Goal: Task Accomplishment & Management: Use online tool/utility

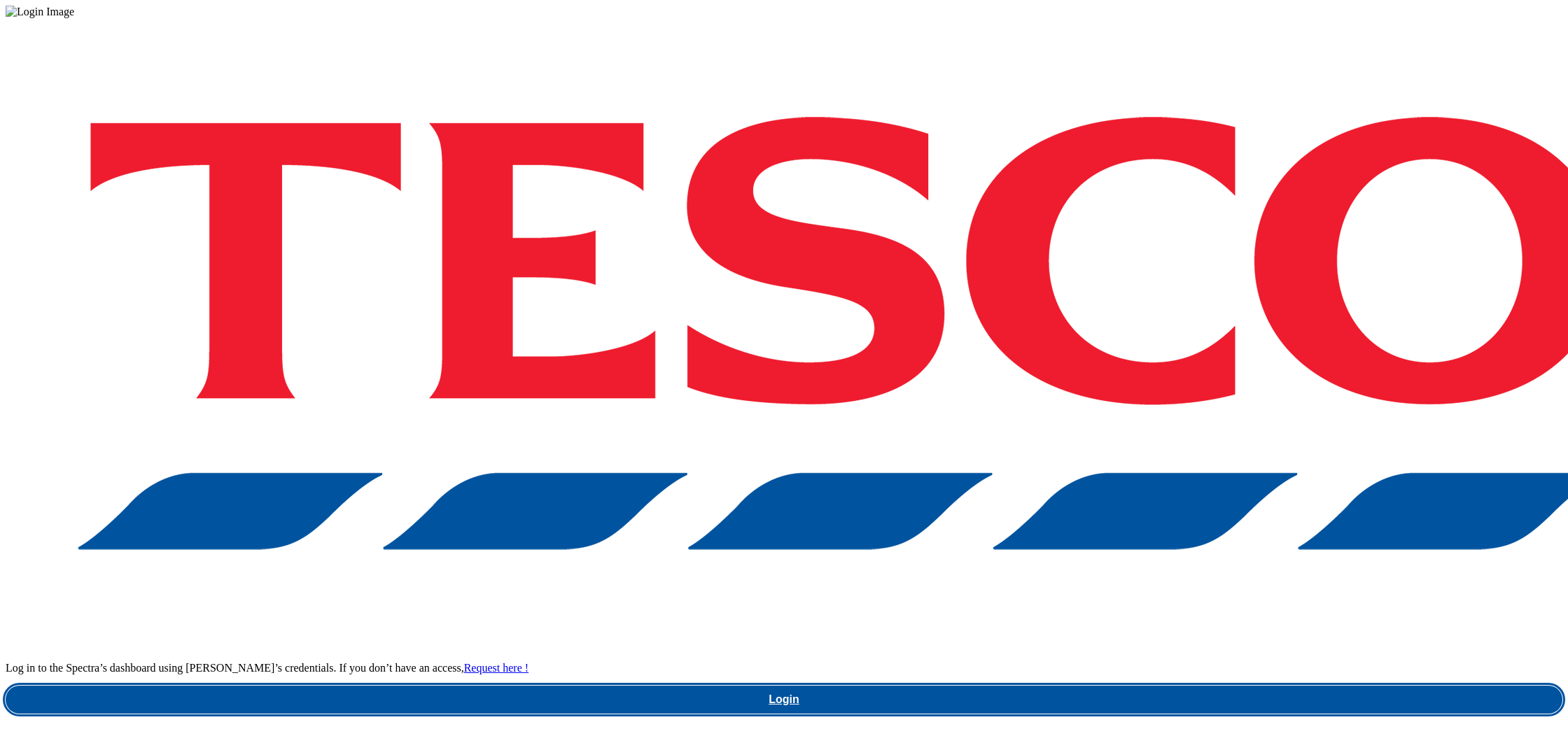
click at [1164, 686] on link "Login" at bounding box center [784, 699] width 1557 height 28
click at [1069, 686] on link "Login" at bounding box center [784, 699] width 1557 height 28
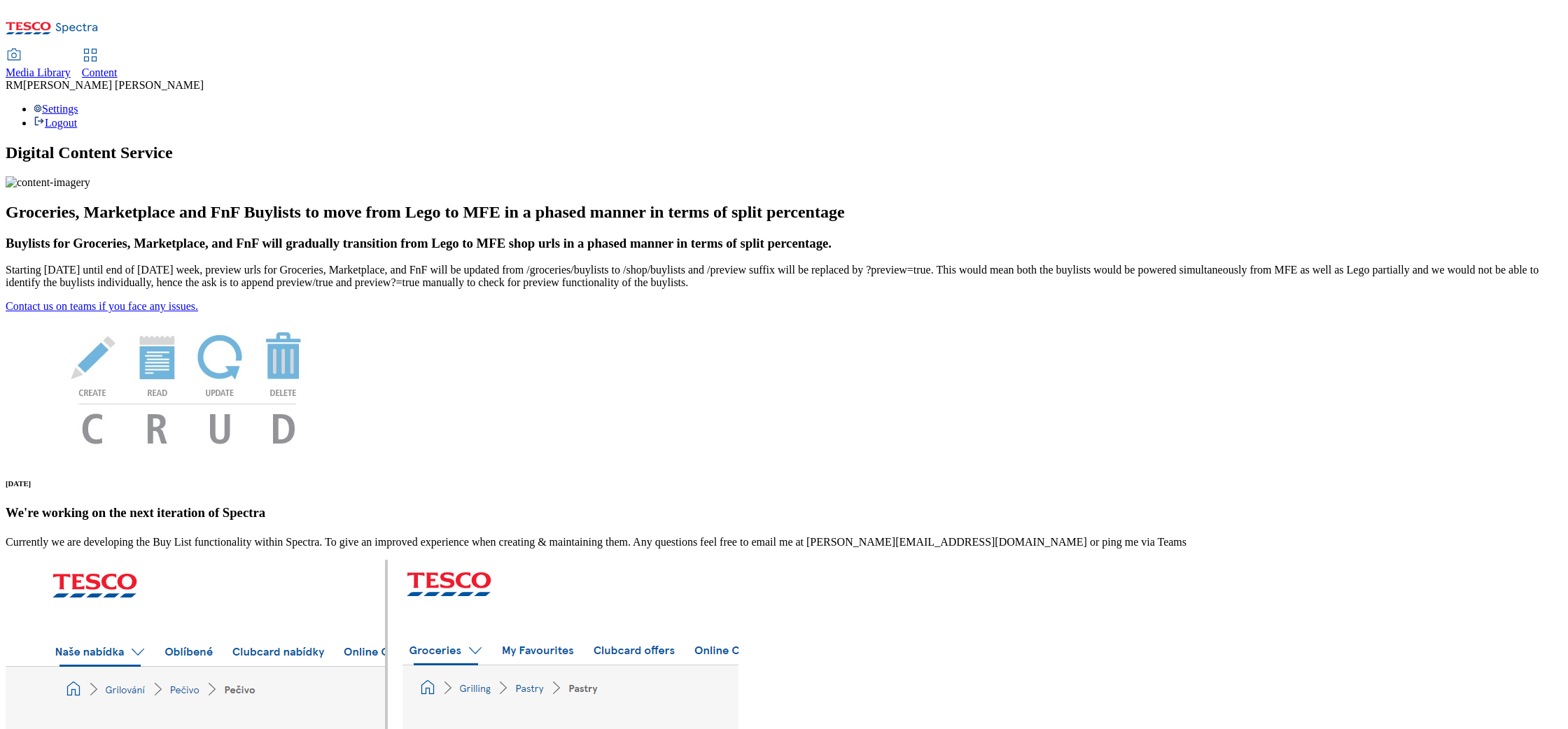
click at [71, 66] on span "Media Library" at bounding box center [38, 72] width 65 height 12
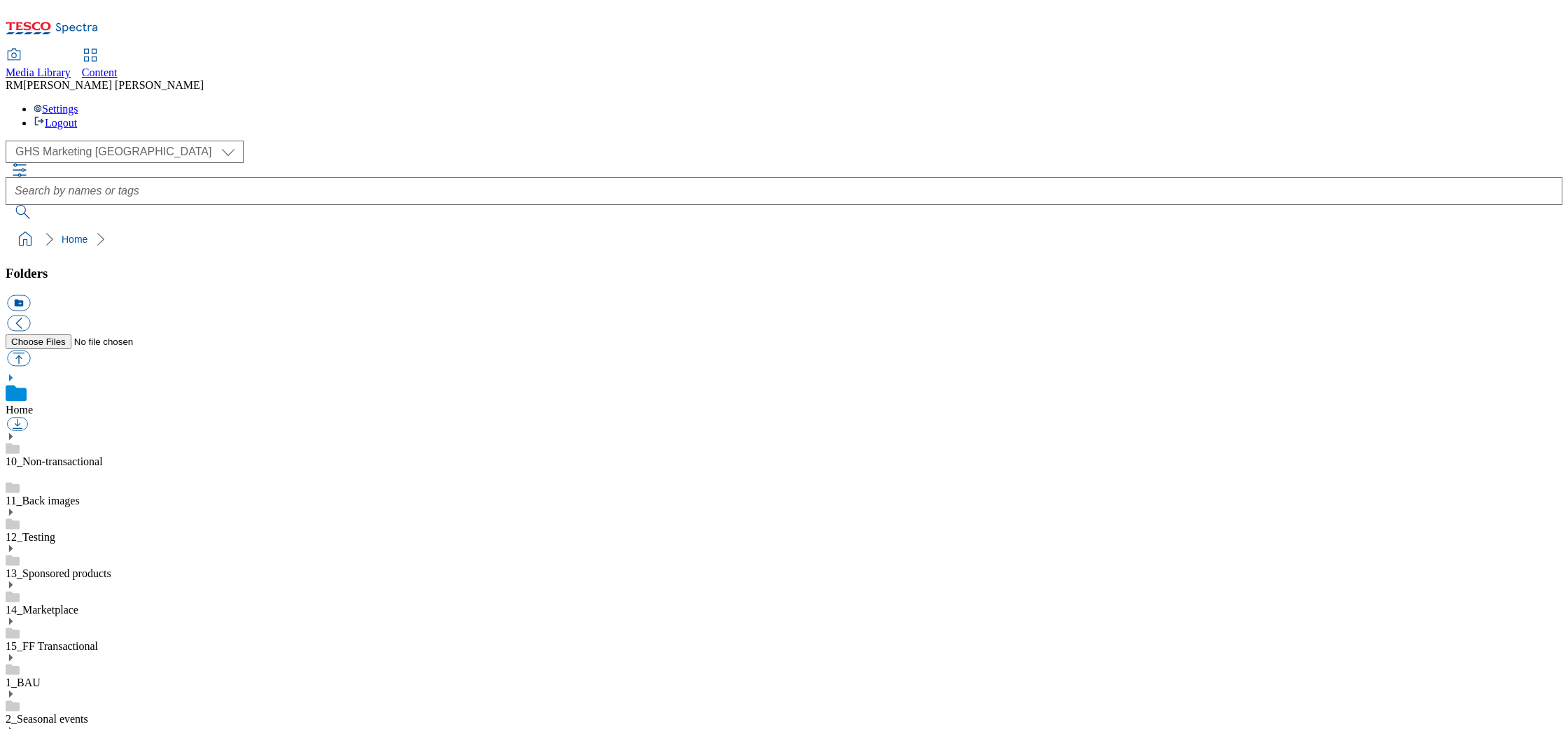
scroll to position [1, 0]
drag, startPoint x: 85, startPoint y: 132, endPoint x: 44, endPoint y: 143, distance: 42.4
click at [84, 226] on ol "Home" at bounding box center [787, 238] width 1548 height 26
click at [115, 141] on select "GHS Marketing UK iGHS Marketing CE MCA CZ MCA HU MCA SK" at bounding box center [124, 152] width 238 height 22
click at [113, 141] on select "GHS Marketing UK iGHS Marketing CE MCA CZ MCA HU MCA SK" at bounding box center [124, 152] width 238 height 22
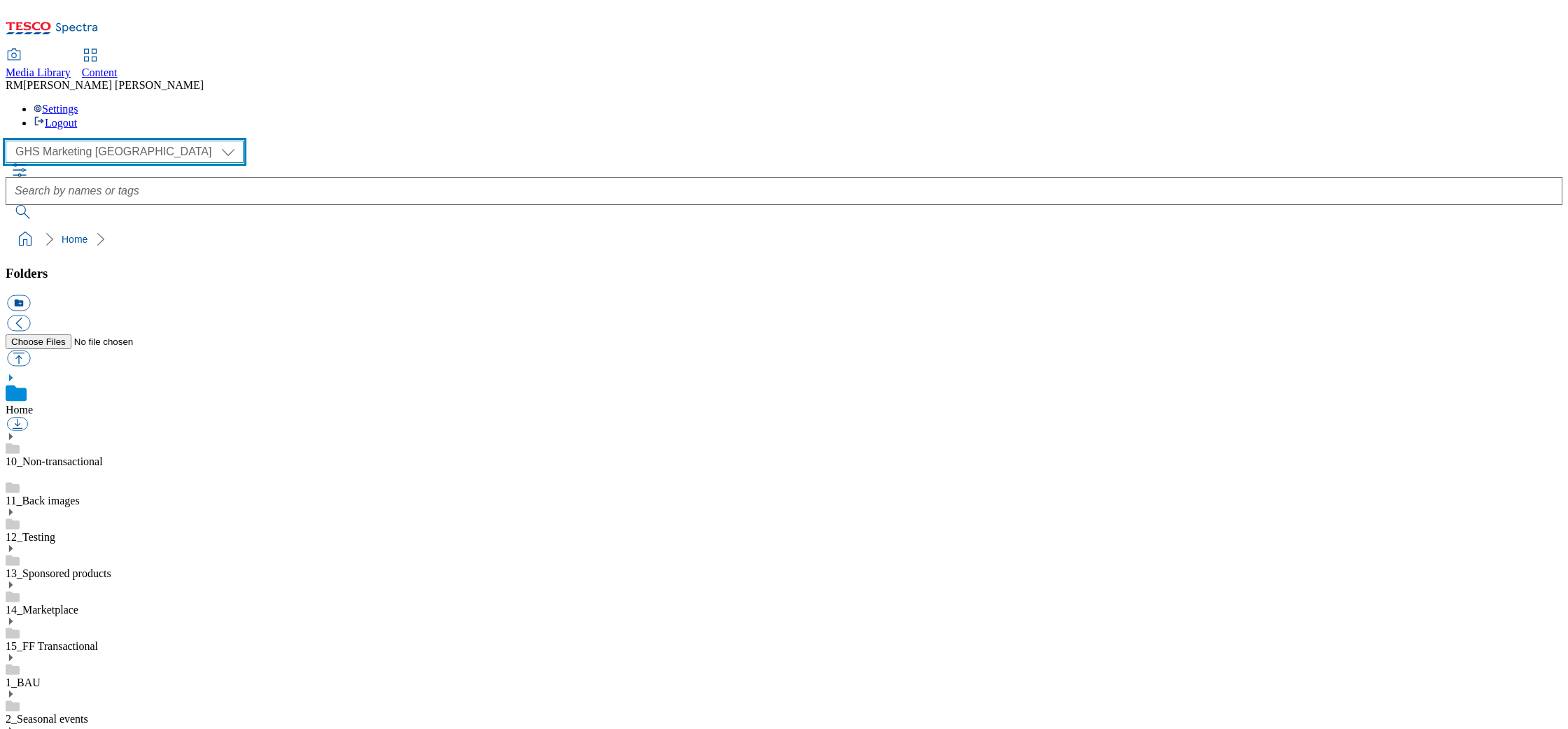
select select "flare-ighs-ce-mktg"
click at [10, 141] on select "GHS Marketing UK iGHS Marketing CE MCA CZ MCA HU MCA SK" at bounding box center [124, 152] width 238 height 22
click at [110, 141] on select "GHS Marketing UK iGHS Marketing CE MCA CZ MCA HU MCA SK" at bounding box center [124, 152] width 238 height 22
select select "flare-ighs-ce-mktg"
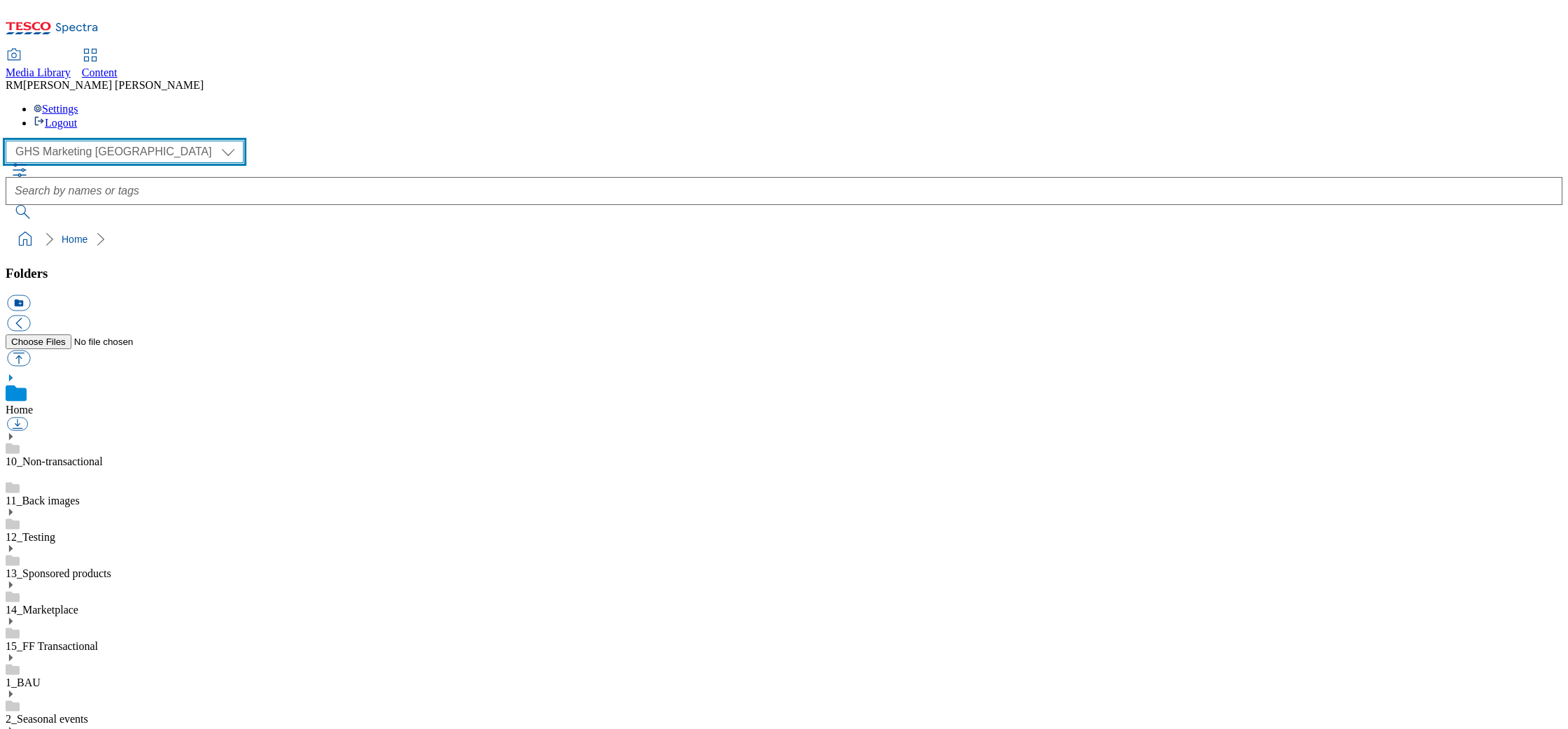
click at [10, 141] on select "GHS Marketing UK iGHS Marketing CE MCA CZ MCA HU MCA SK" at bounding box center [124, 152] width 238 height 22
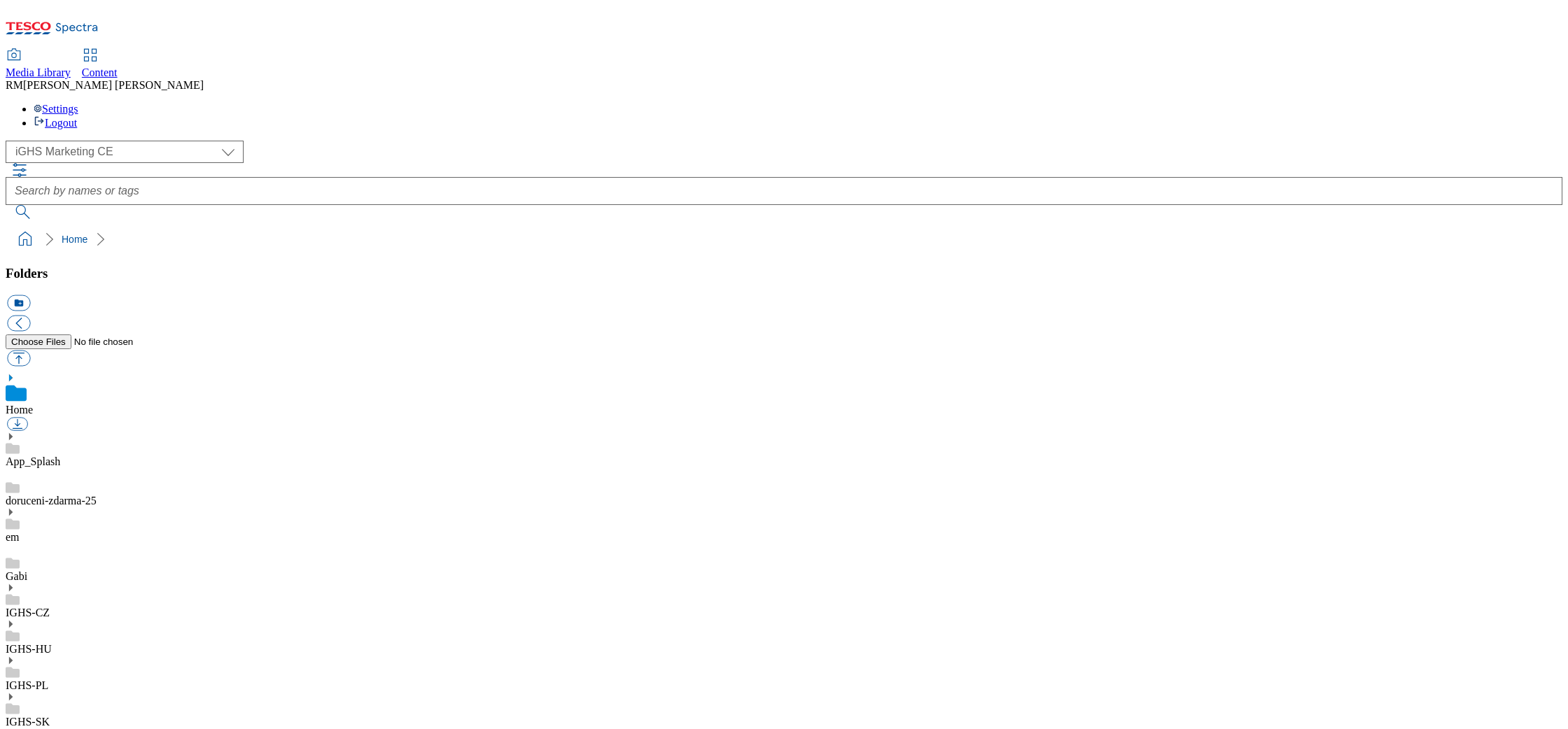
click at [15, 692] on icon at bounding box center [11, 697] width 10 height 10
select select "flare-ighs-ce-mktg"
click at [15, 692] on icon at bounding box center [11, 697] width 10 height 10
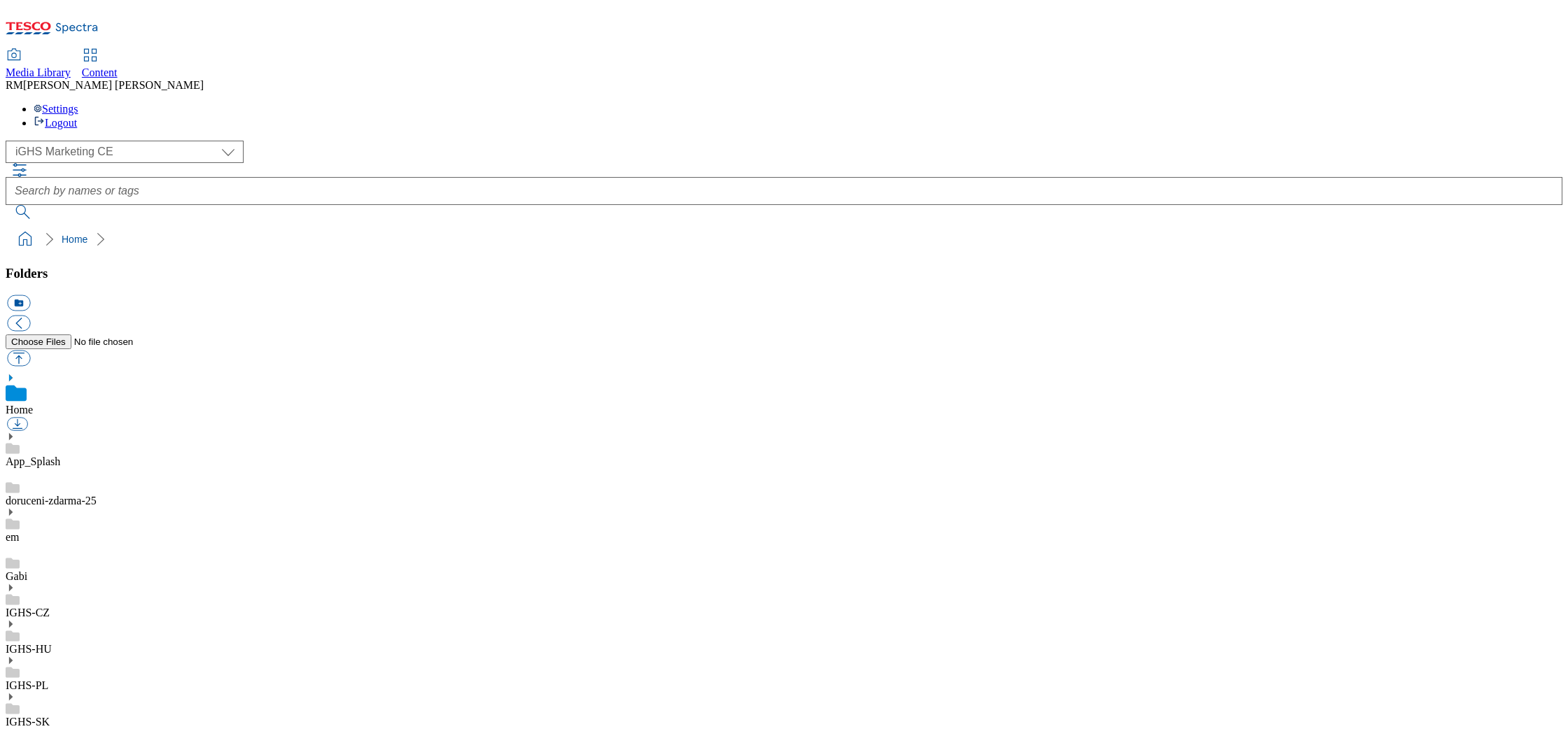
click at [49, 715] on link "IGHS-SK" at bounding box center [28, 721] width 44 height 12
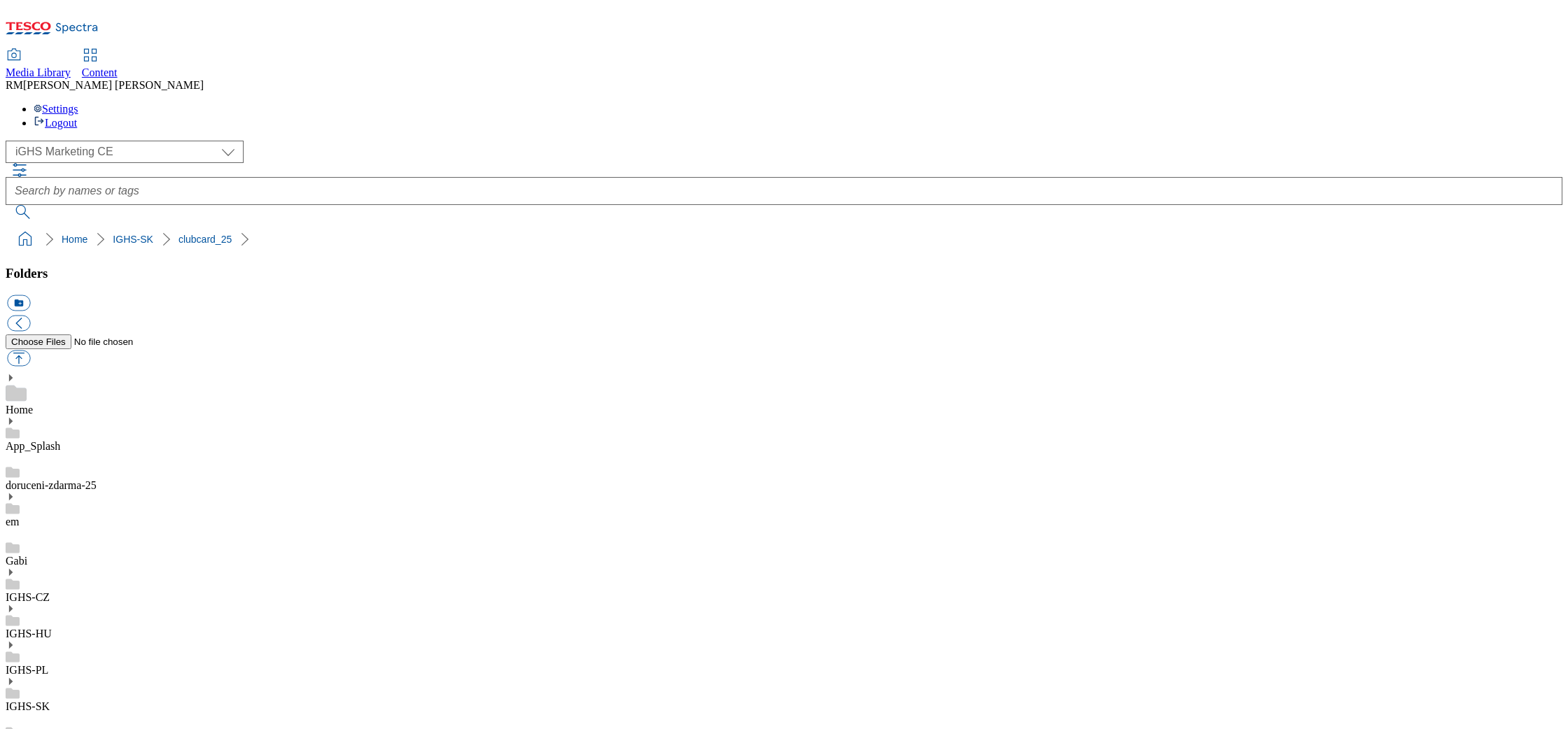
click at [30, 296] on button "icon_new_folder" at bounding box center [18, 303] width 23 height 16
type input "WK_33"
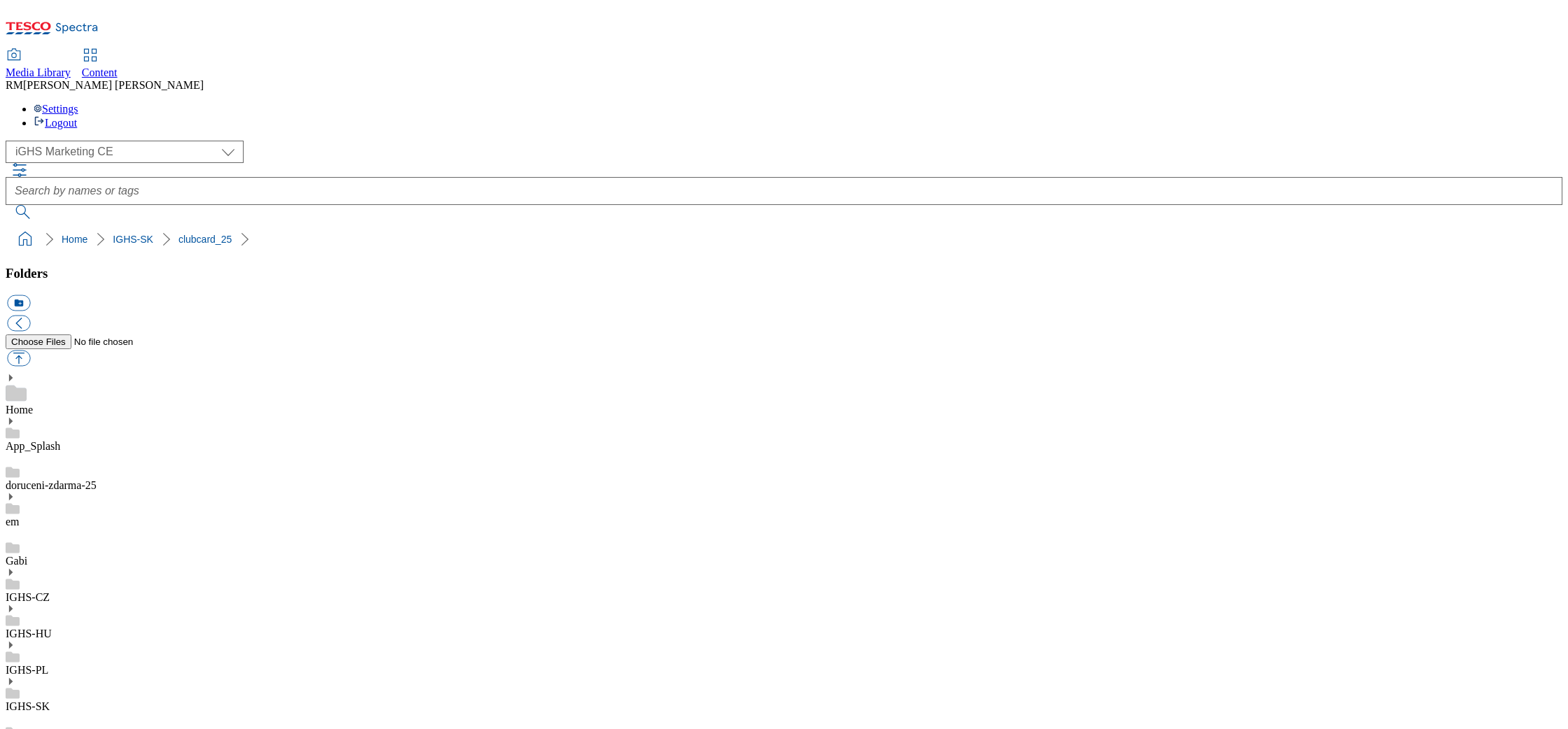
click at [30, 351] on button "button" at bounding box center [18, 359] width 23 height 16
type input "C:\fakepath\W33_Bakery_coupon_EN.jpg"
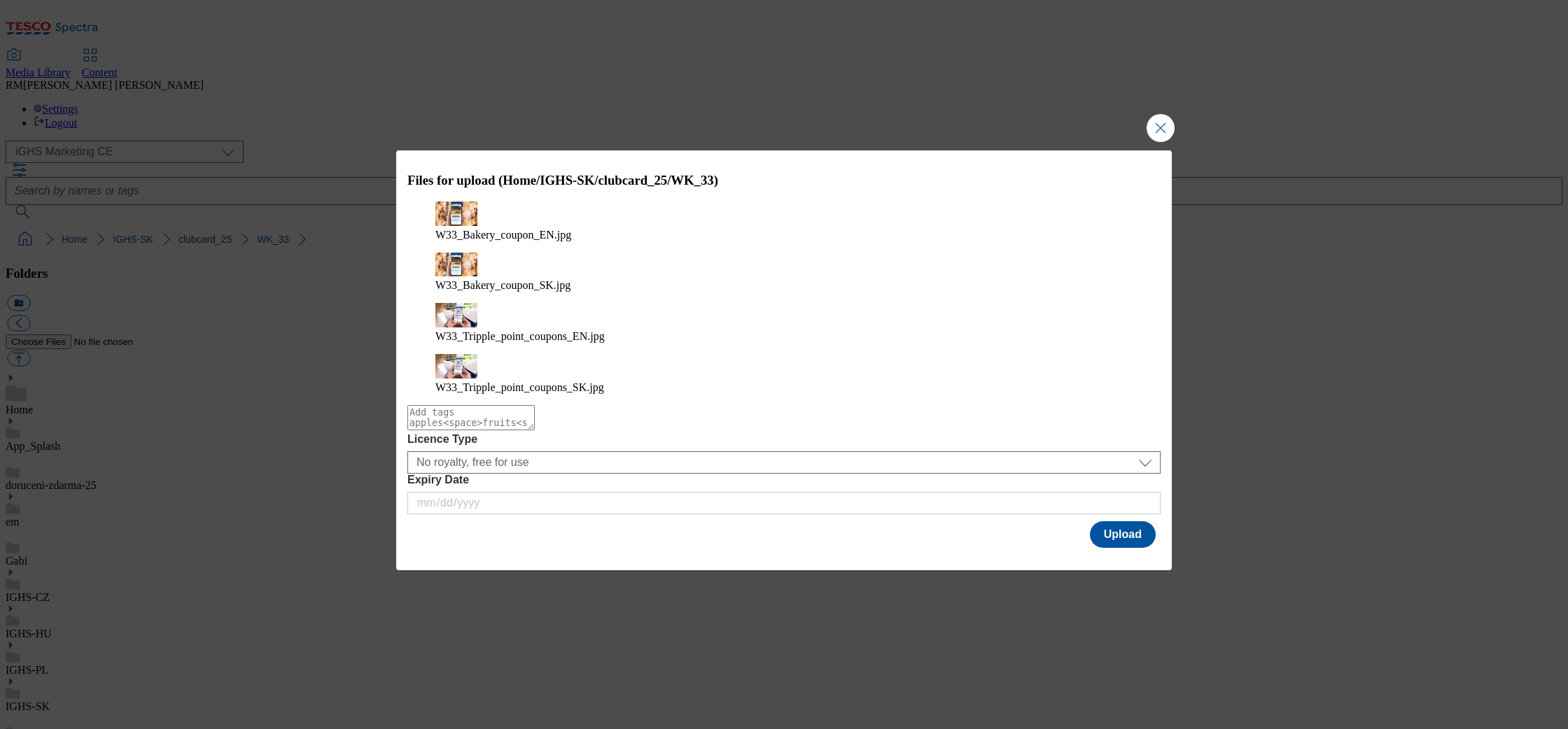
drag, startPoint x: 730, startPoint y: 375, endPoint x: 735, endPoint y: 364, distance: 12.1
click at [535, 405] on textarea "Modal" at bounding box center [471, 418] width 128 height 26
type textarea "coupon"
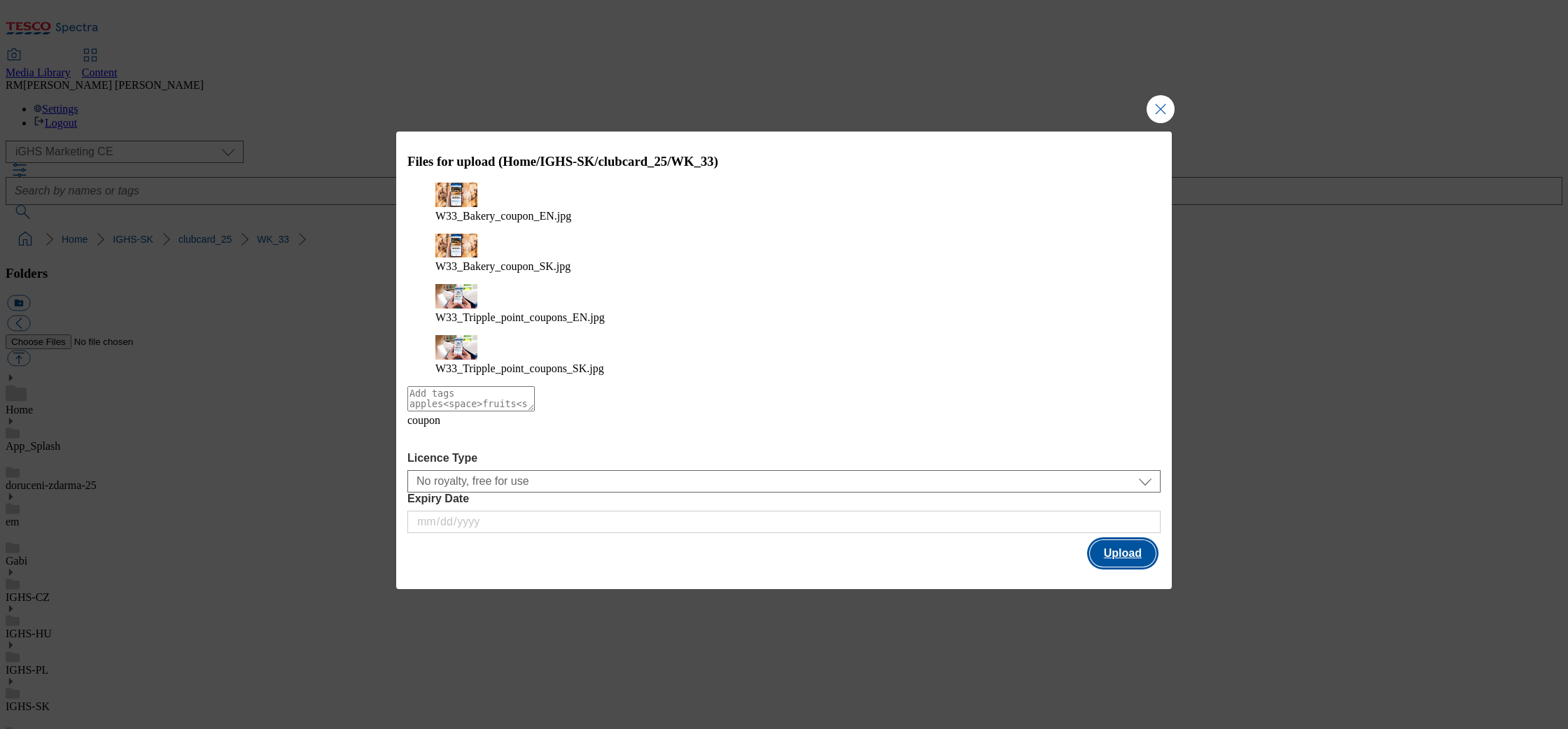
click at [1119, 540] on button "Upload" at bounding box center [1122, 553] width 66 height 26
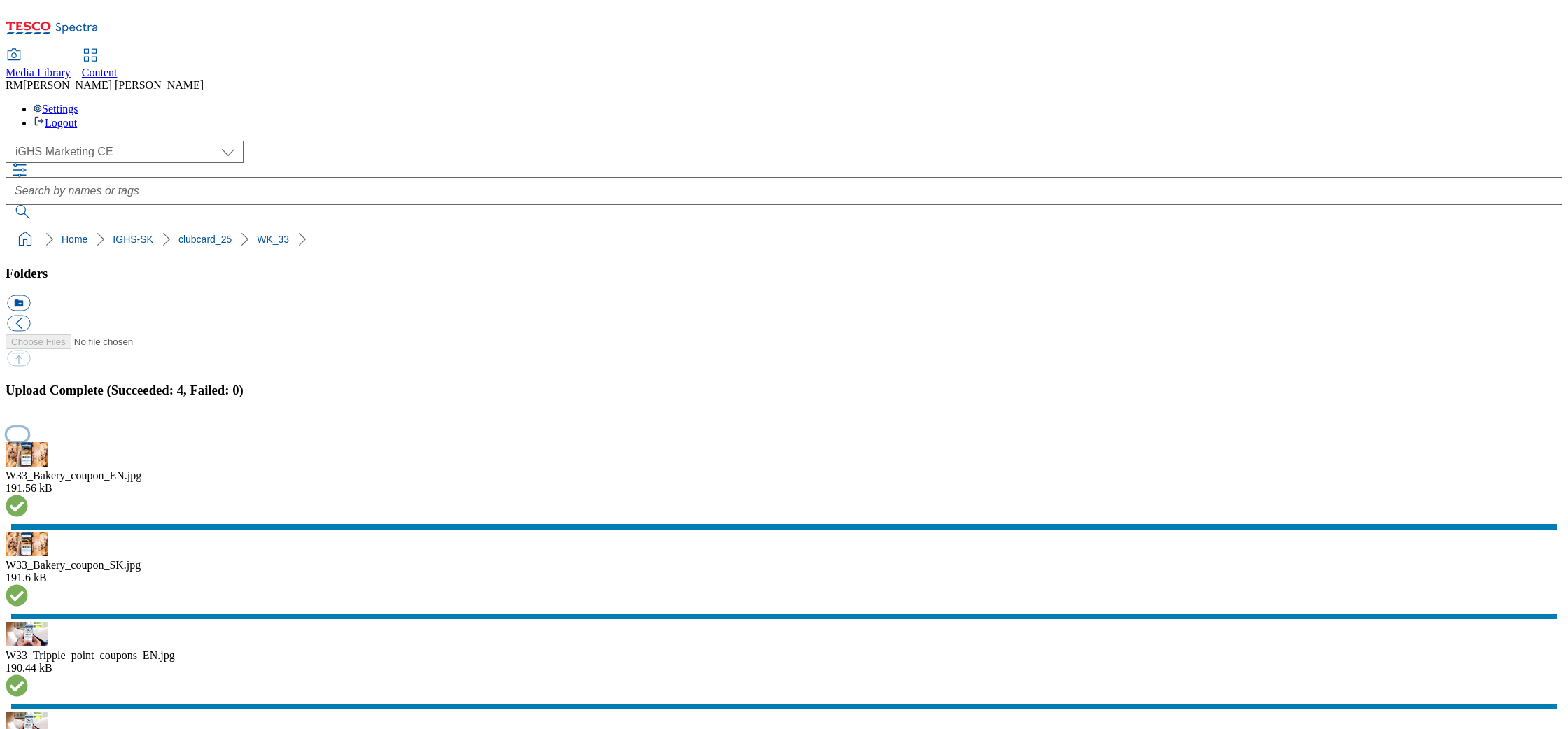
click at [28, 428] on button "button" at bounding box center [17, 434] width 21 height 14
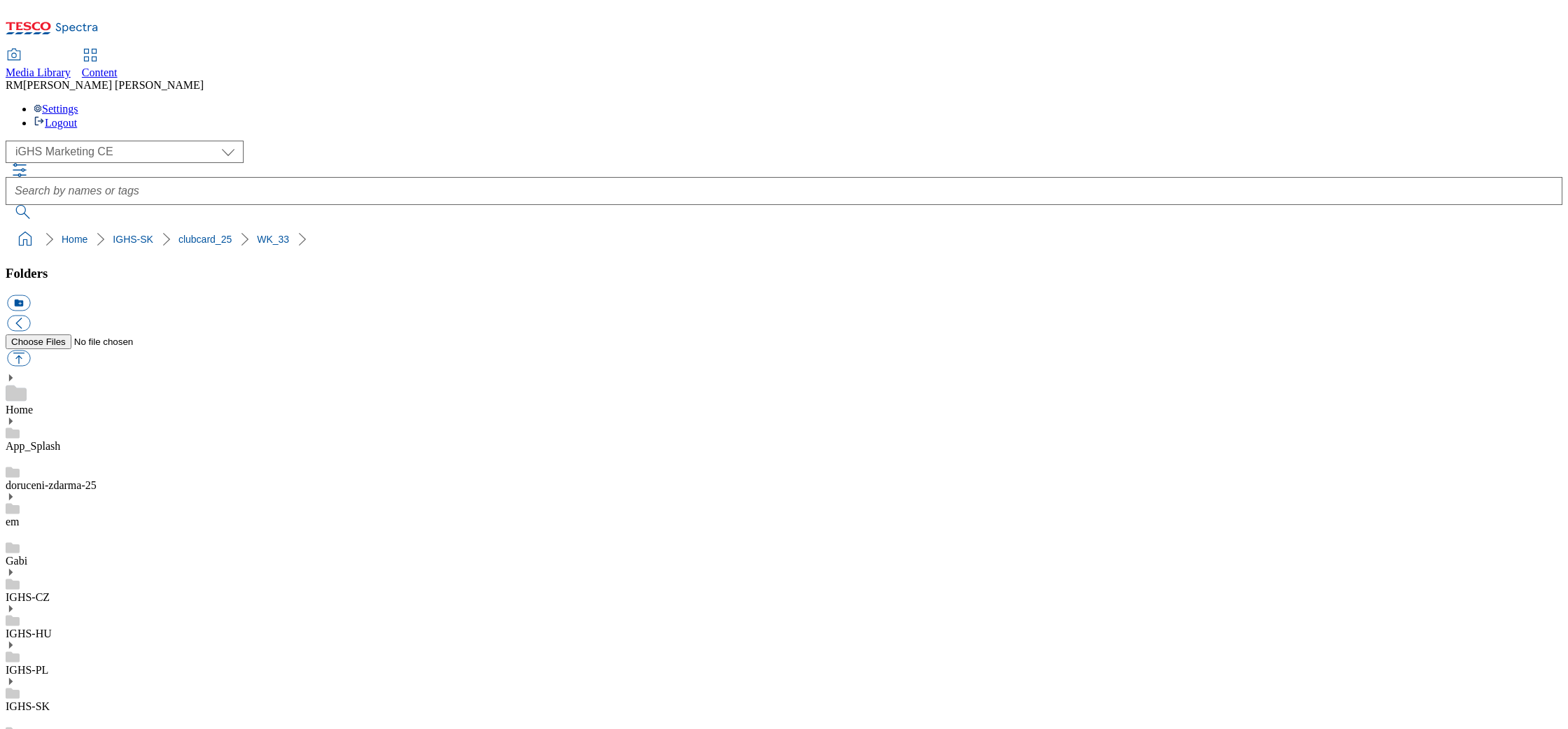
drag, startPoint x: 108, startPoint y: 600, endPoint x: 111, endPoint y: 608, distance: 8.5
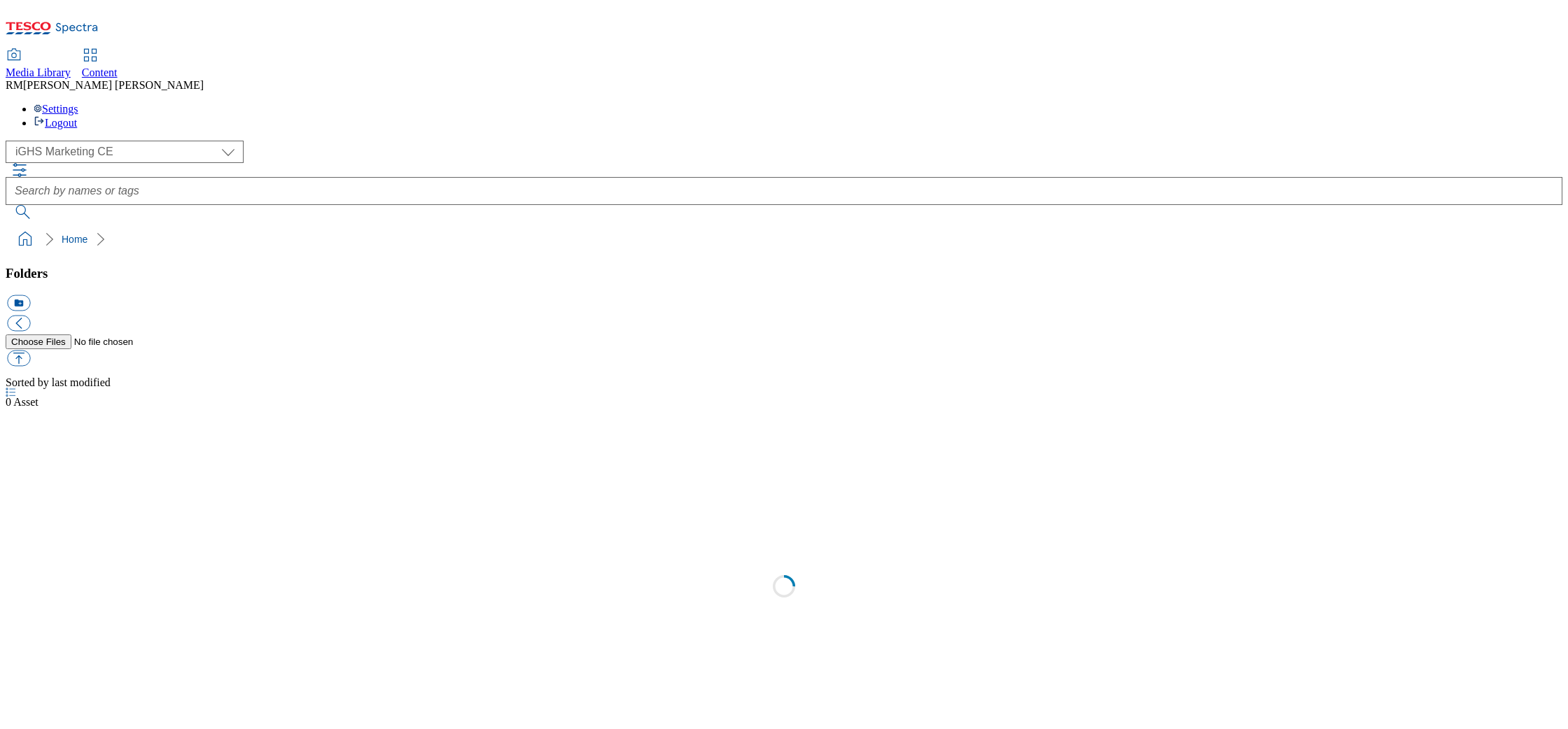
select select "flare-ighs-ce-mktg"
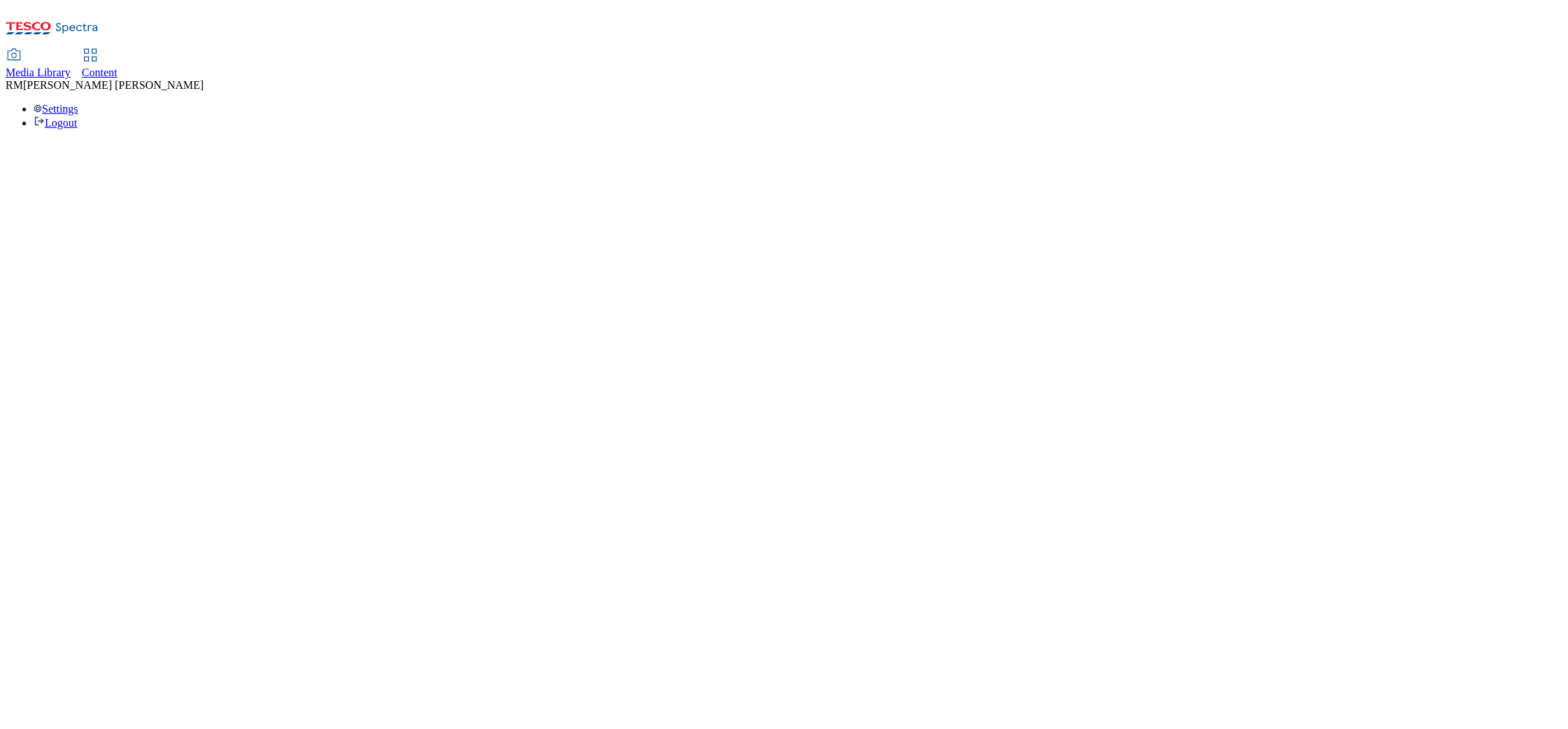
select select "flare-ighs-ce-mktg"
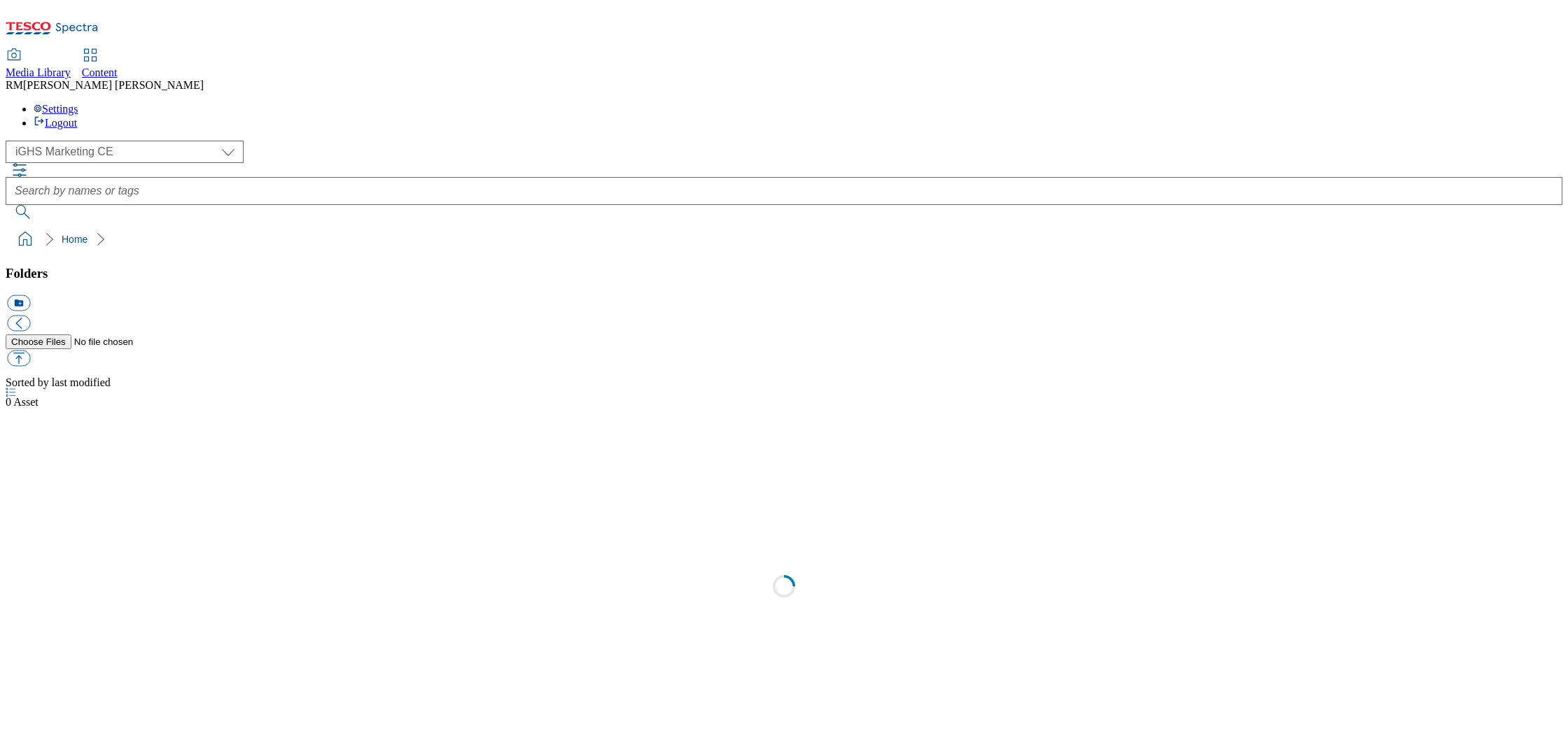
select select "flare-ighs-ce-mktg"
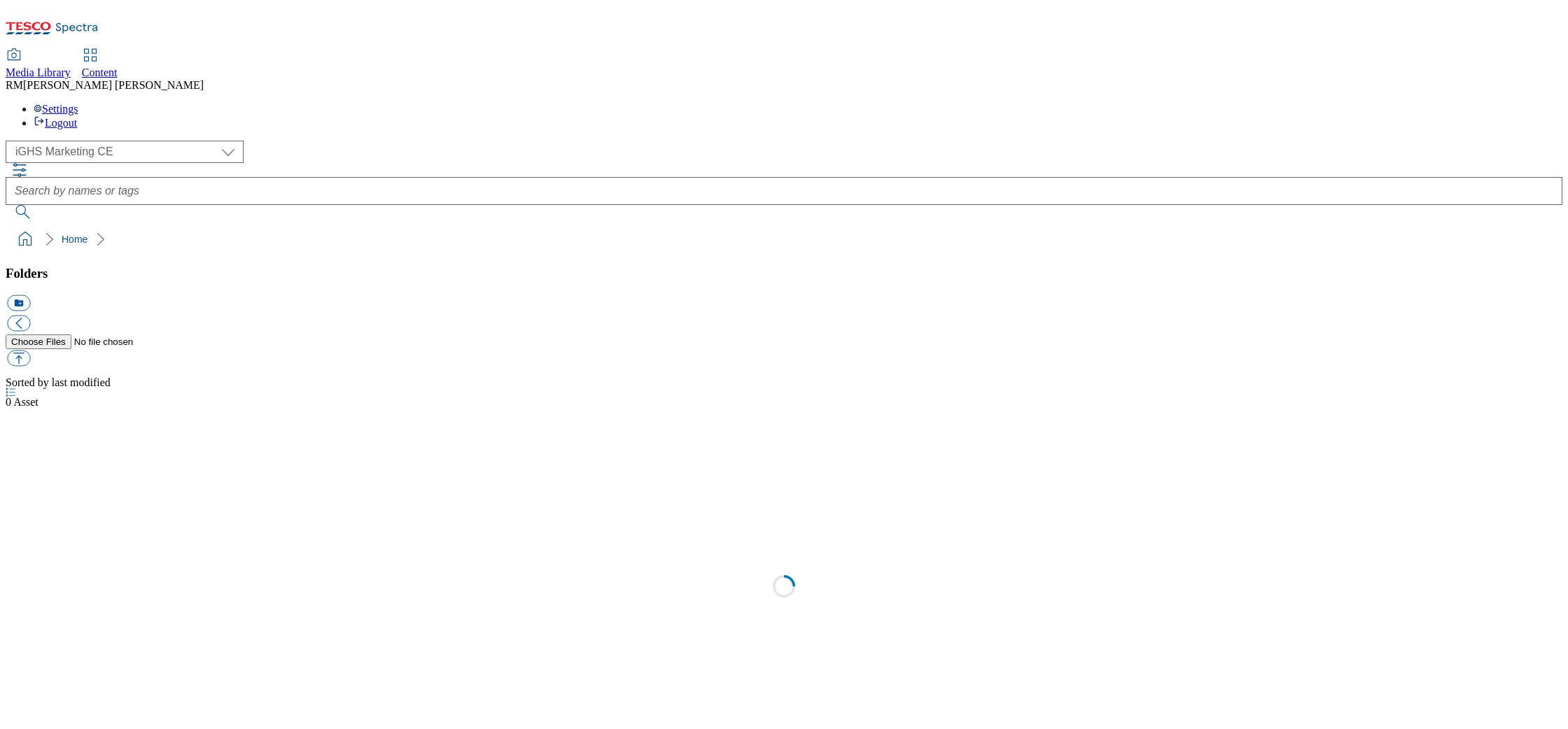
select select "flare-ighs-ce-mktg"
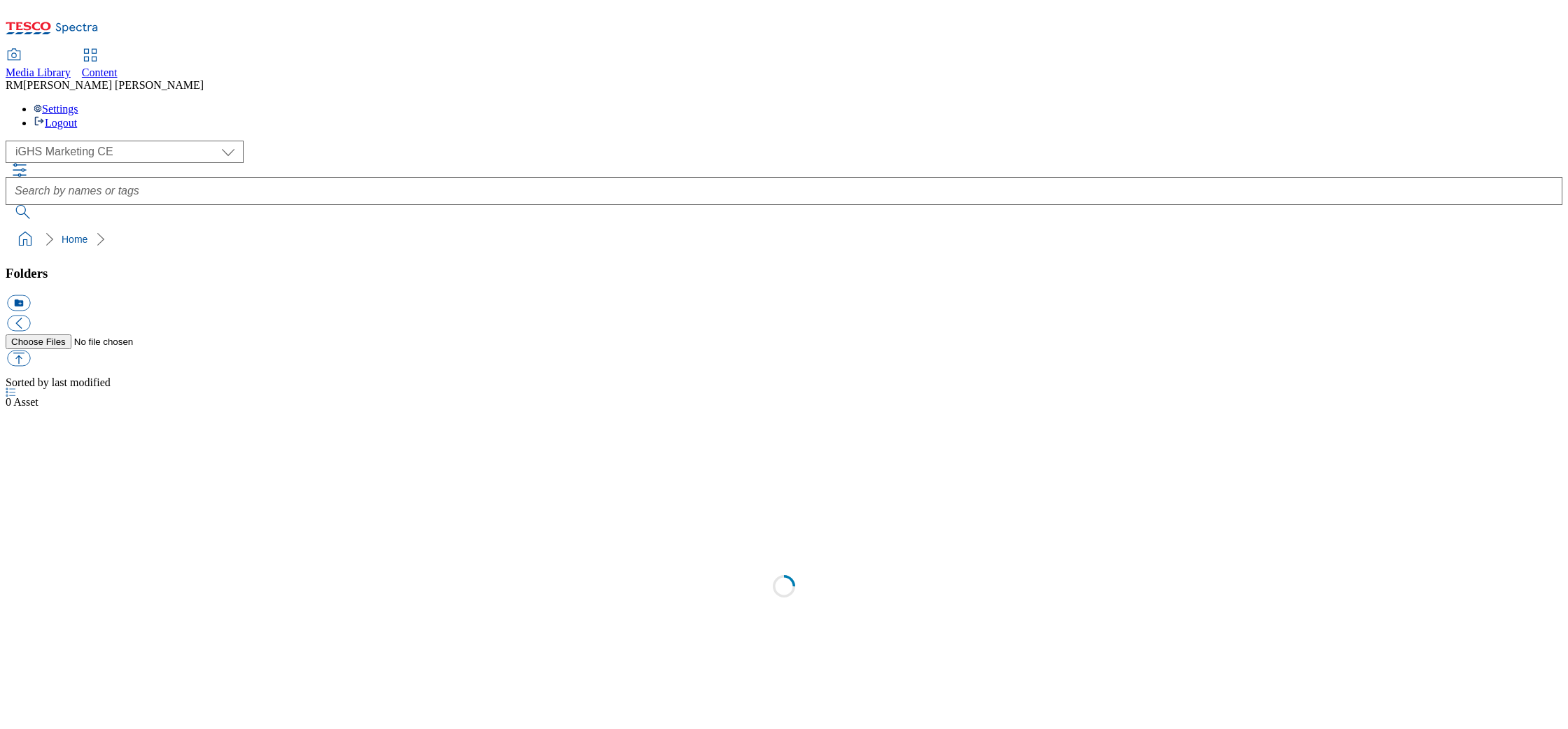
select select "flare-ighs-ce-mktg"
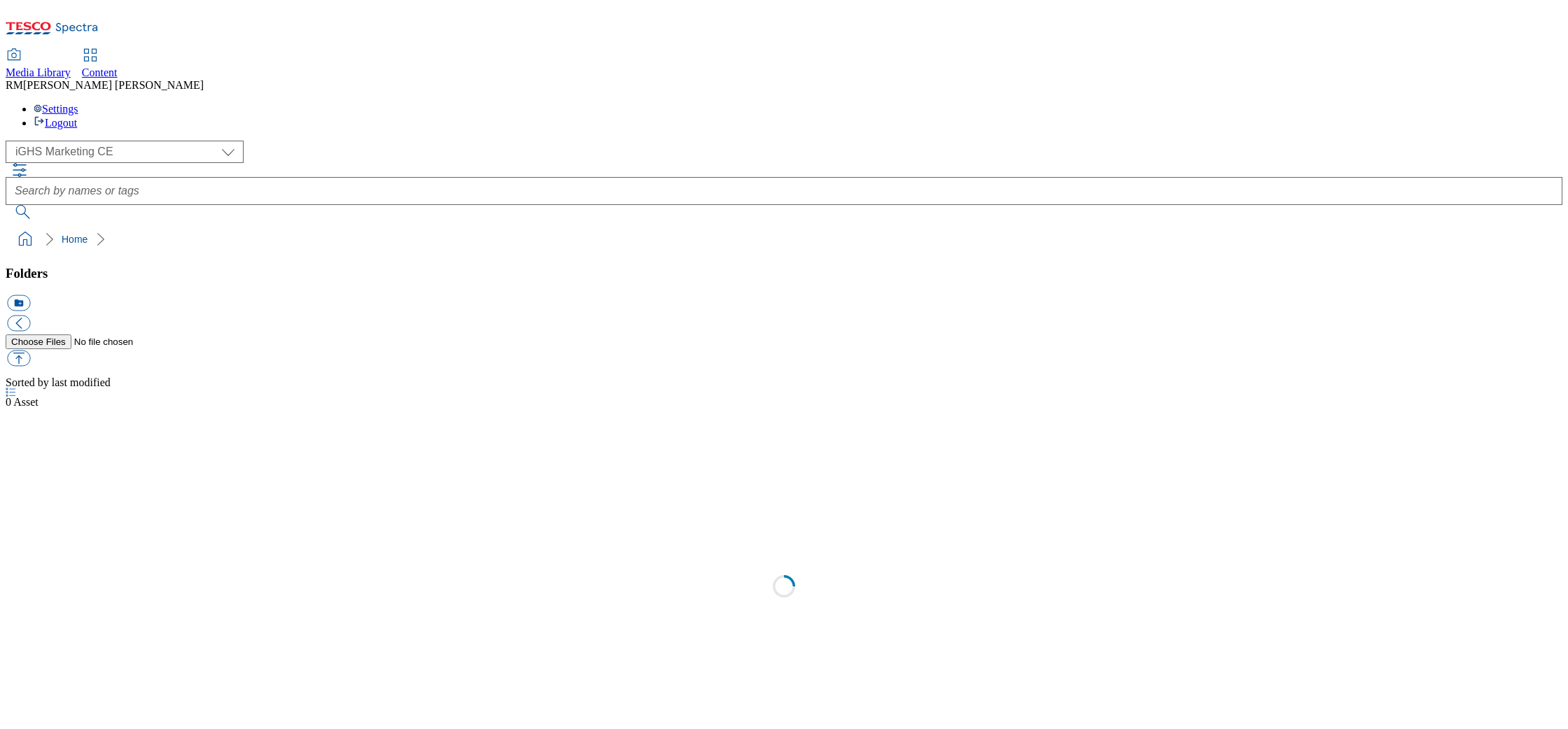
select select "flare-ighs-ce-mktg"
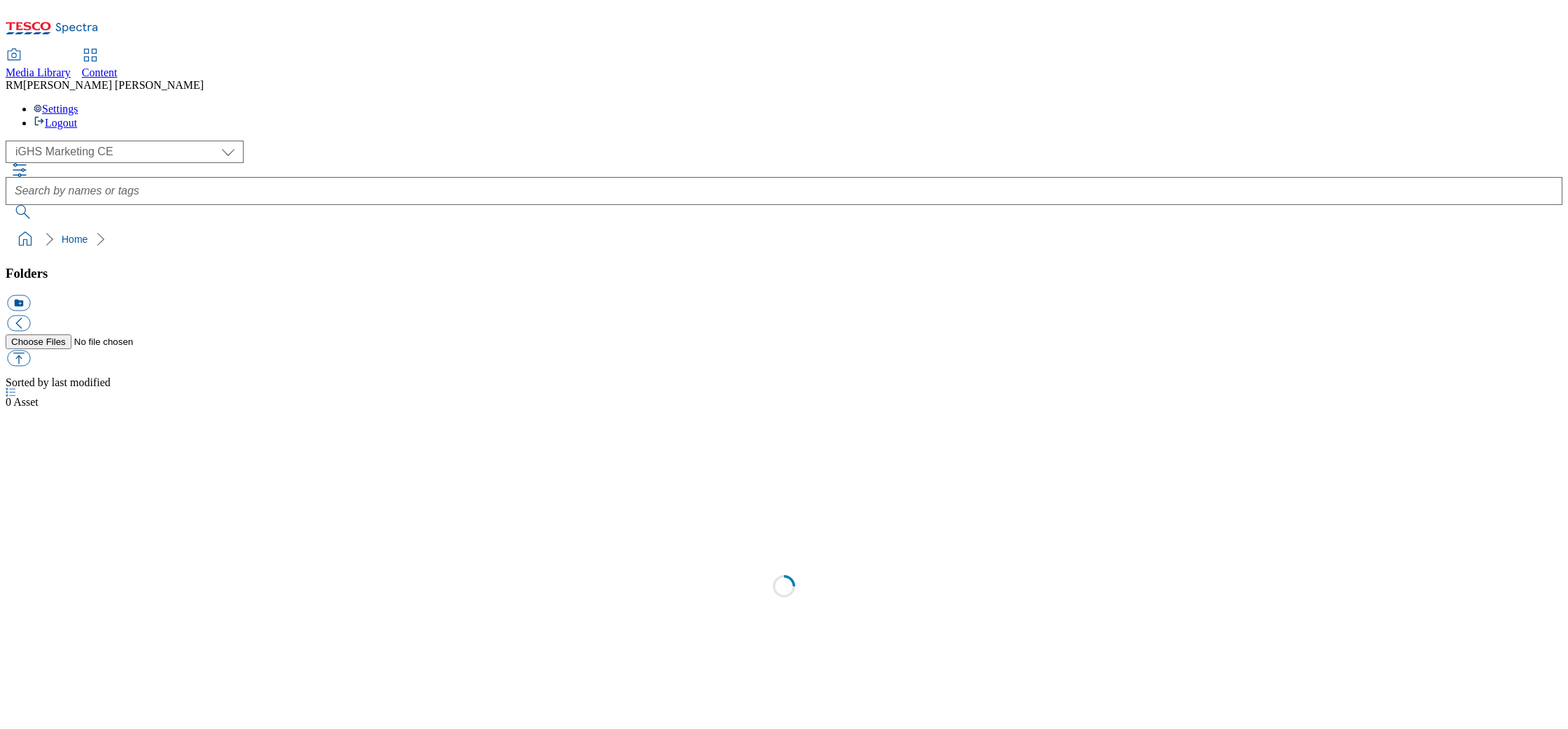
select select "flare-ighs-ce-mktg"
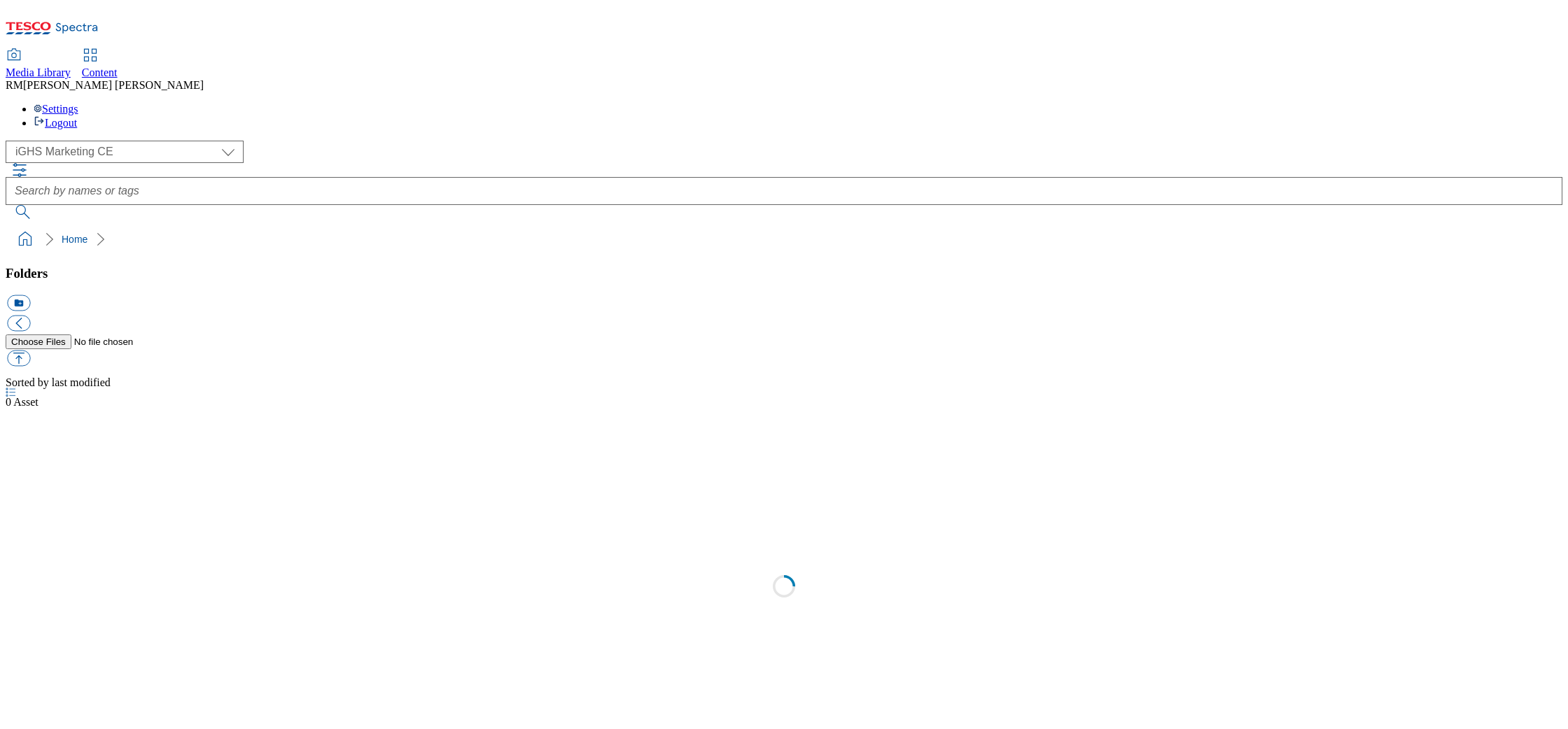
select select "flare-ighs-ce-mktg"
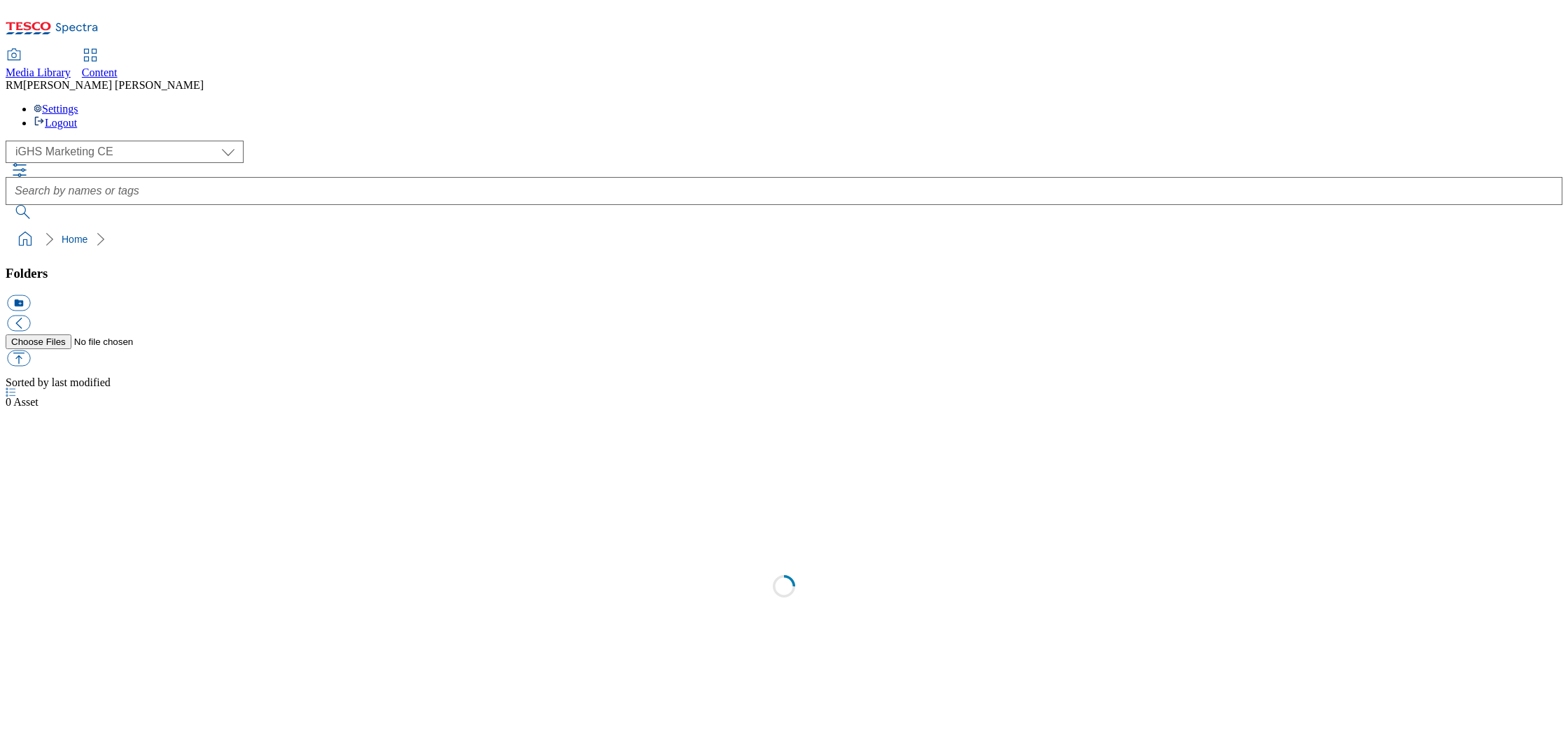
select select "flare-ighs-ce-mktg"
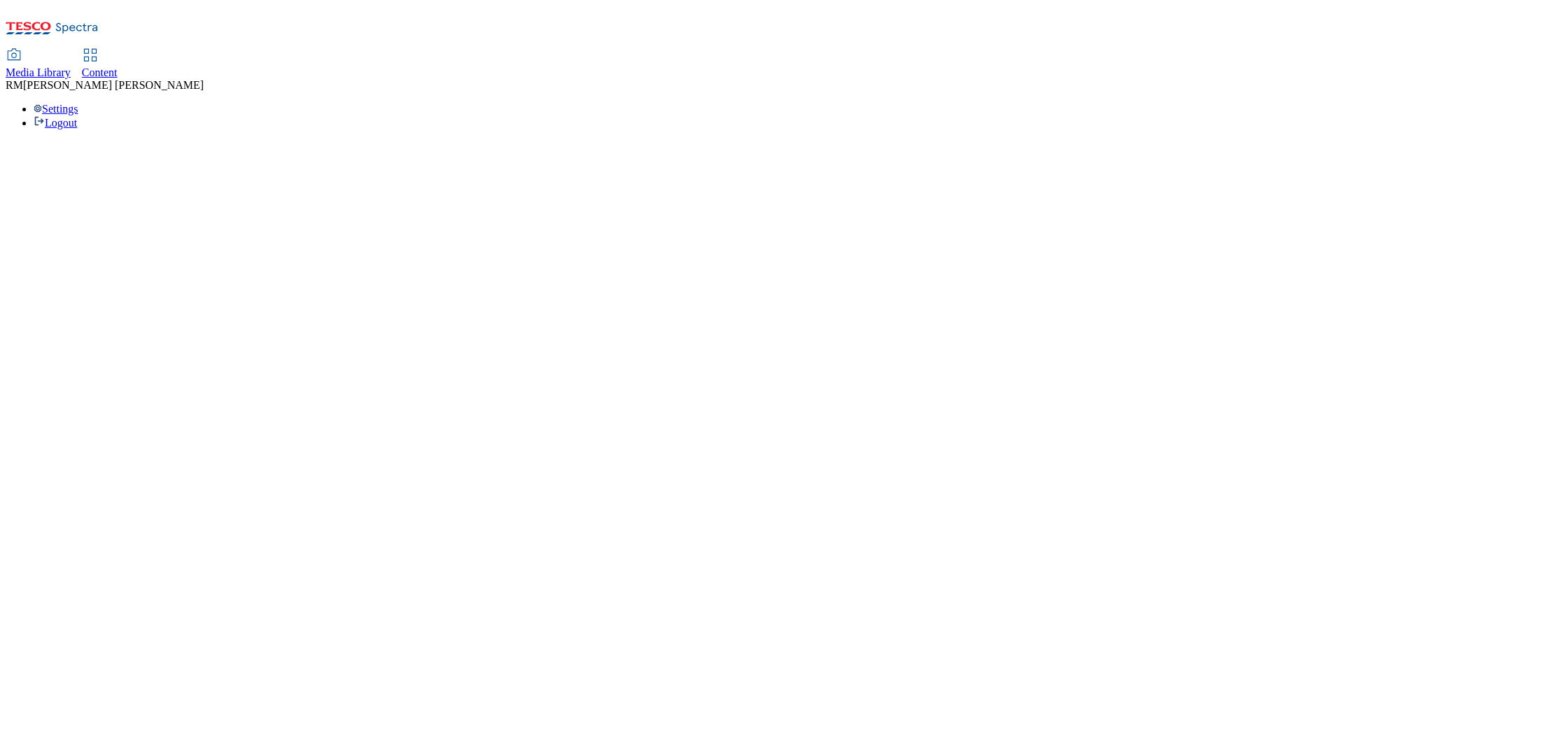
select select "flare-ighs-ce-mktg"
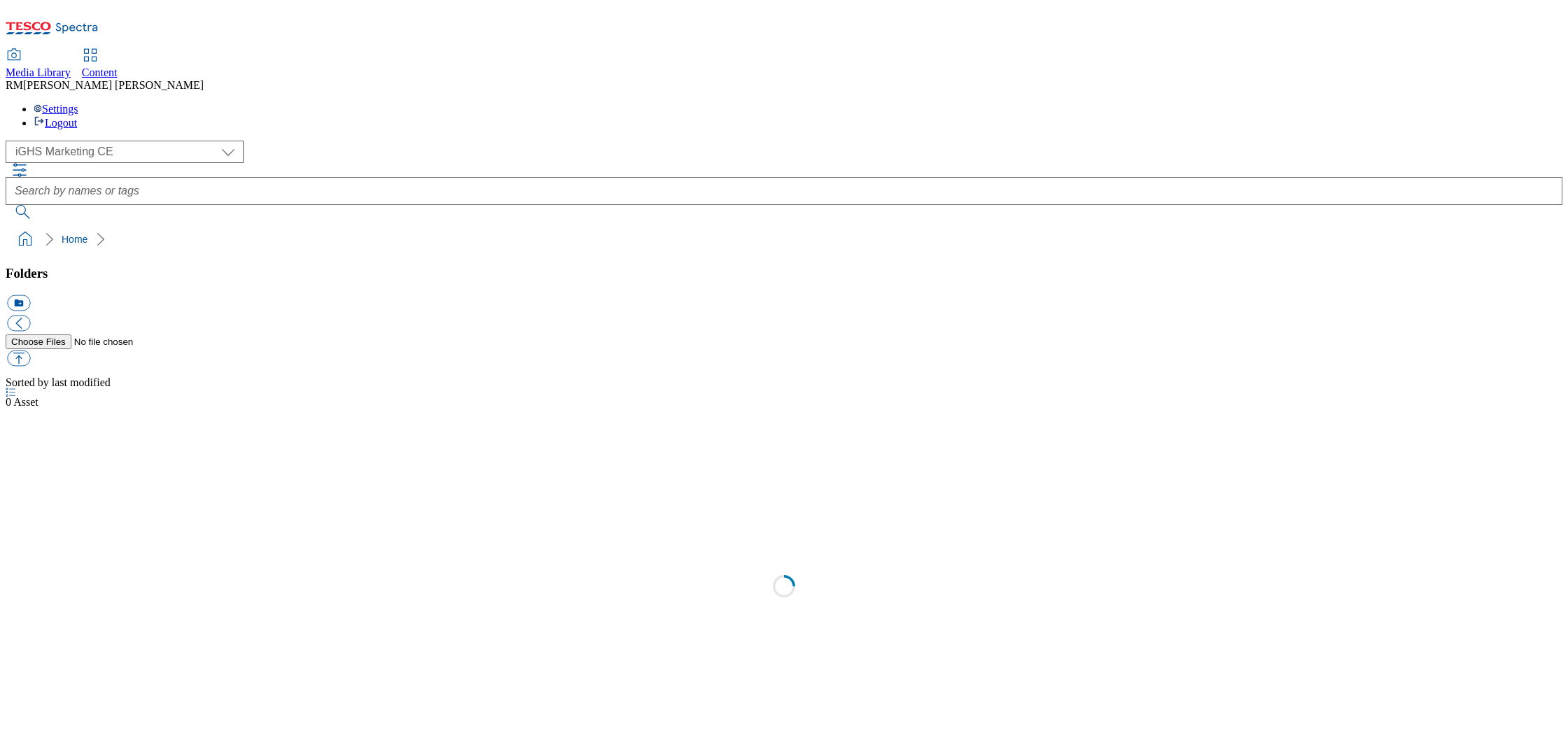
select select "flare-ighs-ce-mktg"
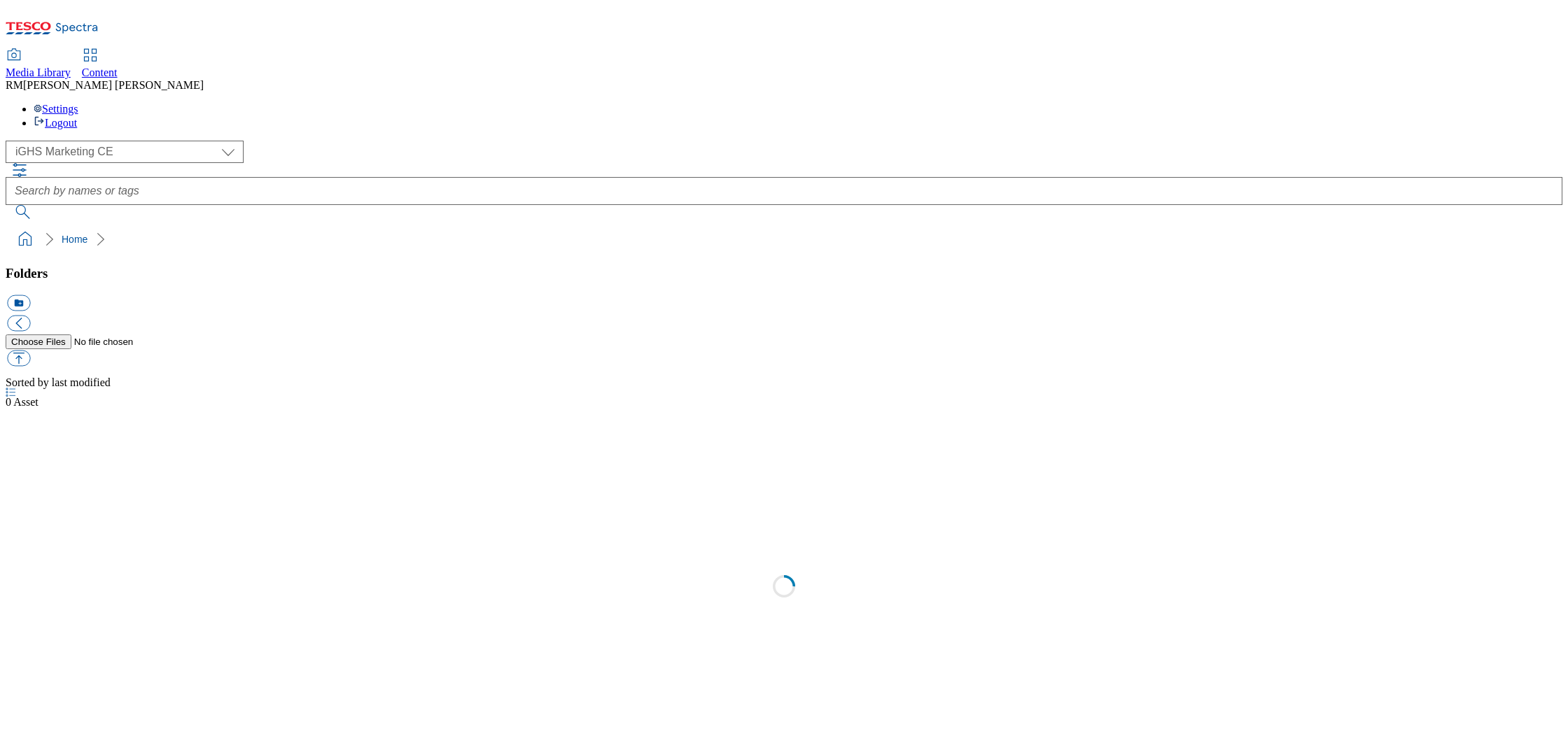
select select "flare-ighs-ce-mktg"
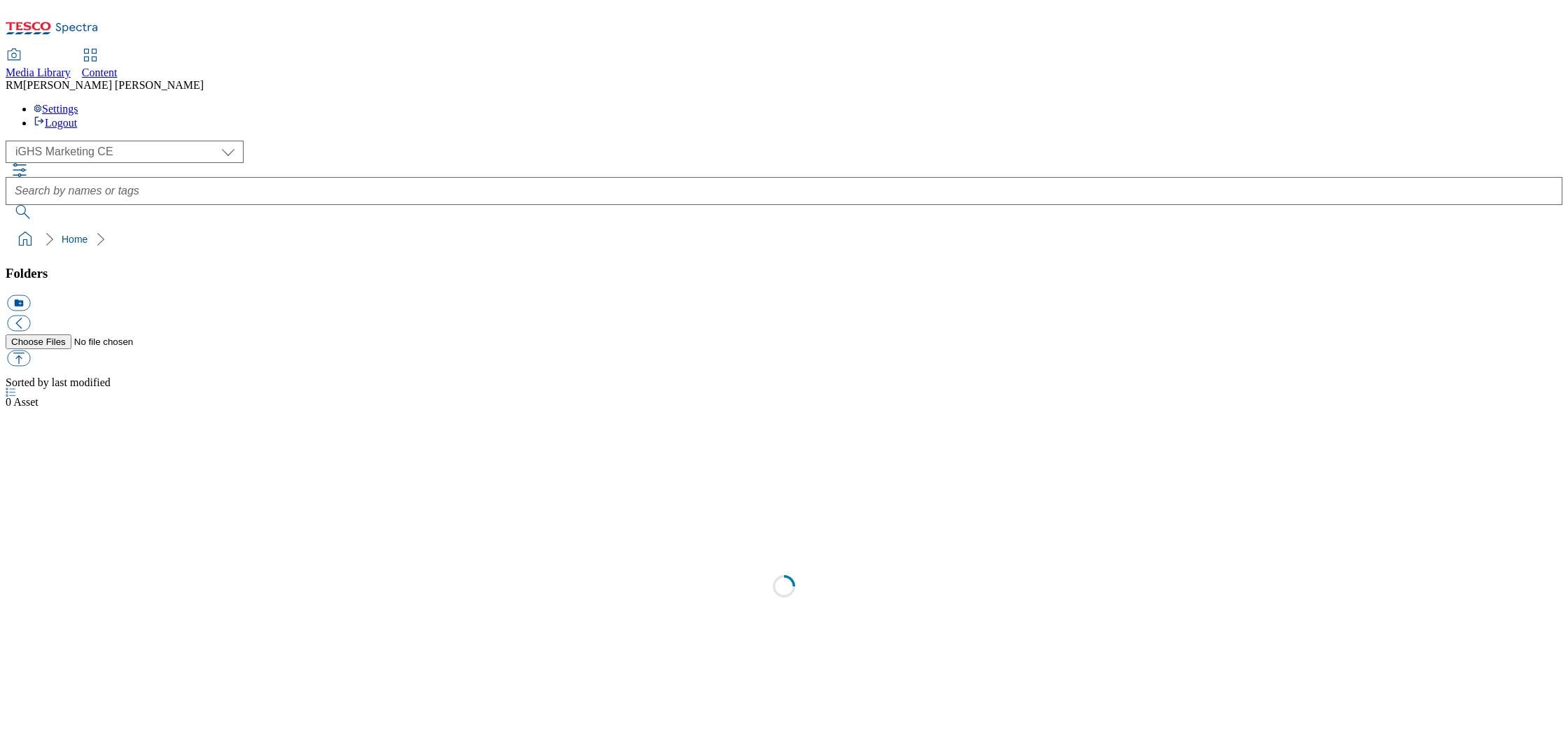
select select "flare-ighs-ce-mktg"
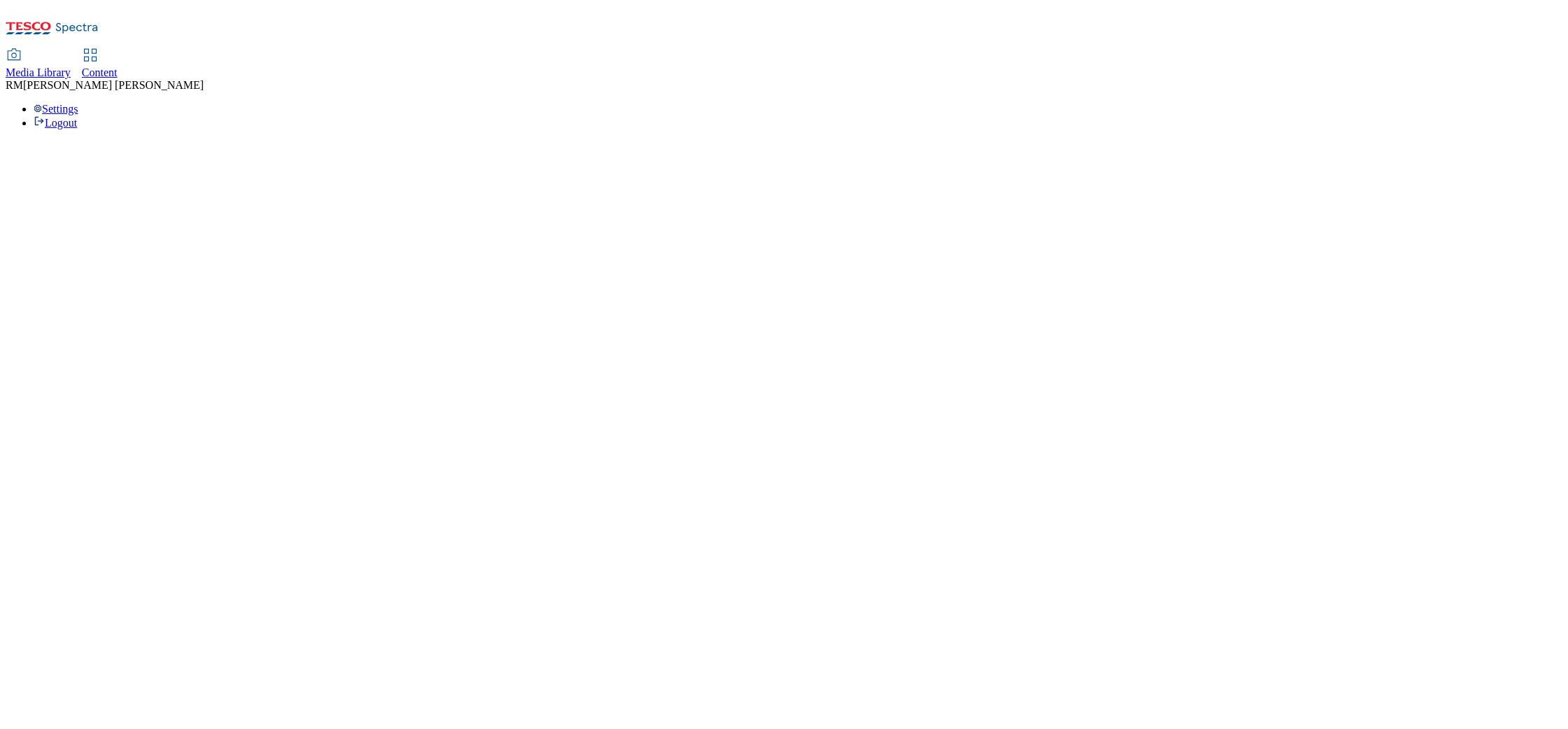
select select "flare-ighs-ce-mktg"
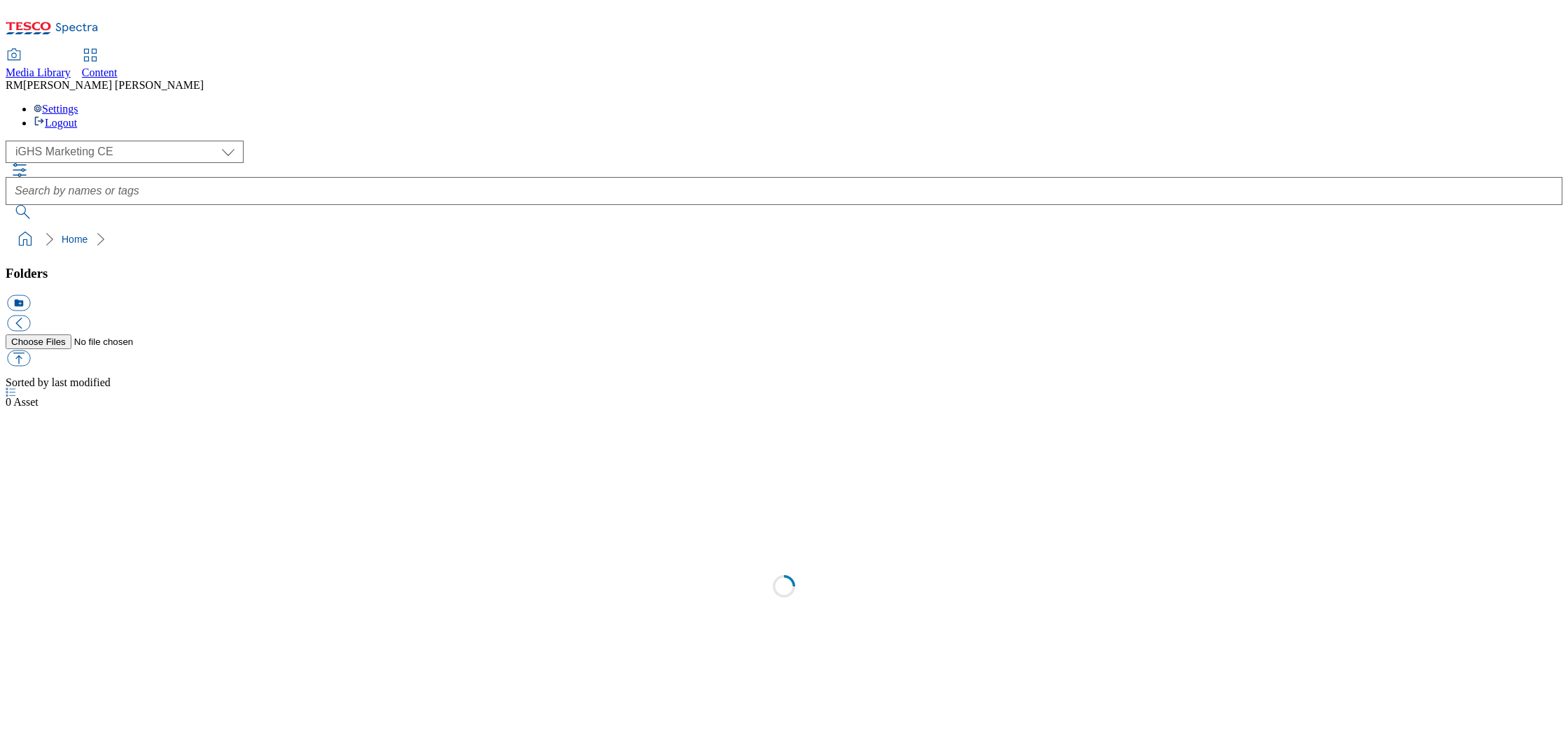
select select "flare-ighs-ce-mktg"
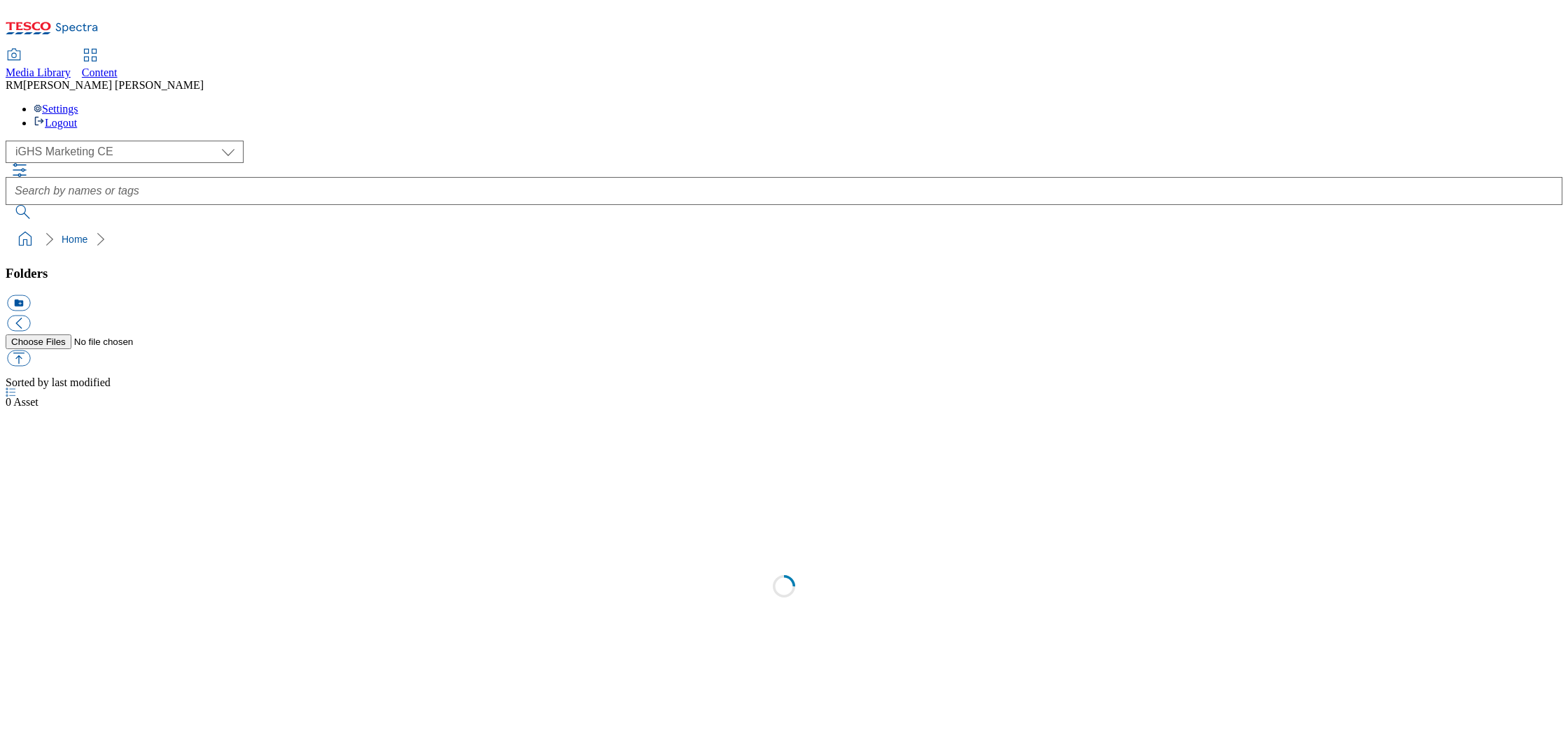
select select "flare-ighs-ce-mktg"
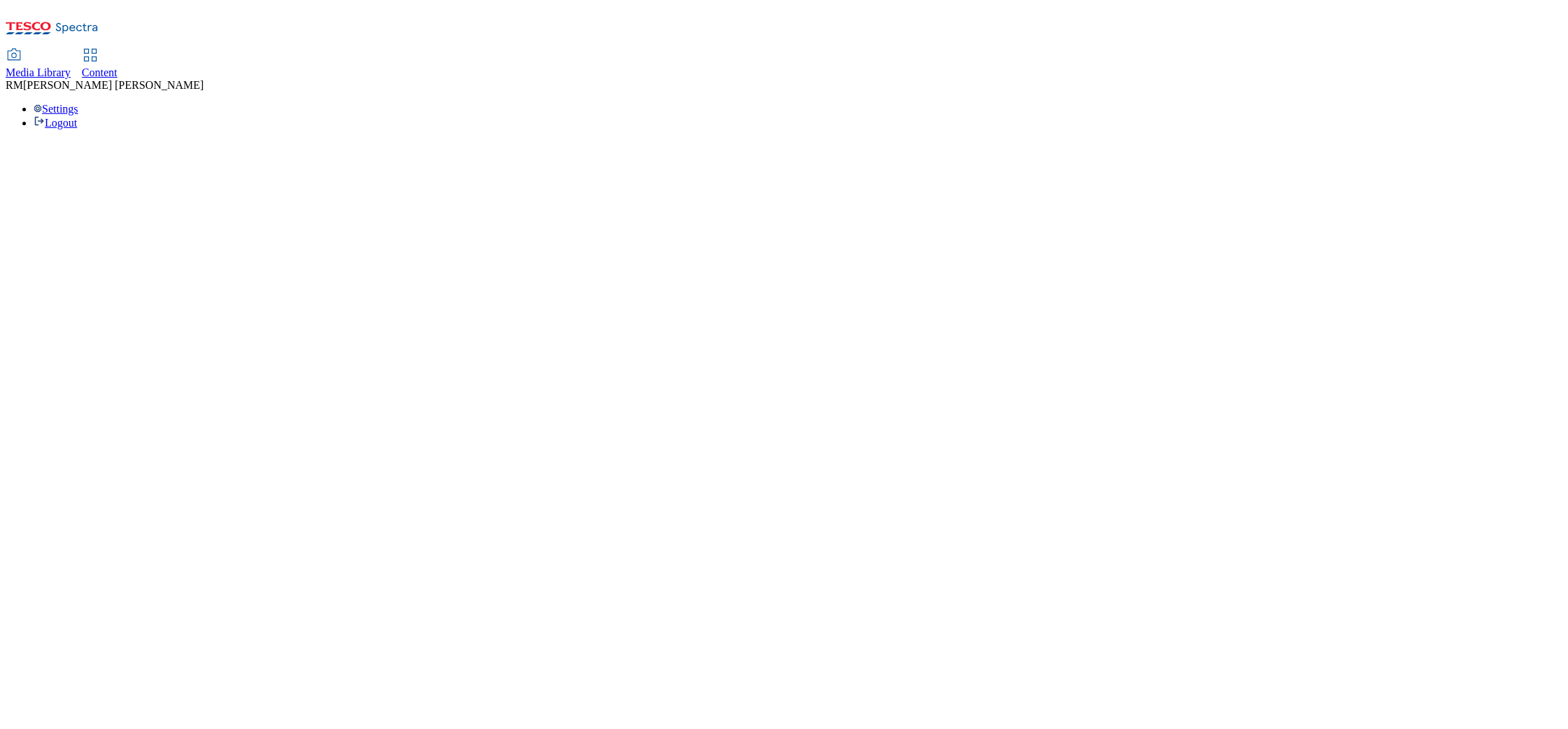
select select "flare-ighs-ce-mktg"
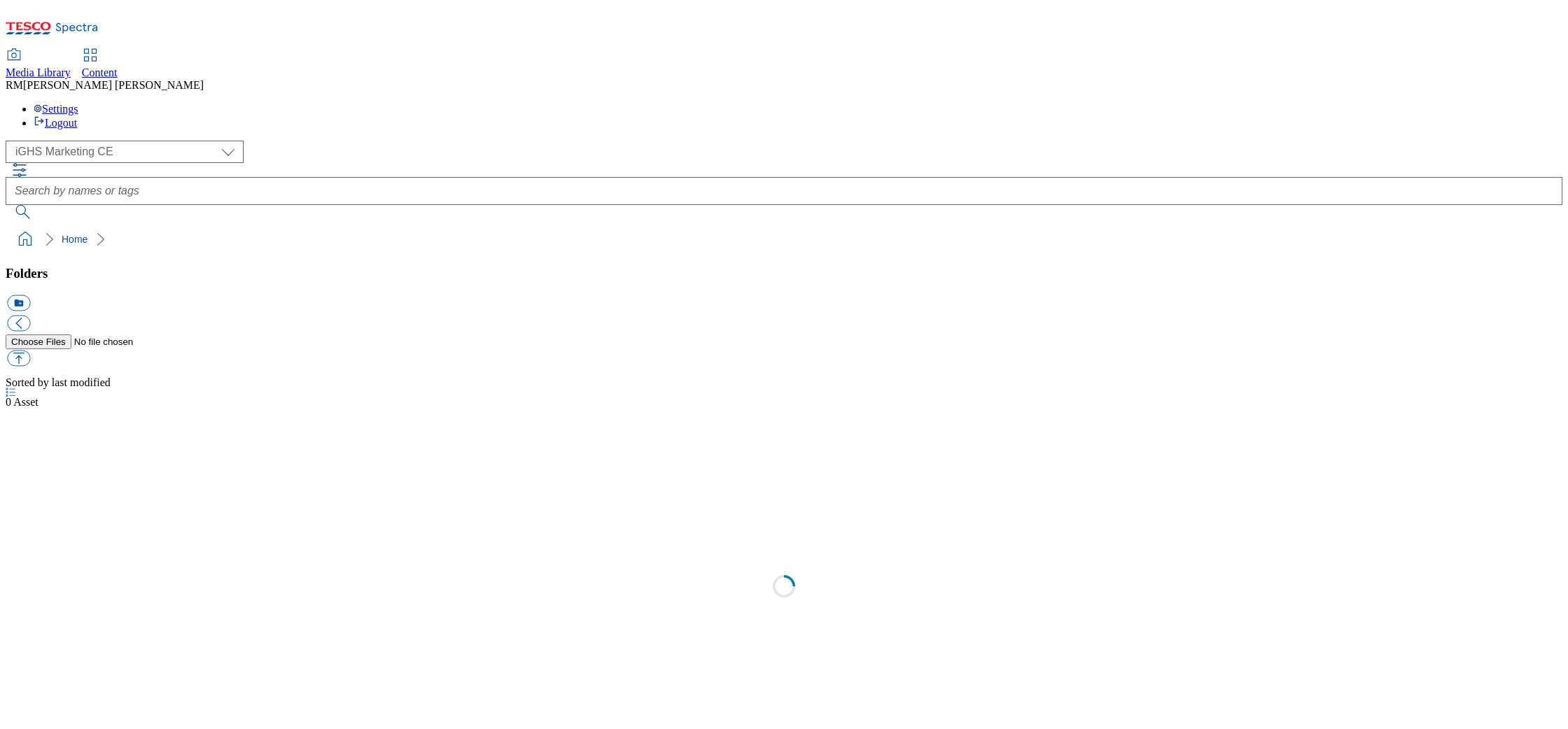
select select "flare-ighs-ce-mktg"
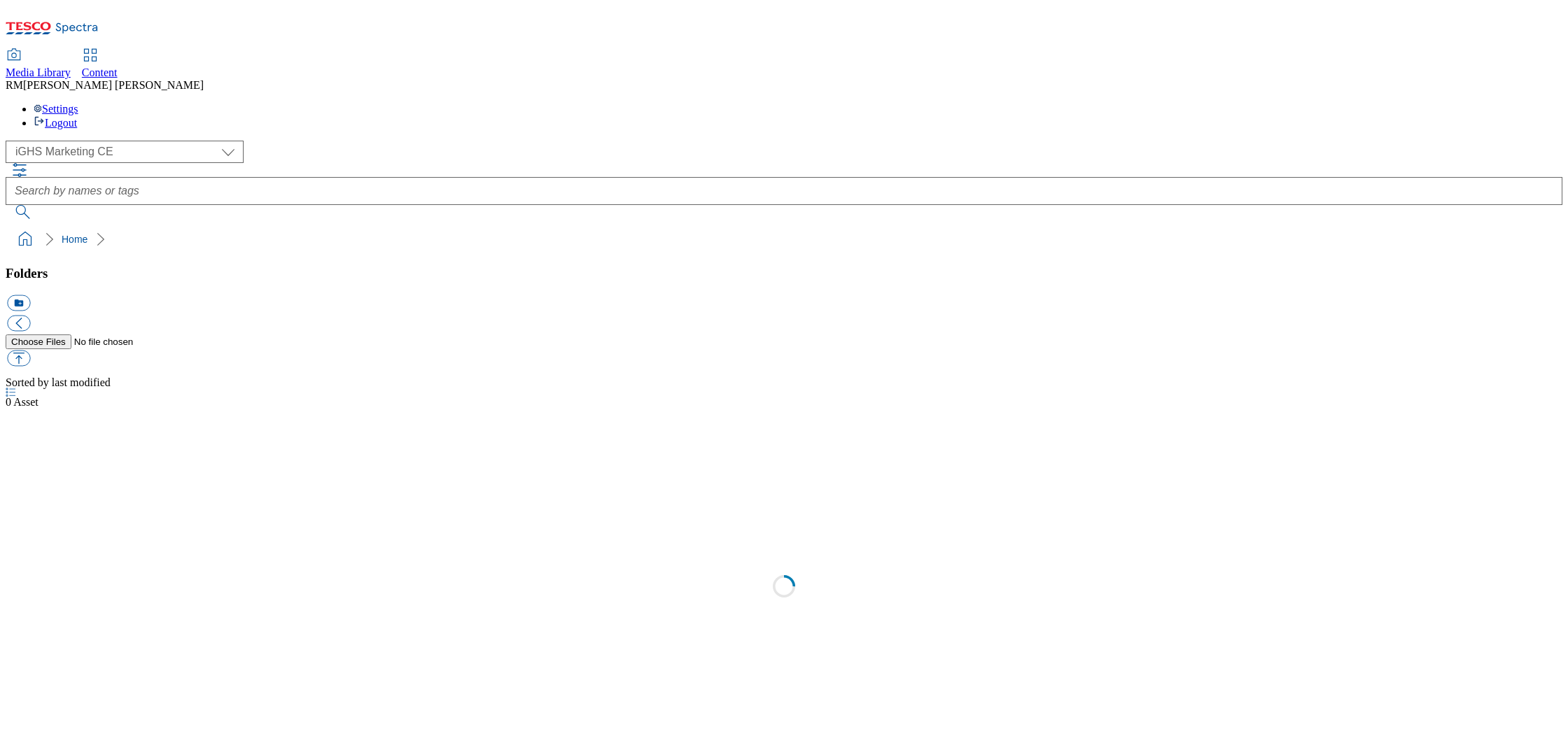
select select "flare-ighs-ce-mktg"
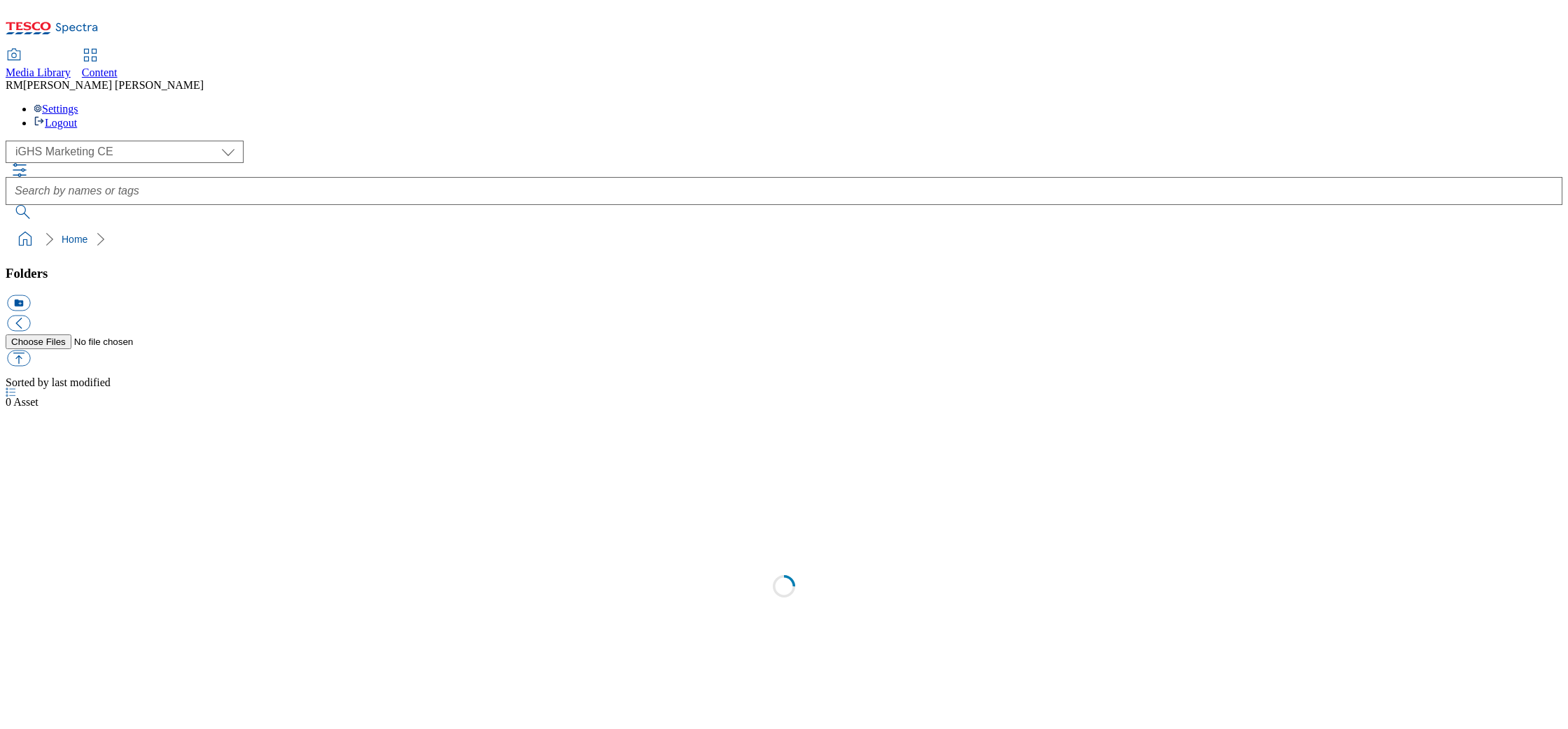
select select "flare-ighs-ce-mktg"
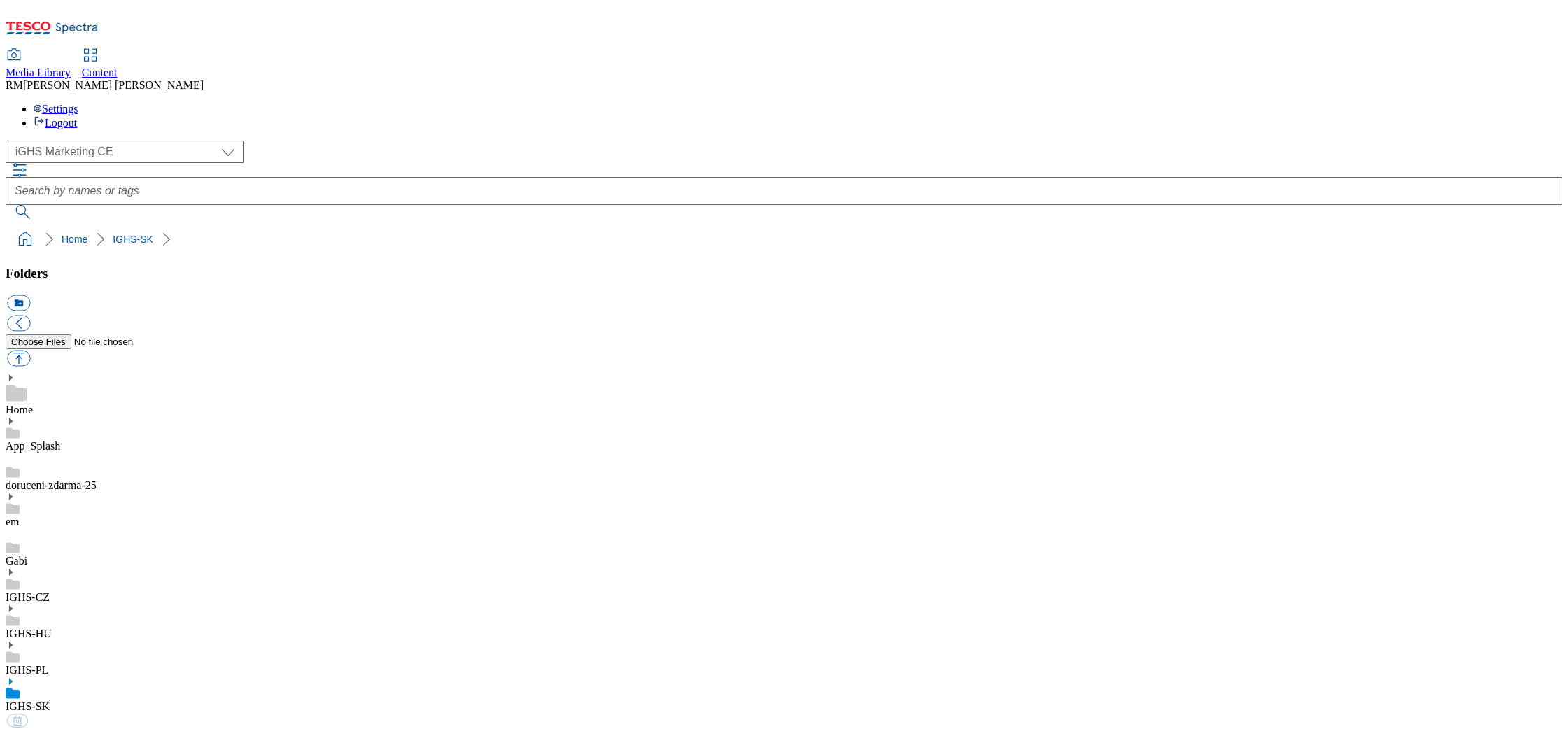
select select "flare-ighs-ce-mktg"
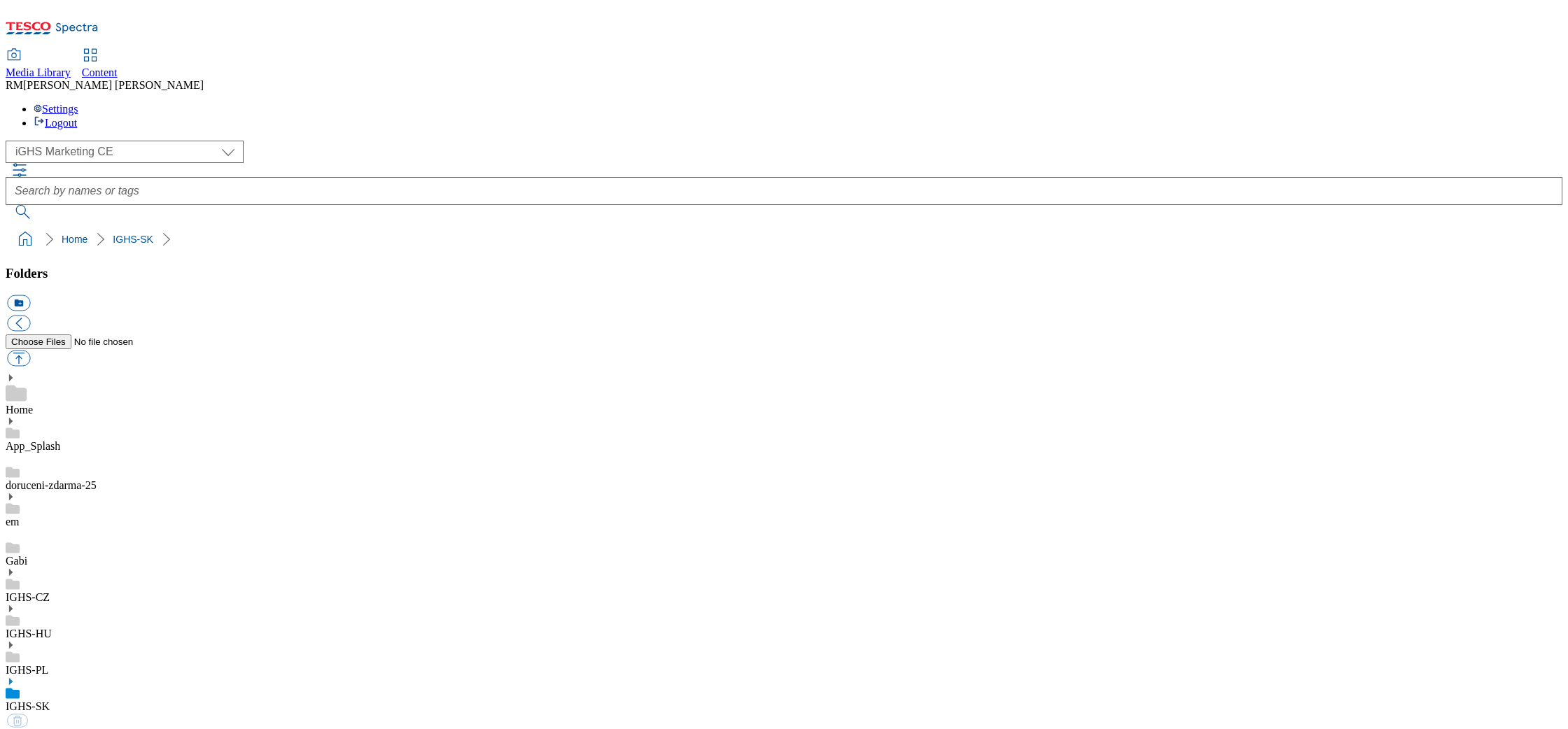
select select "flare-ighs-ce-mktg"
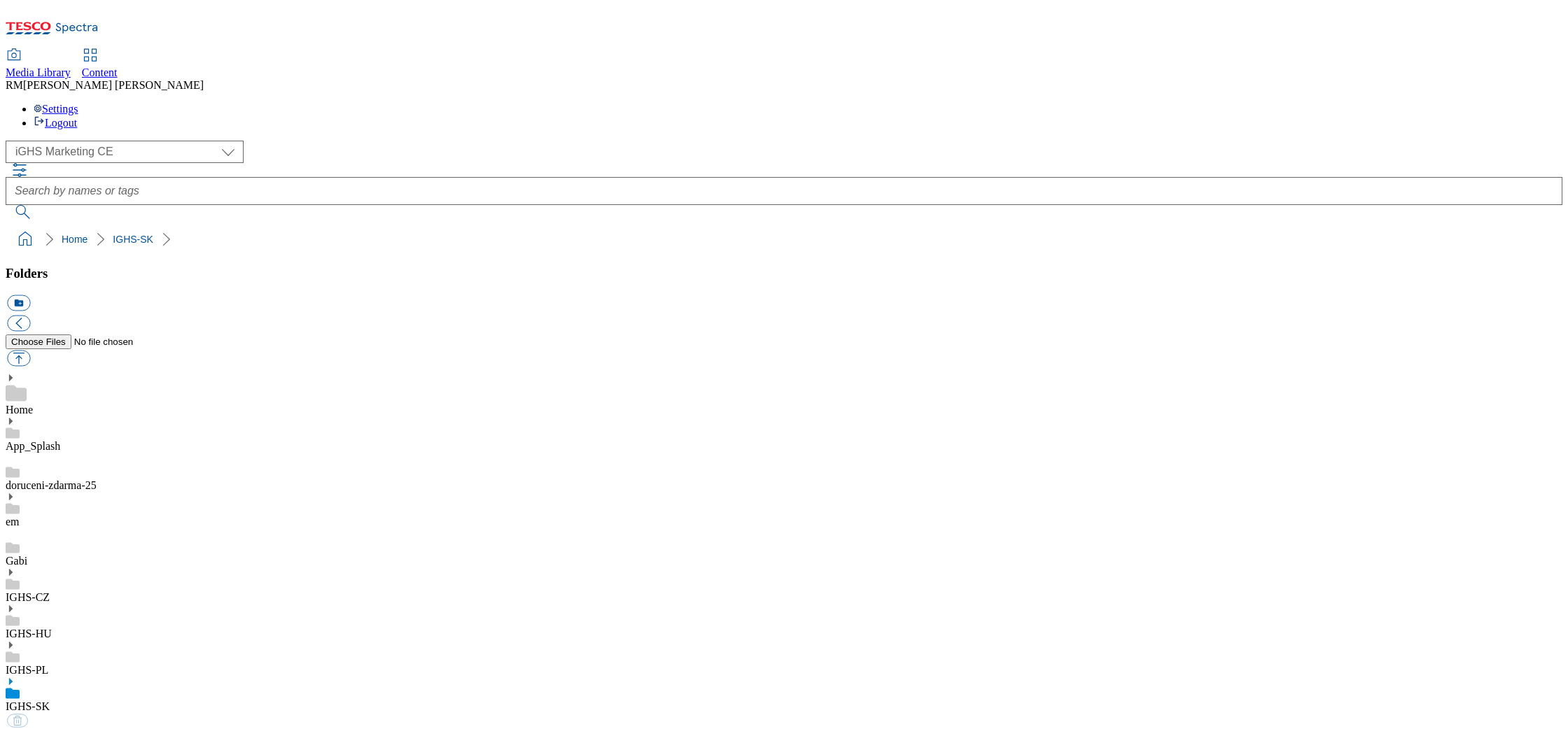
select select "flare-ighs-ce-mktg"
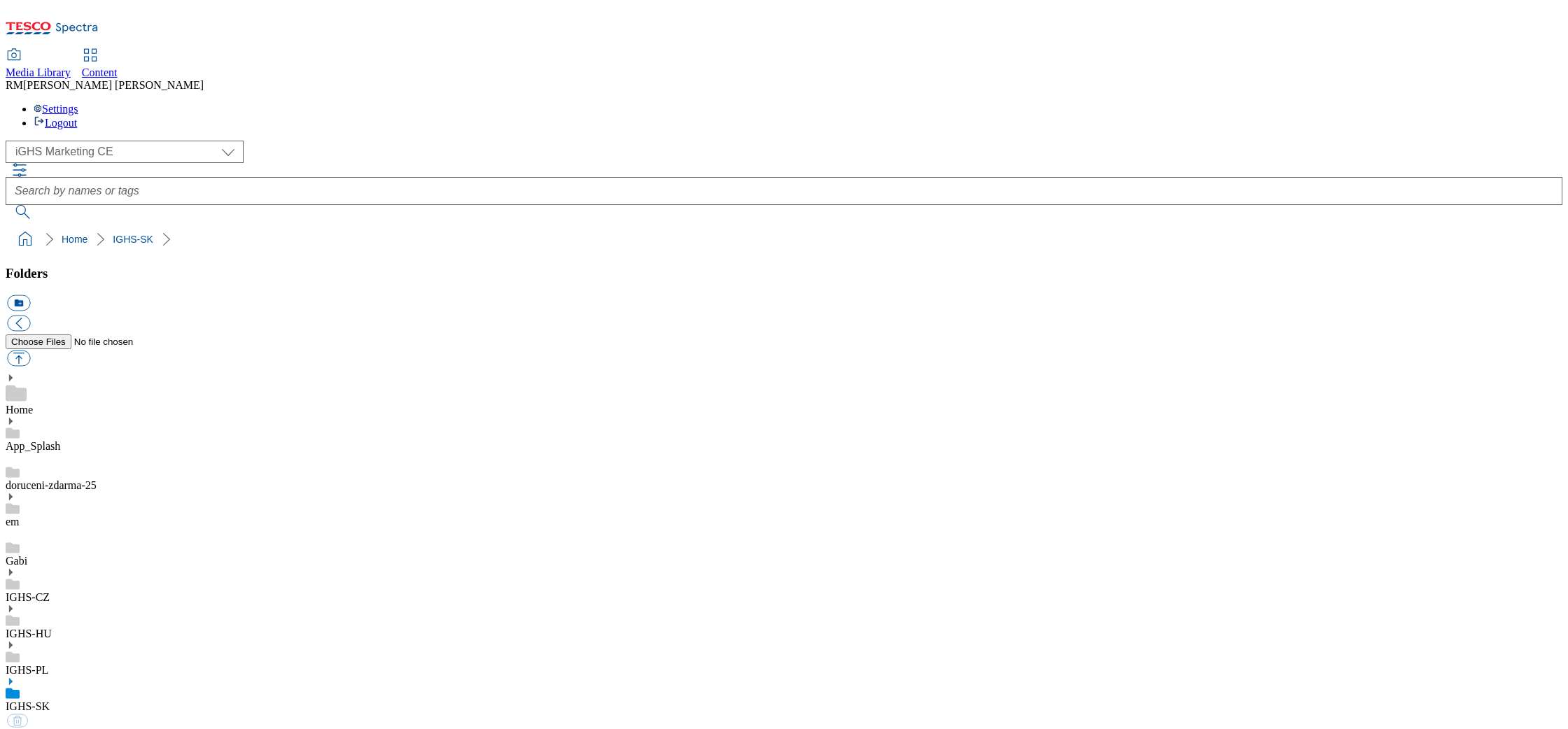
select select "flare-ighs-ce-mktg"
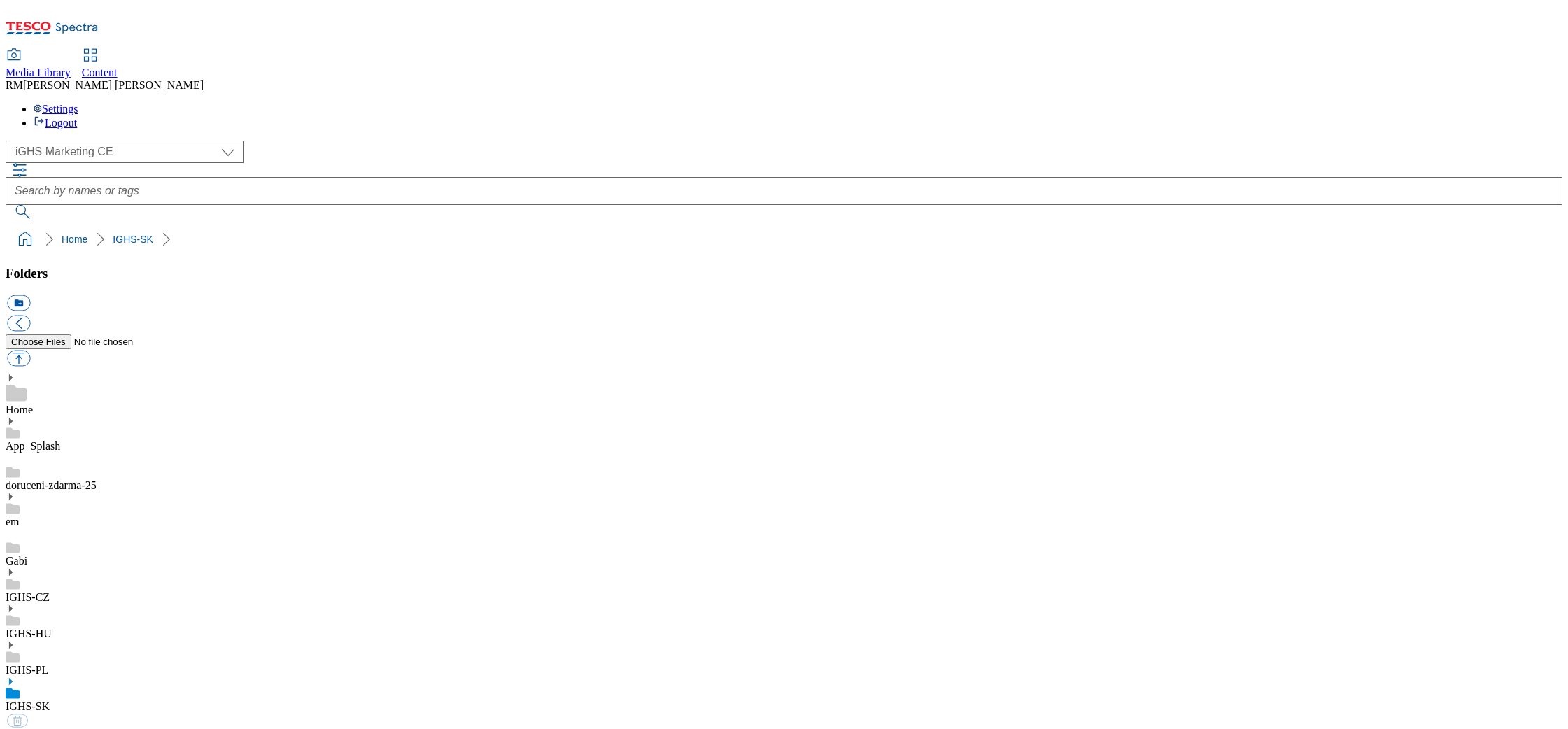
select select "flare-ighs-ce-mktg"
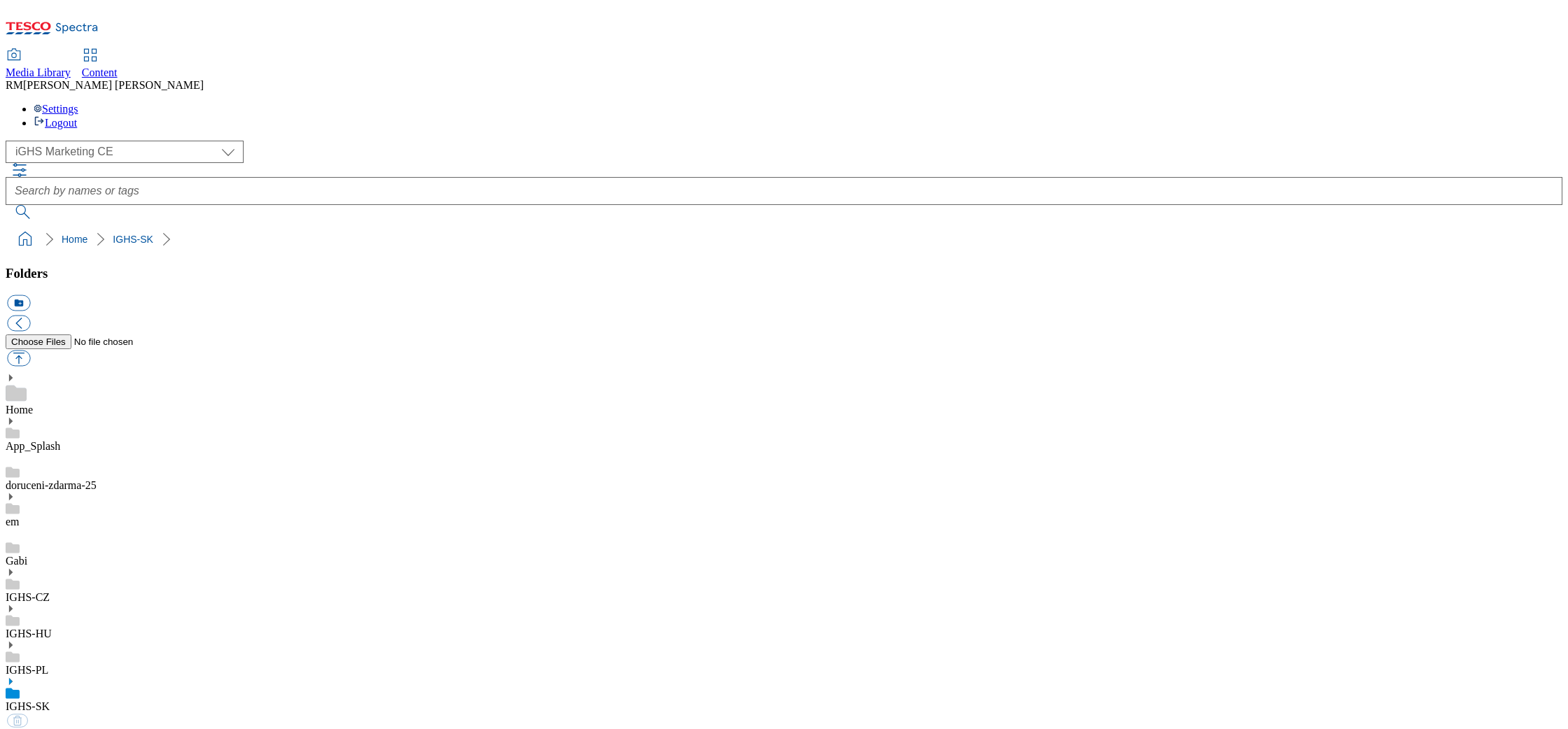
select select "flare-ighs-ce-mktg"
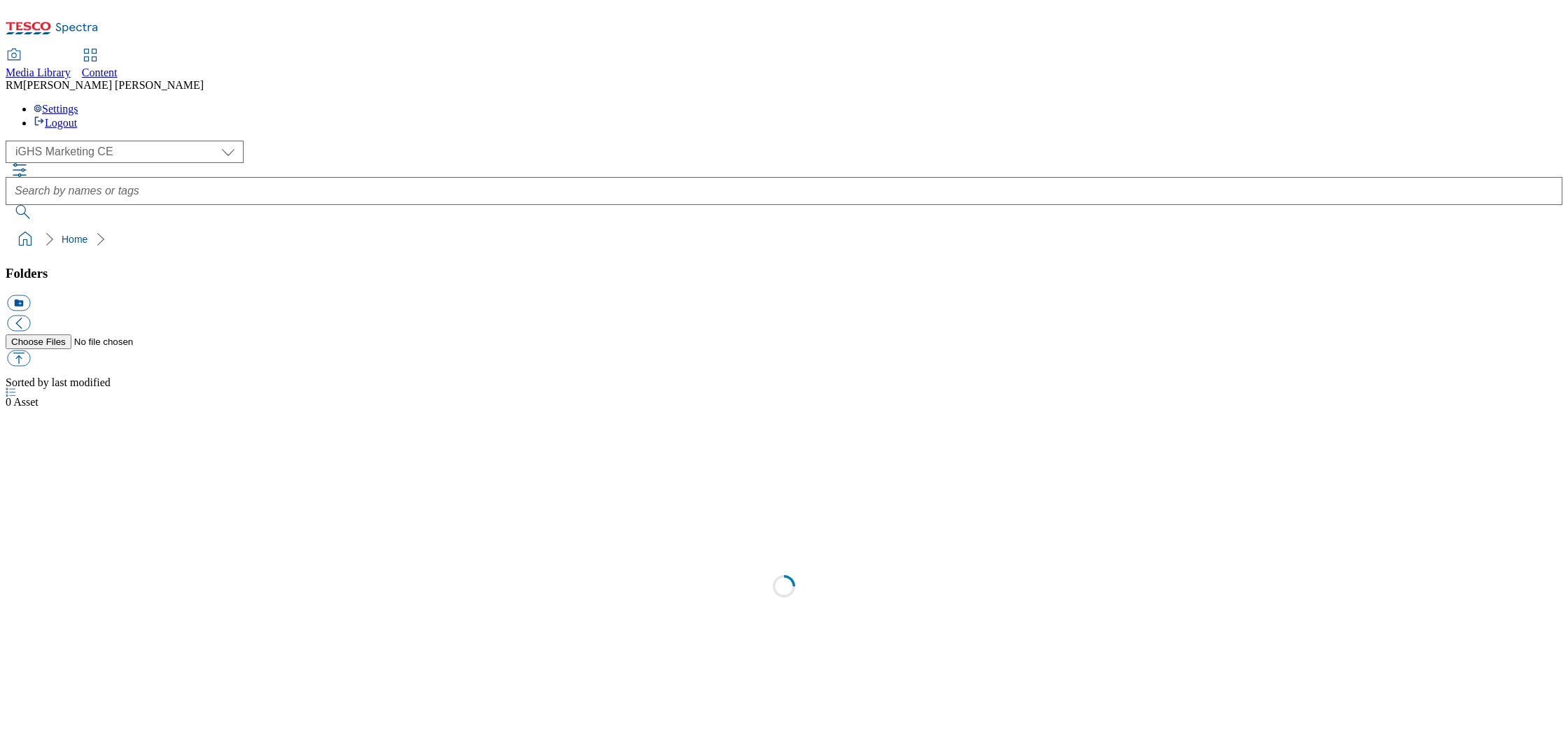
select select "flare-ighs-ce-mktg"
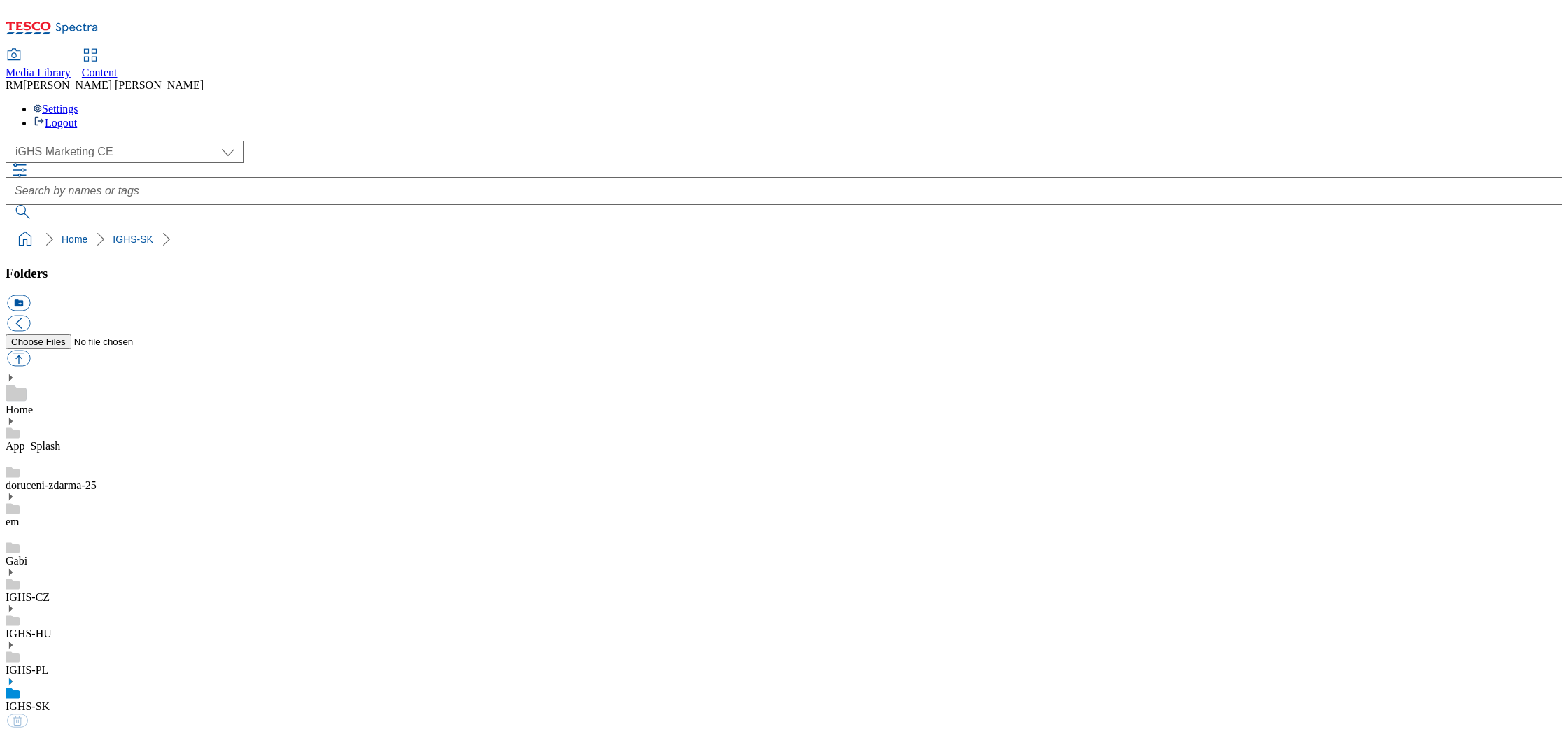
select select "flare-ighs-ce-mktg"
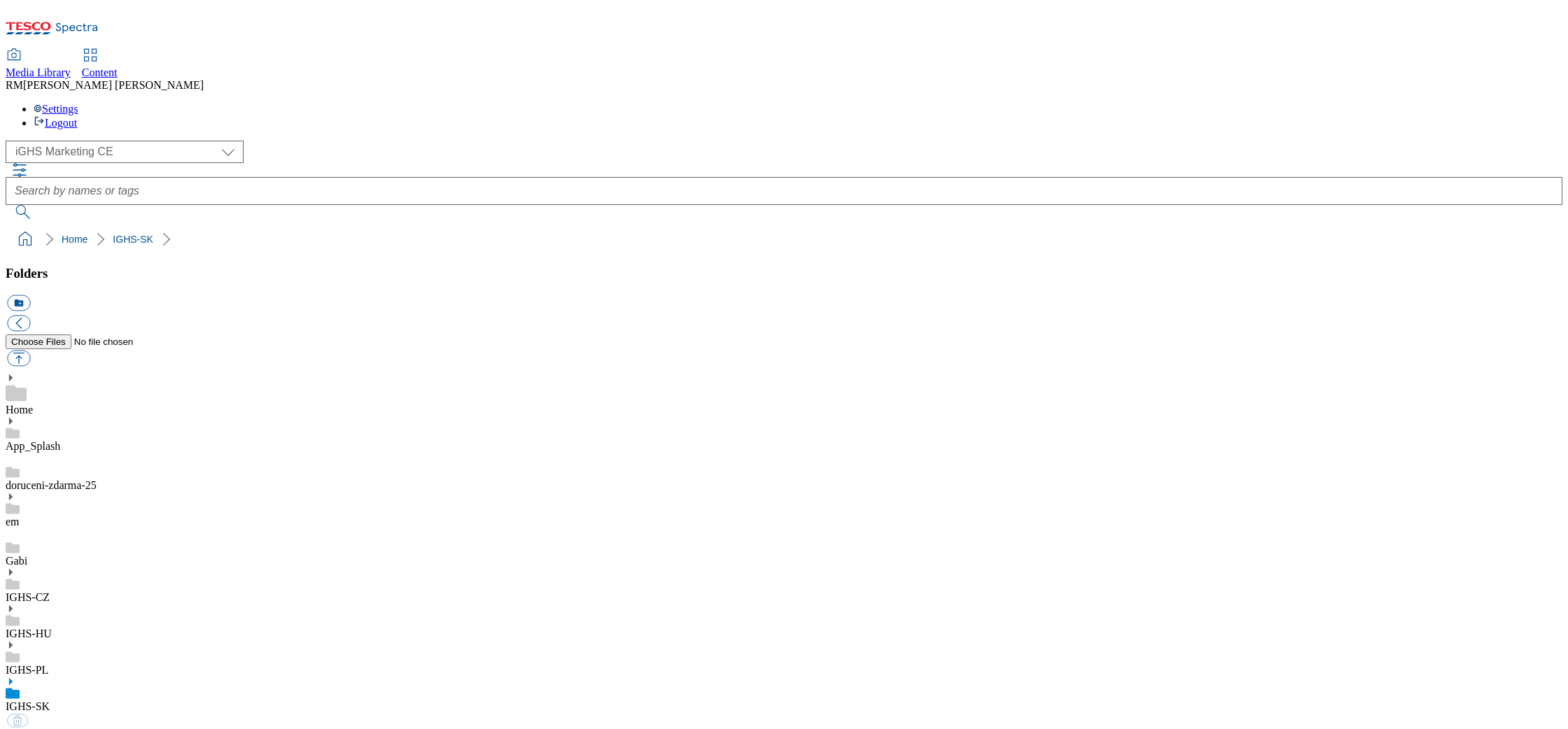
select select "flare-ighs-ce-mktg"
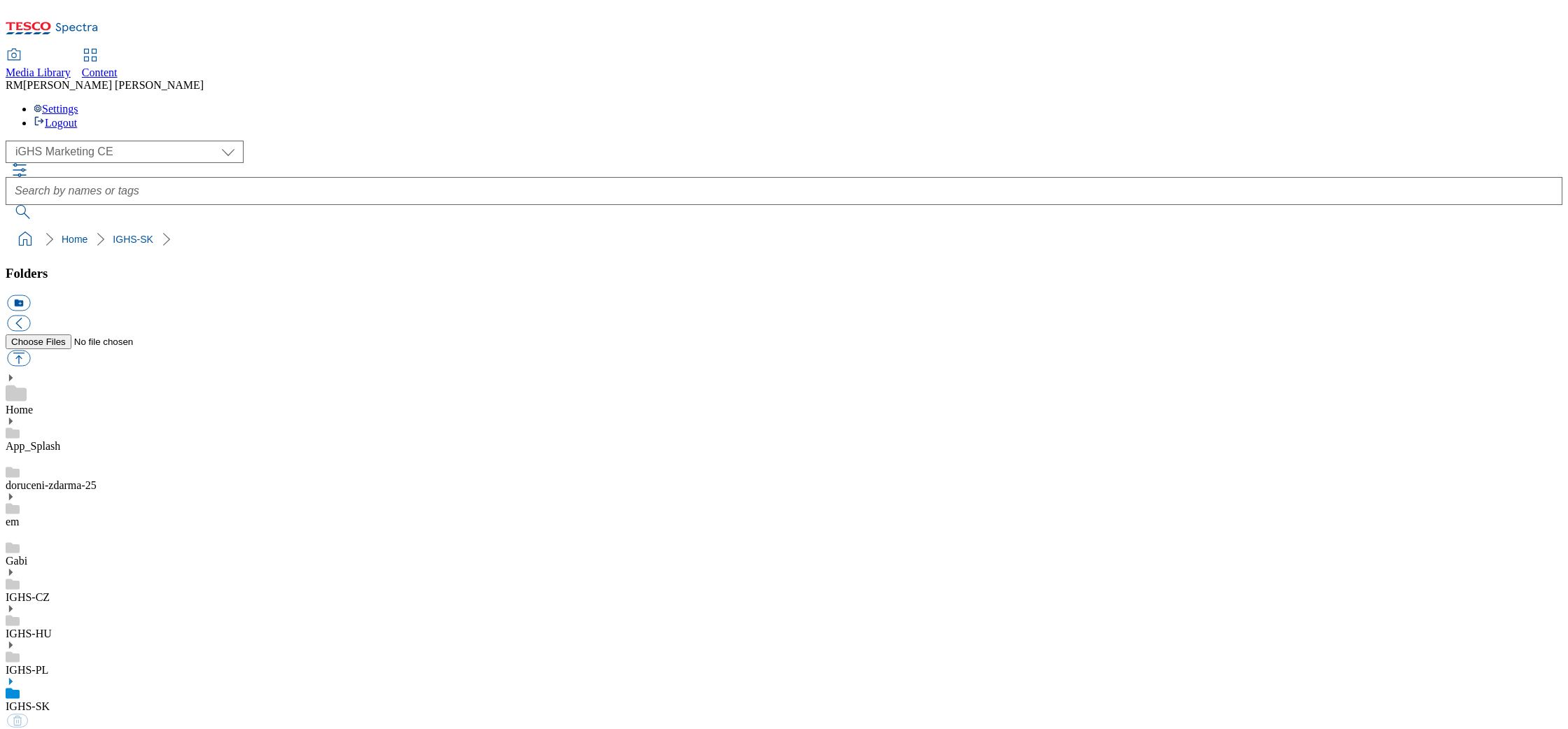
select select "flare-ighs-ce-mktg"
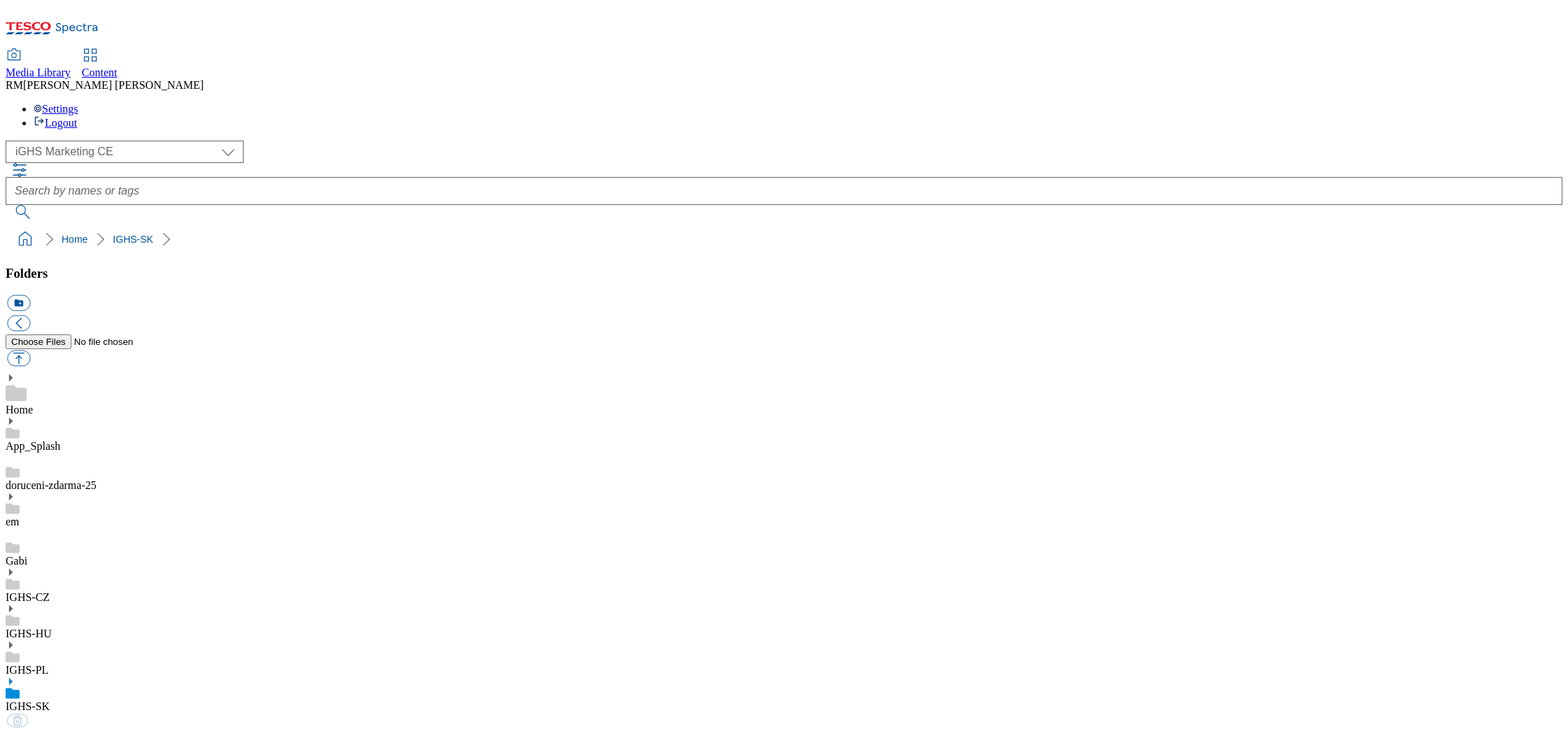
select select "flare-ighs-ce-mktg"
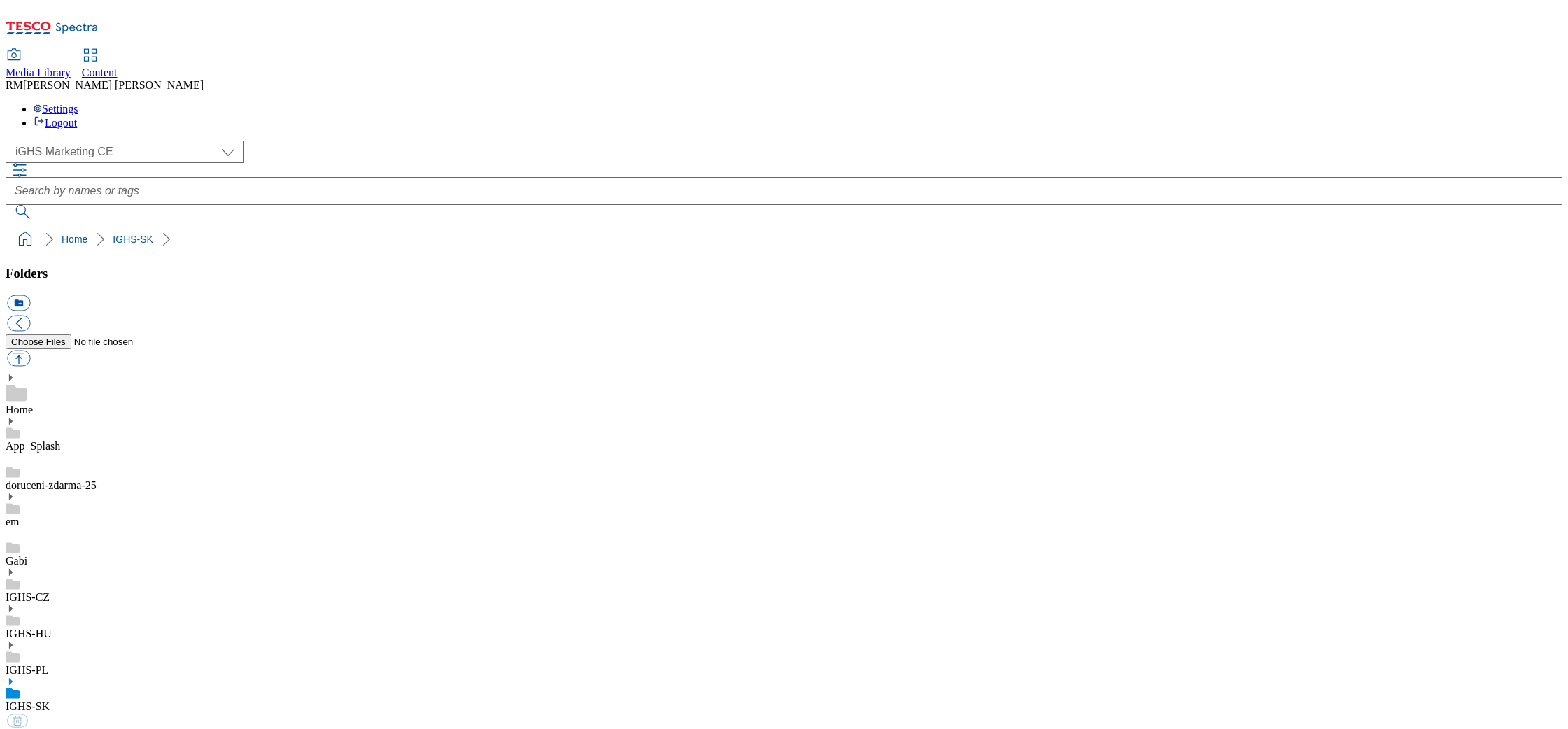
select select "flare-ighs-ce-mktg"
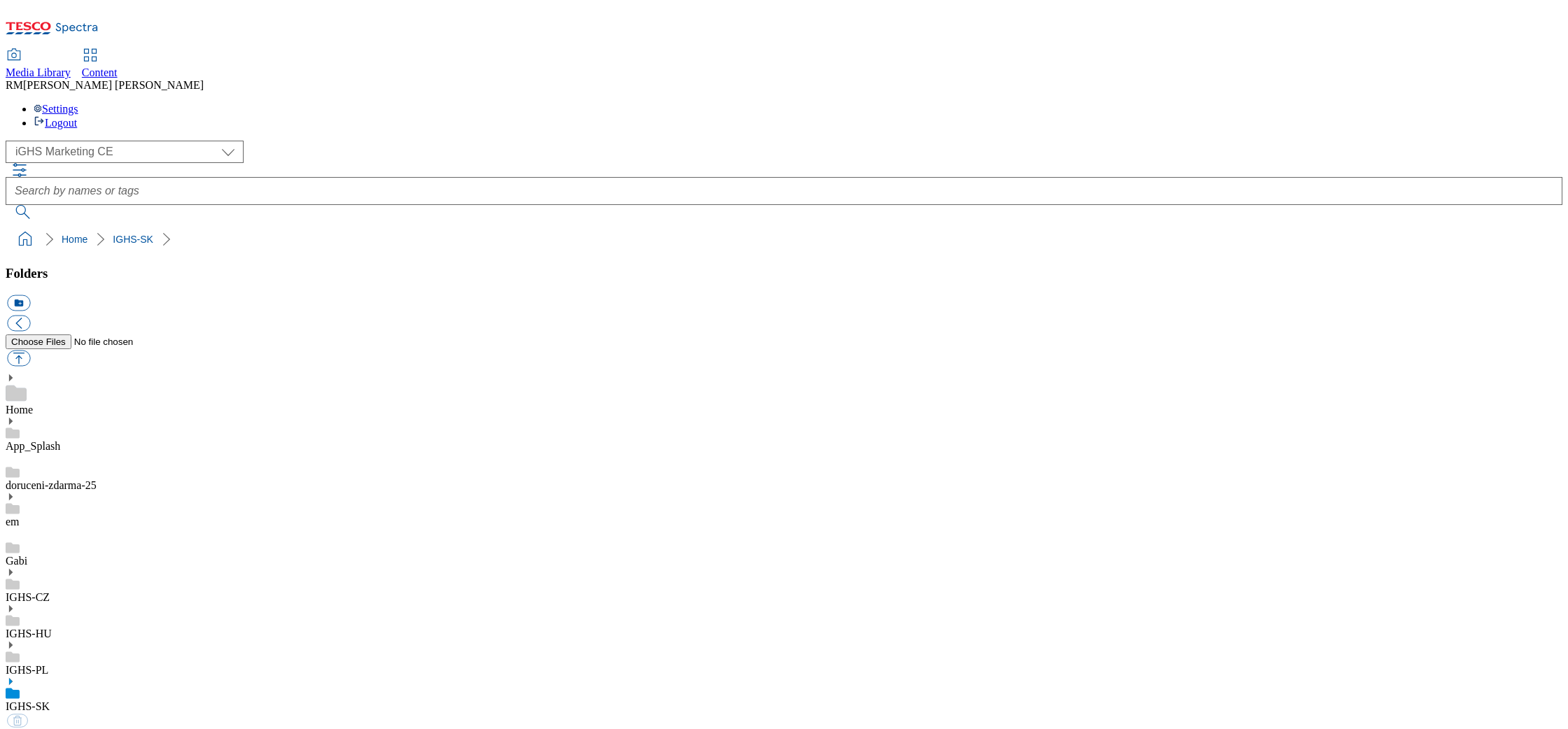
select select "flare-ighs-ce-mktg"
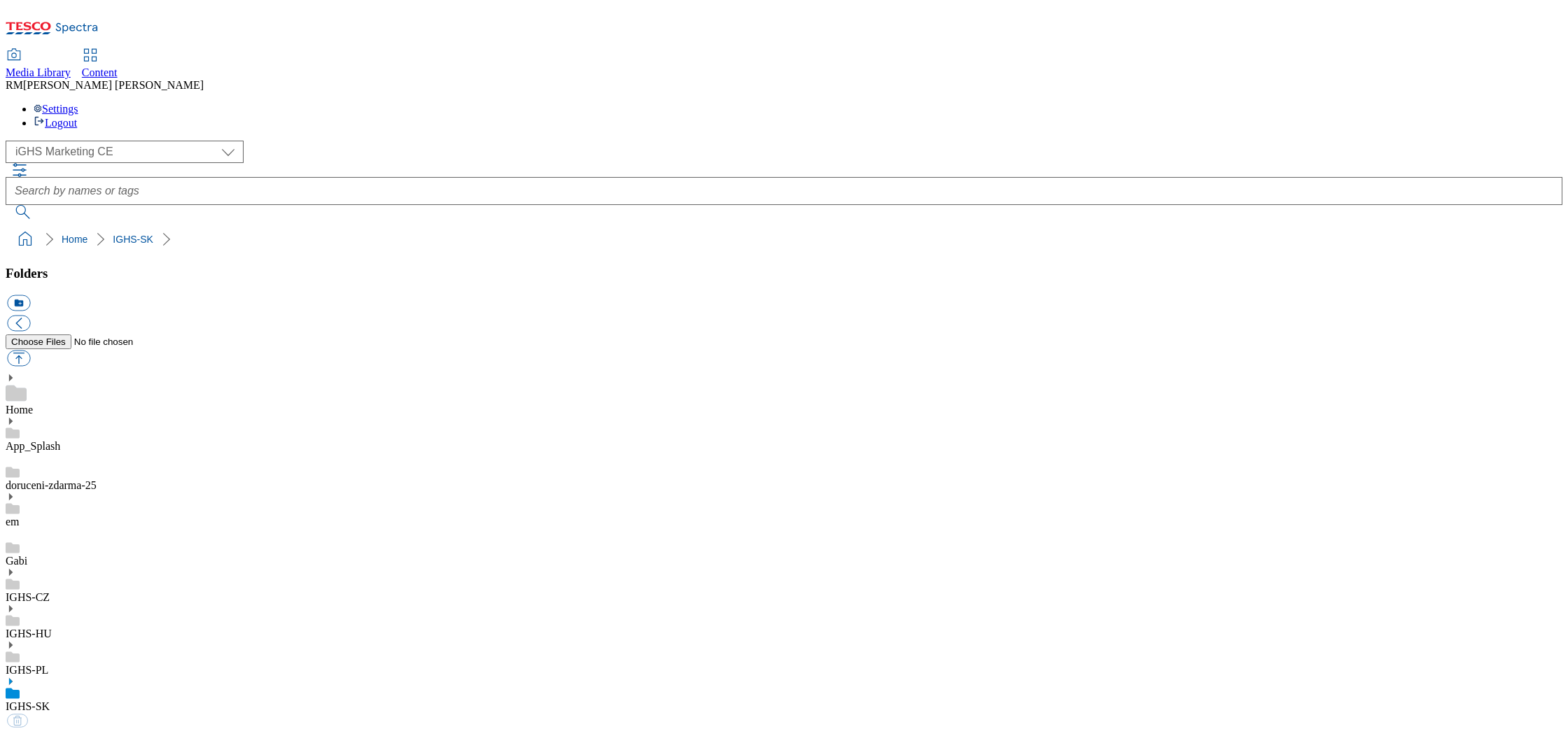
select select "flare-ighs-ce-mktg"
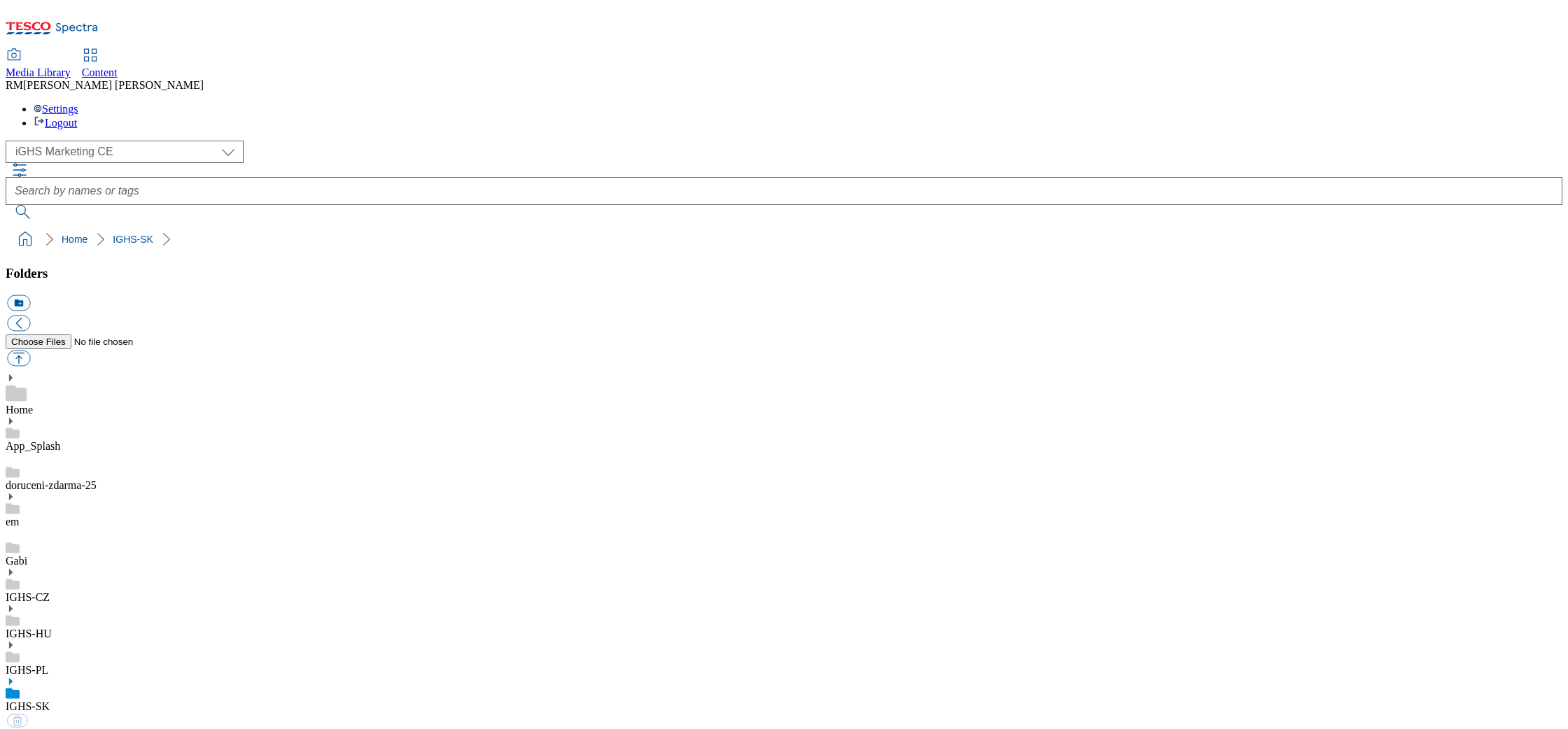
select select "flare-ighs-ce-mktg"
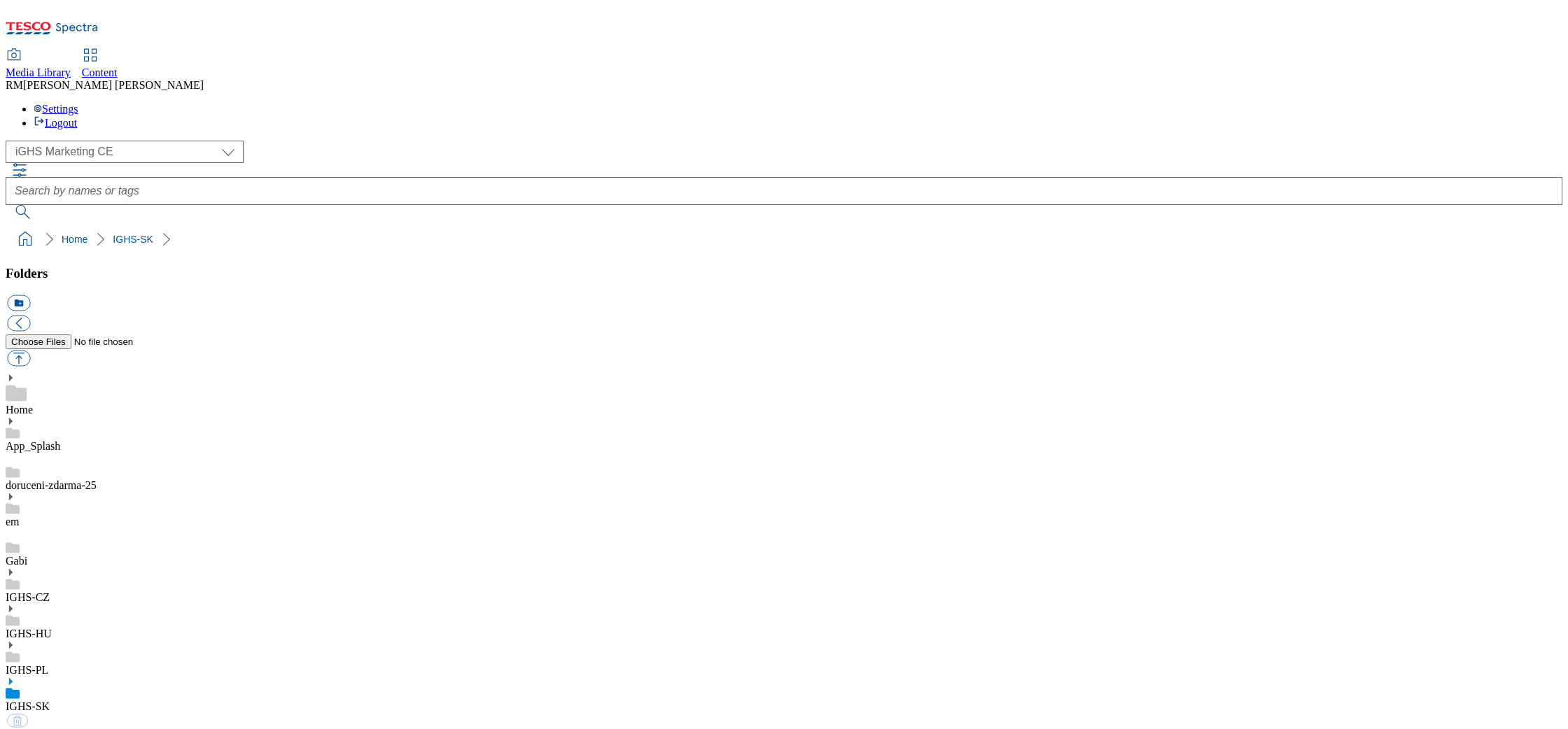
select select "flare-ighs-ce-mktg"
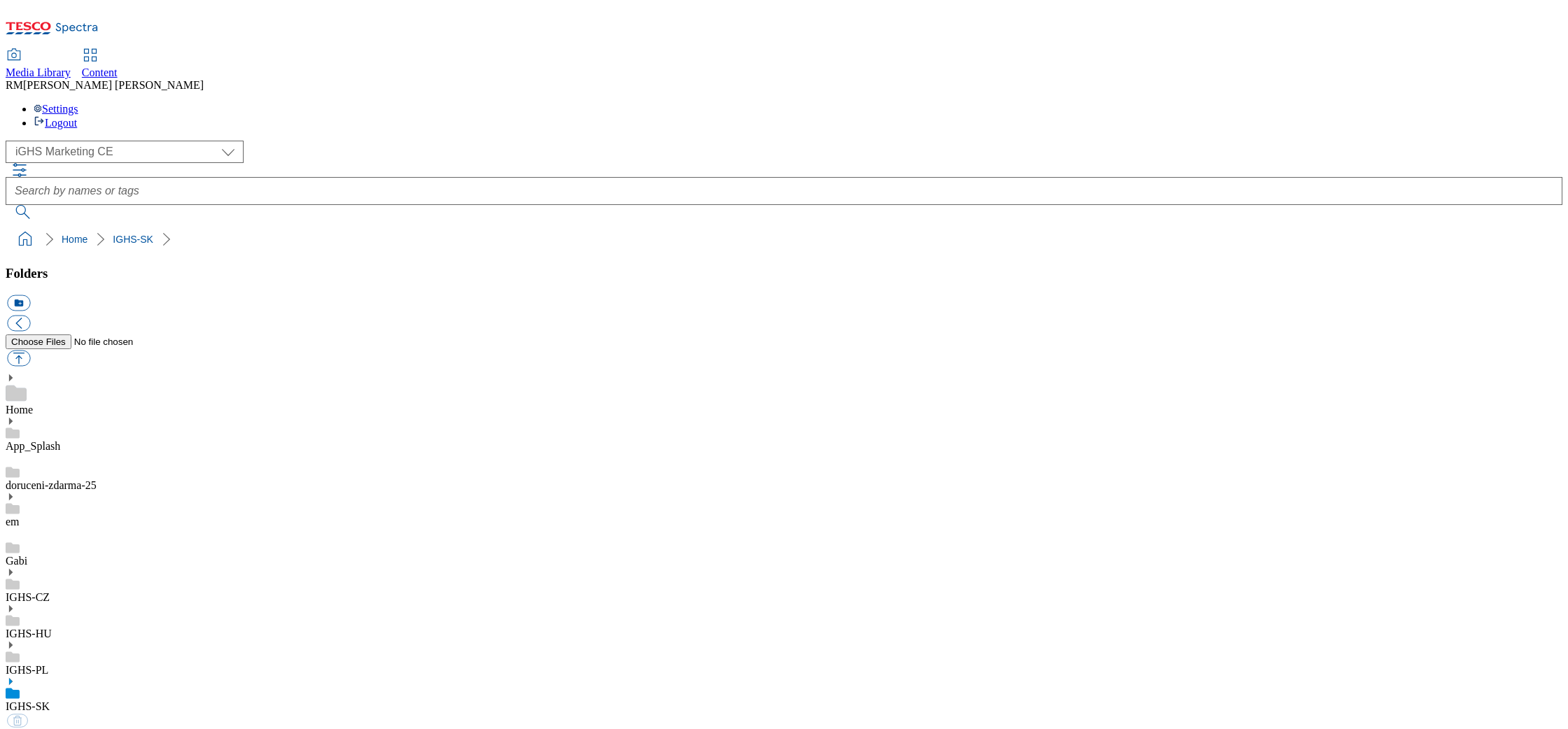
select select "flare-ighs-ce-mktg"
click at [15, 676] on icon at bounding box center [11, 681] width 10 height 10
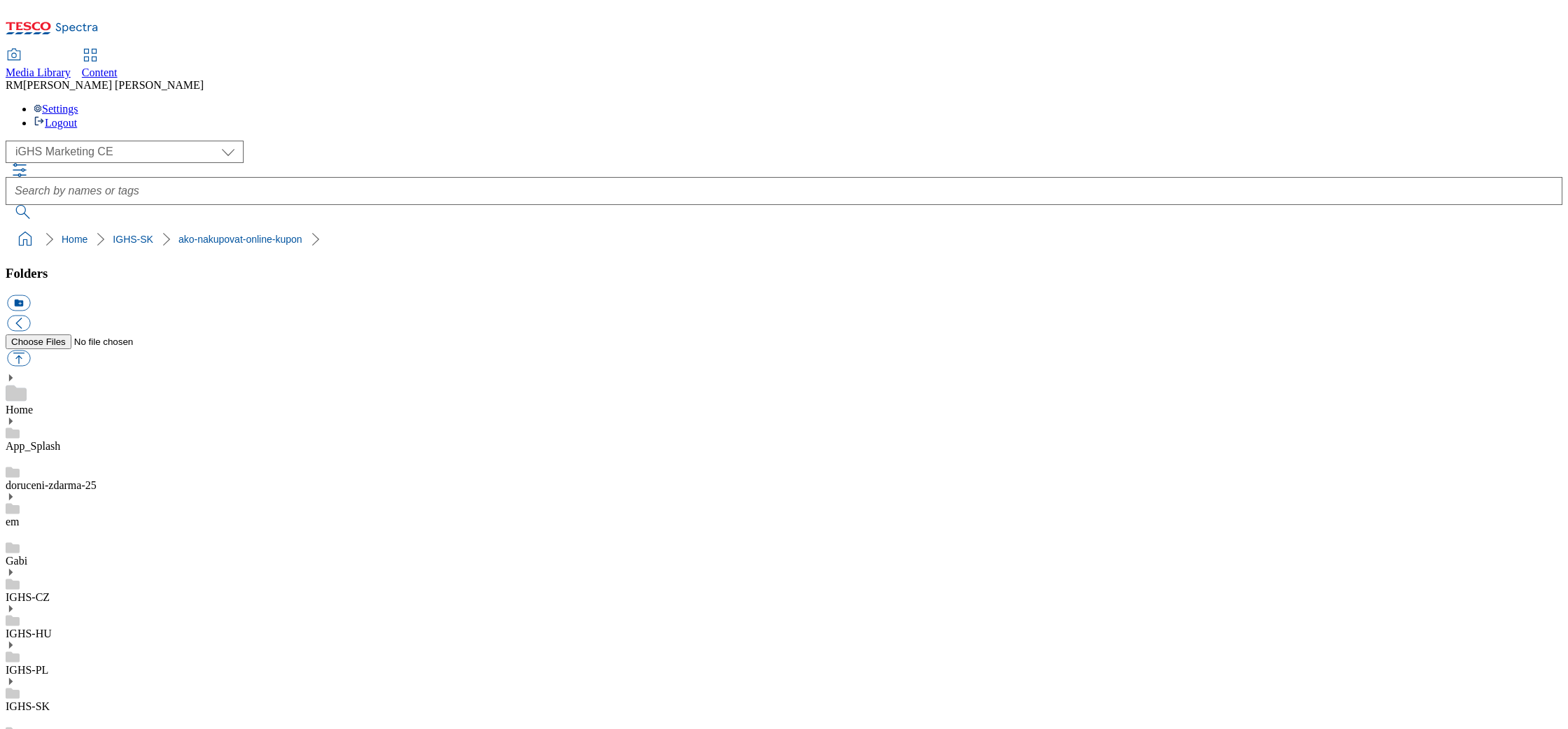
checkbox input "false"
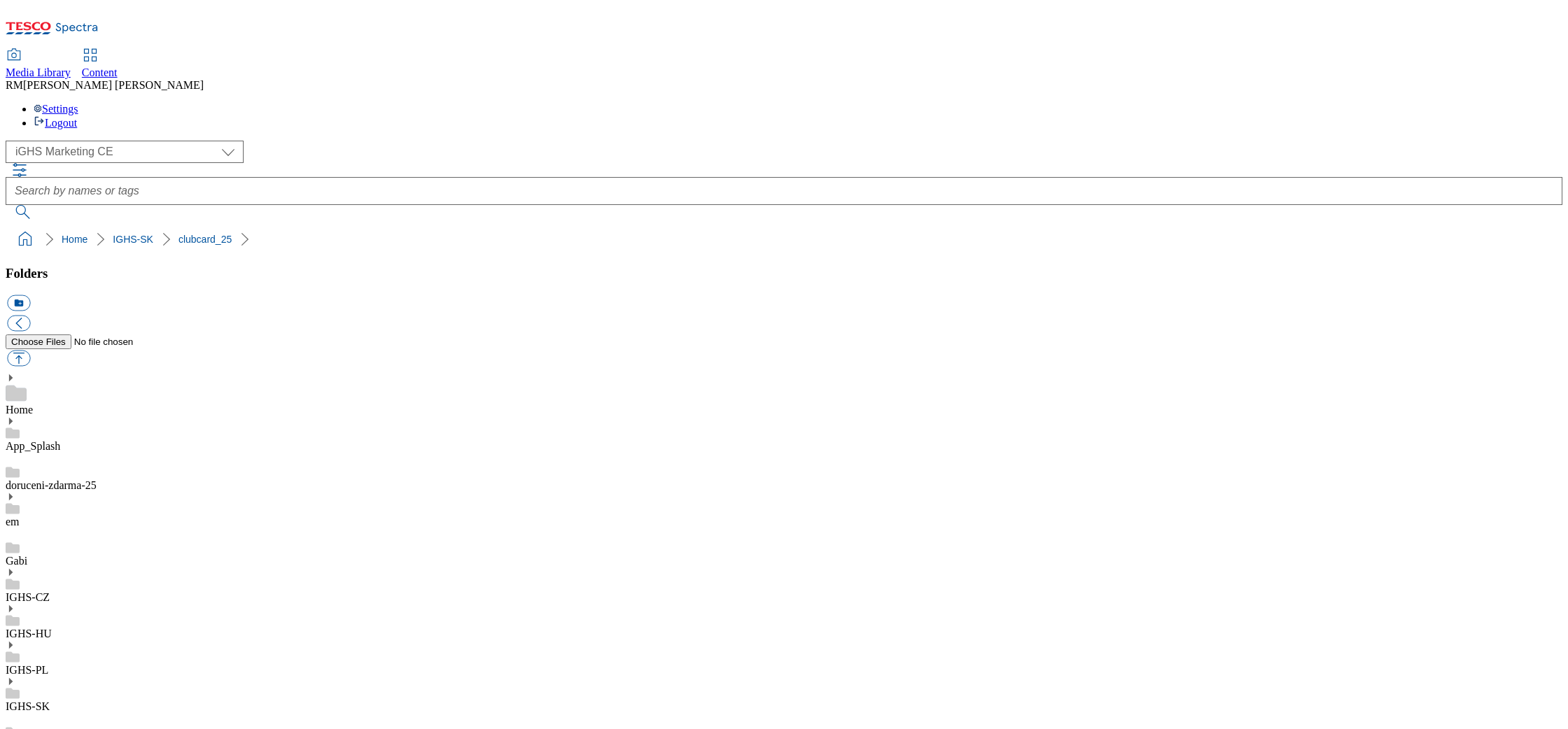
drag, startPoint x: 679, startPoint y: 520, endPoint x: 660, endPoint y: 508, distance: 22.5
click at [30, 351] on button "button" at bounding box center [18, 359] width 23 height 16
type input "C:\fakepath\Banner_EN_001.jpeg"
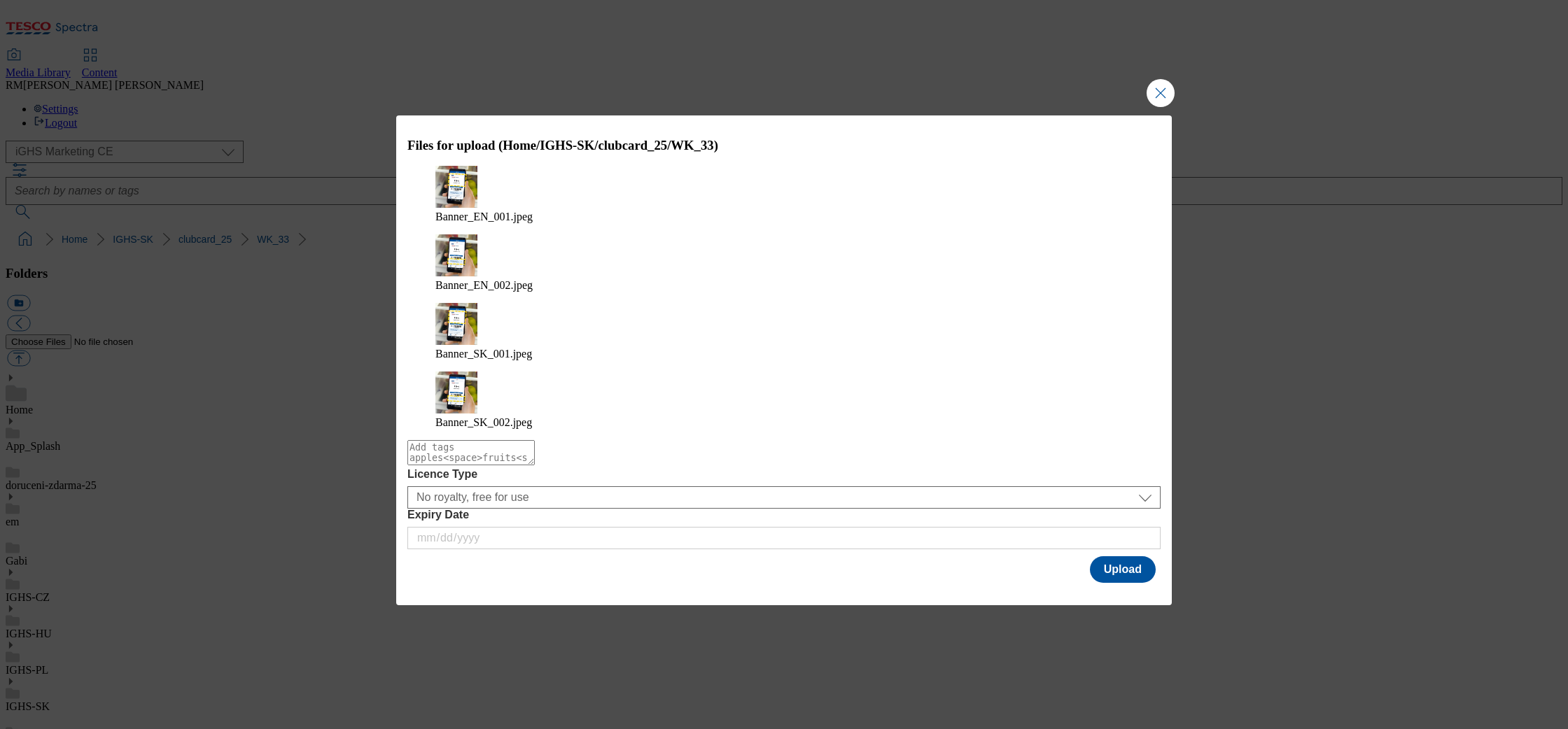
click at [535, 440] on textarea "Modal" at bounding box center [471, 453] width 128 height 26
type textarea "Mobile_banner"
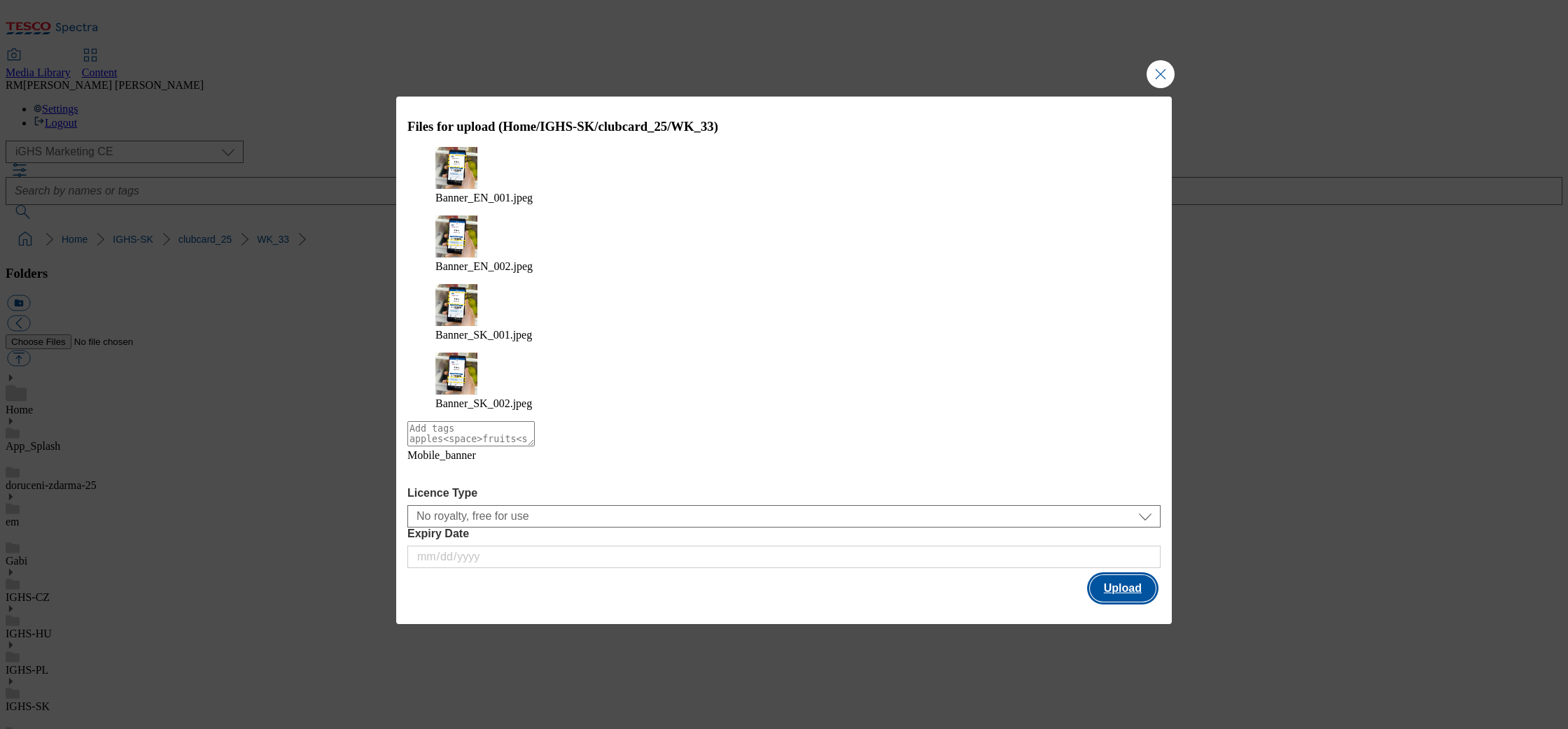
click at [1141, 575] on button "Upload" at bounding box center [1122, 588] width 66 height 26
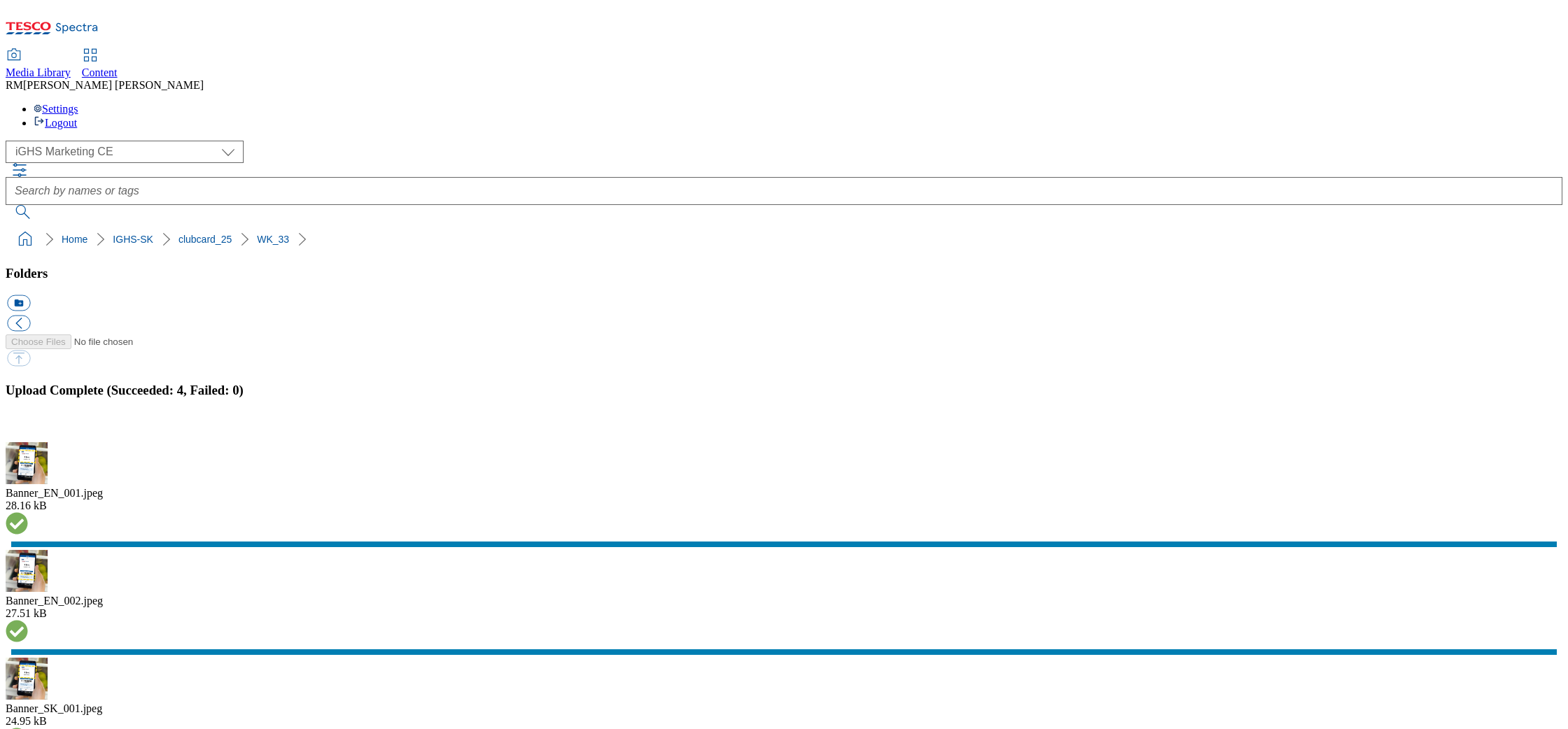
click at [28, 434] on button "button" at bounding box center [17, 434] width 21 height 14
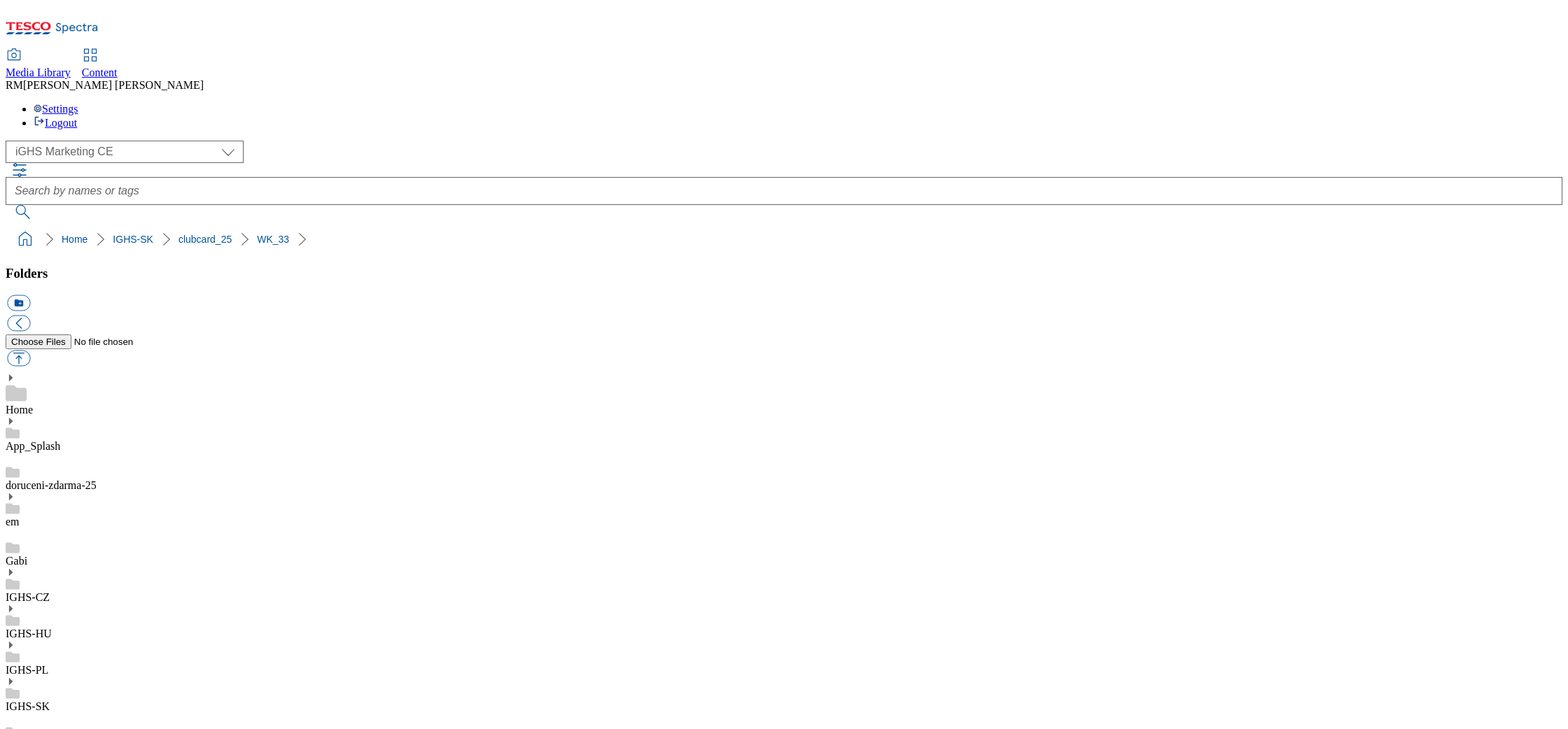
drag, startPoint x: 115, startPoint y: 503, endPoint x: 136, endPoint y: 530, distance: 34.2
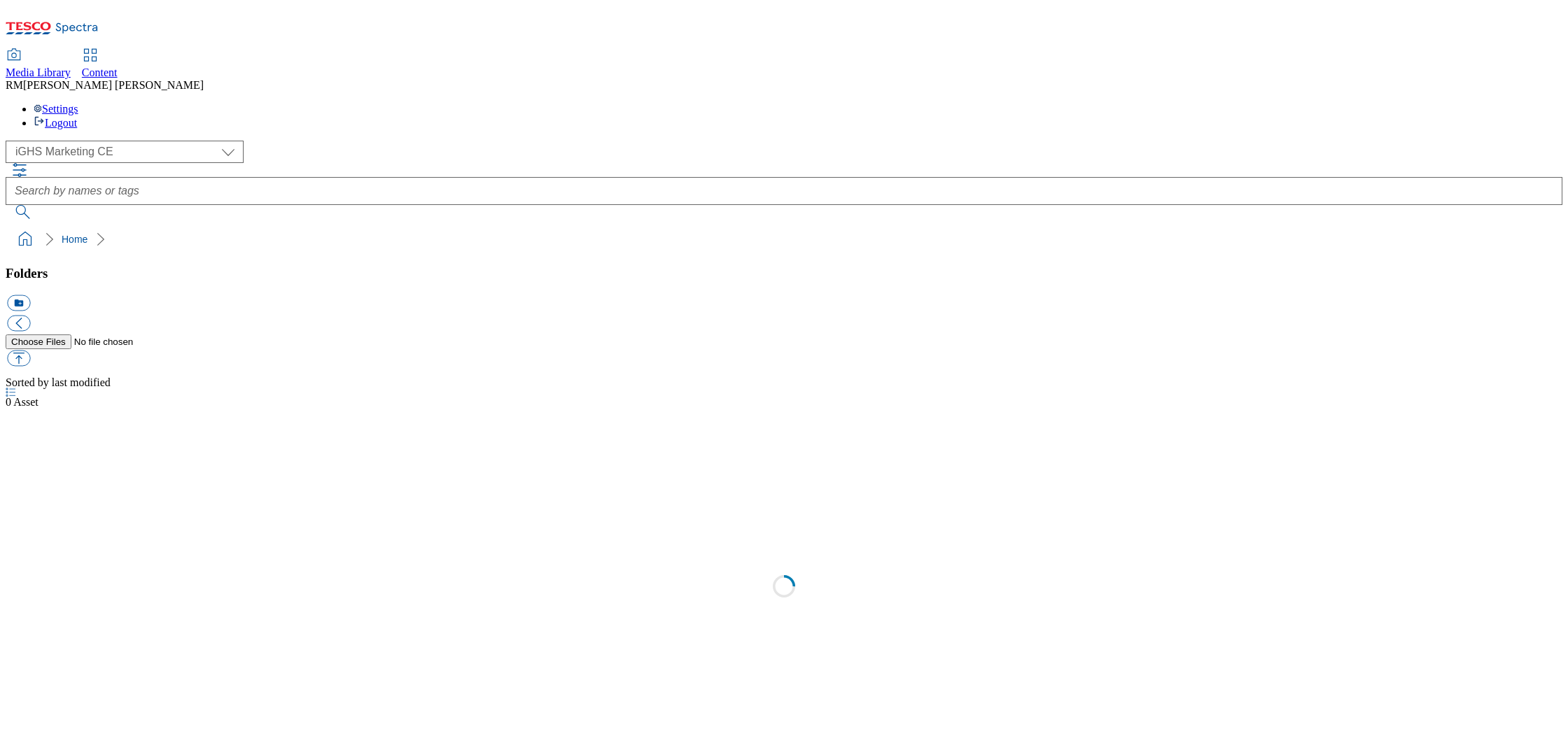
select select "flare-ighs-ce-mktg"
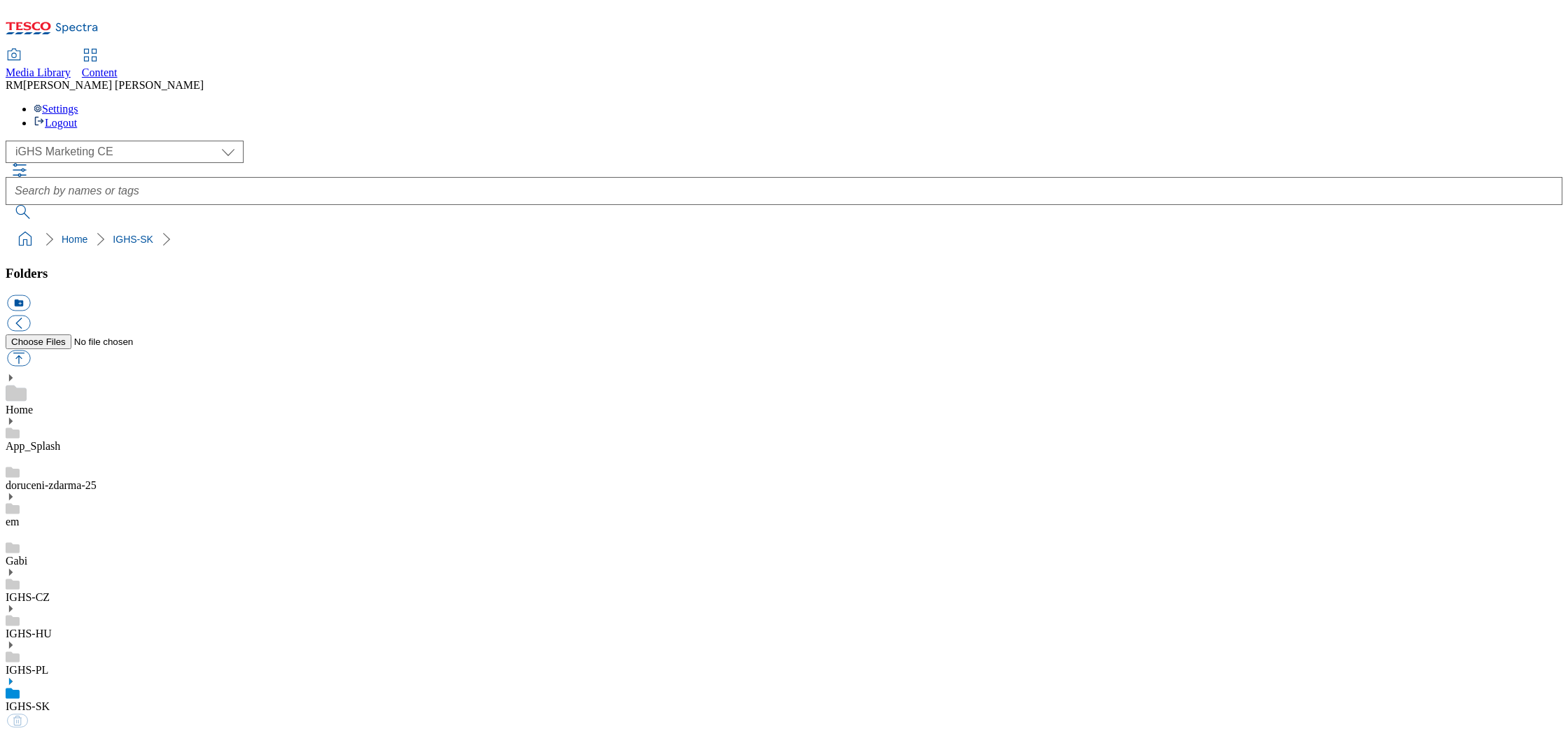
select select "flare-ighs-ce-mktg"
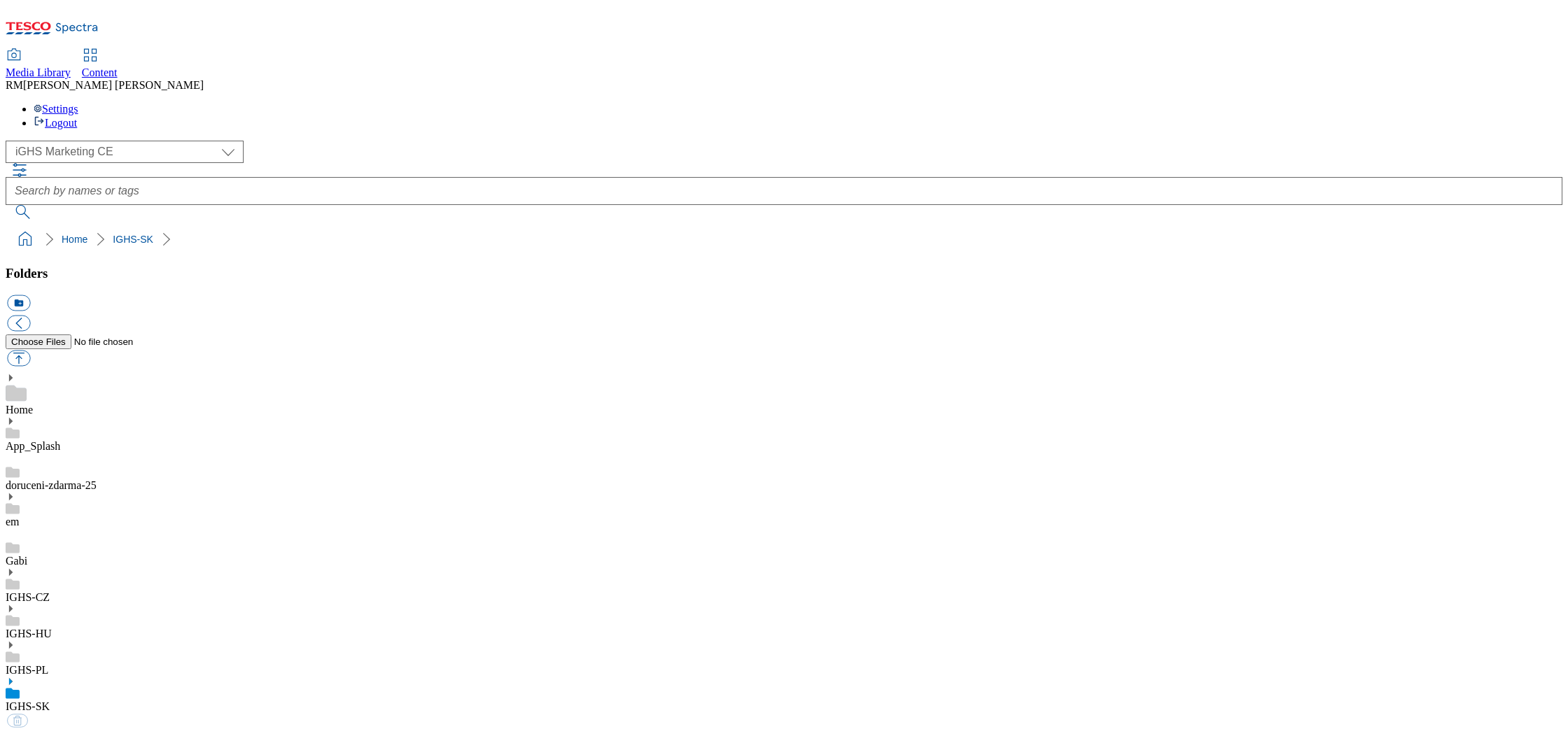
select select "flare-ighs-ce-mktg"
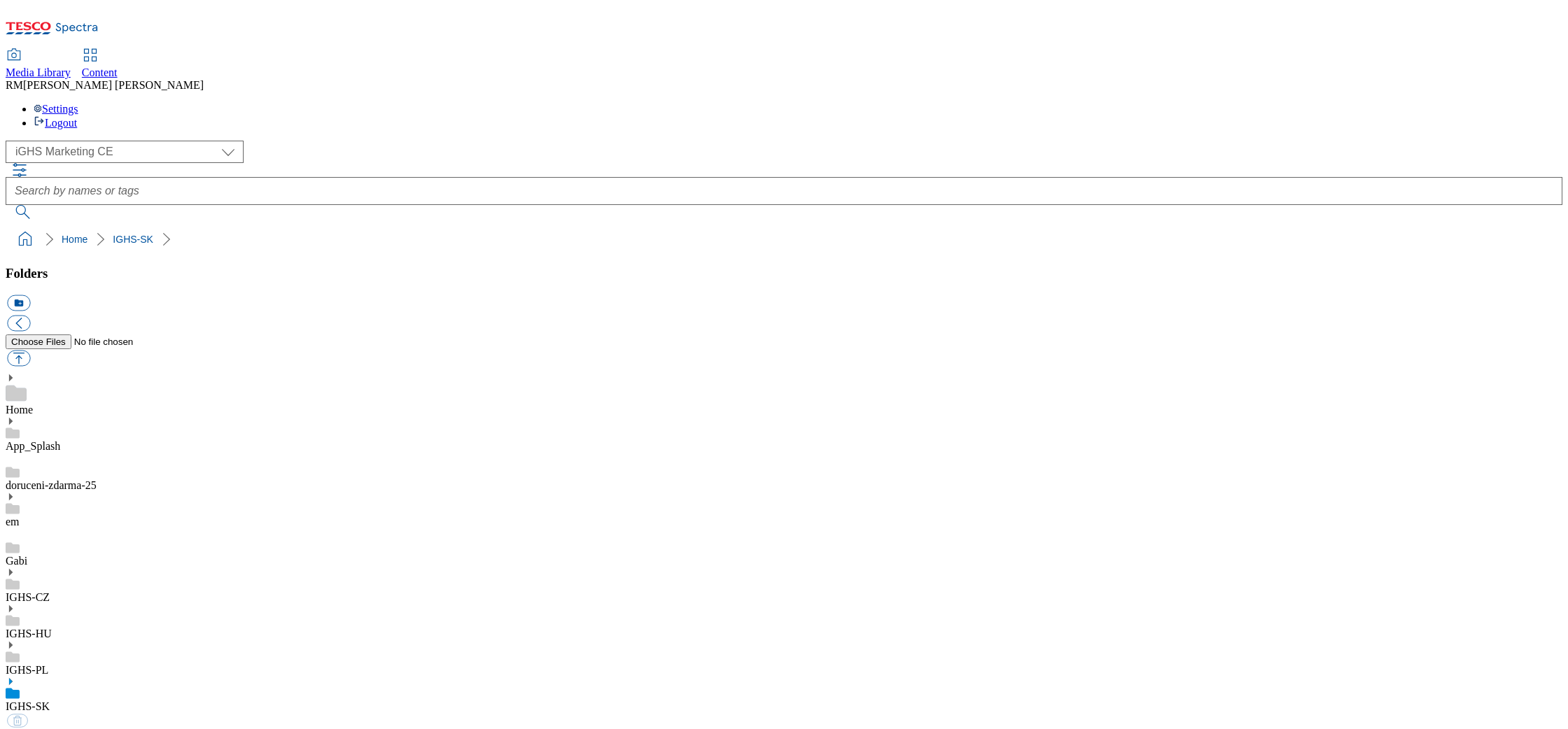
select select "flare-ighs-ce-mktg"
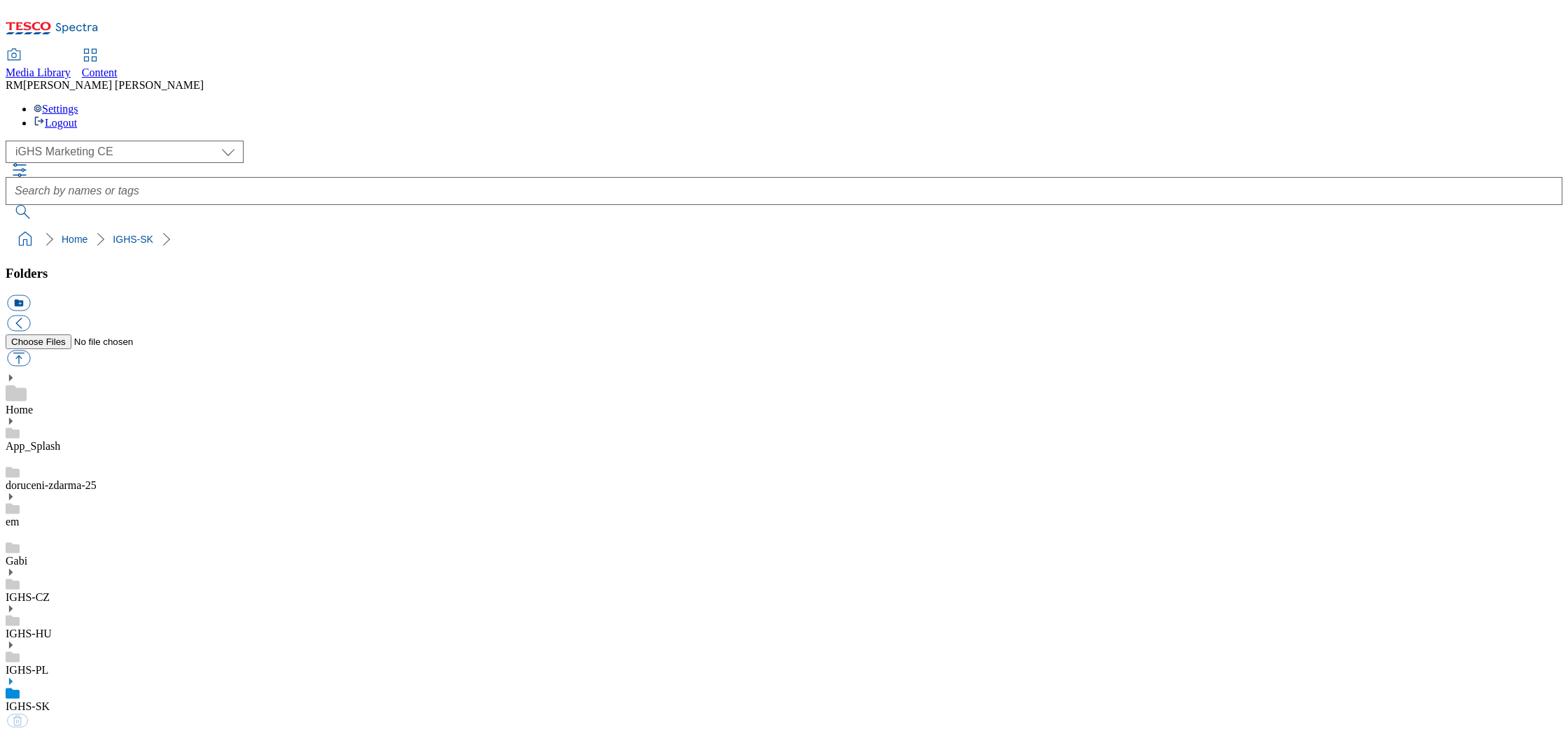
select select "flare-ighs-ce-mktg"
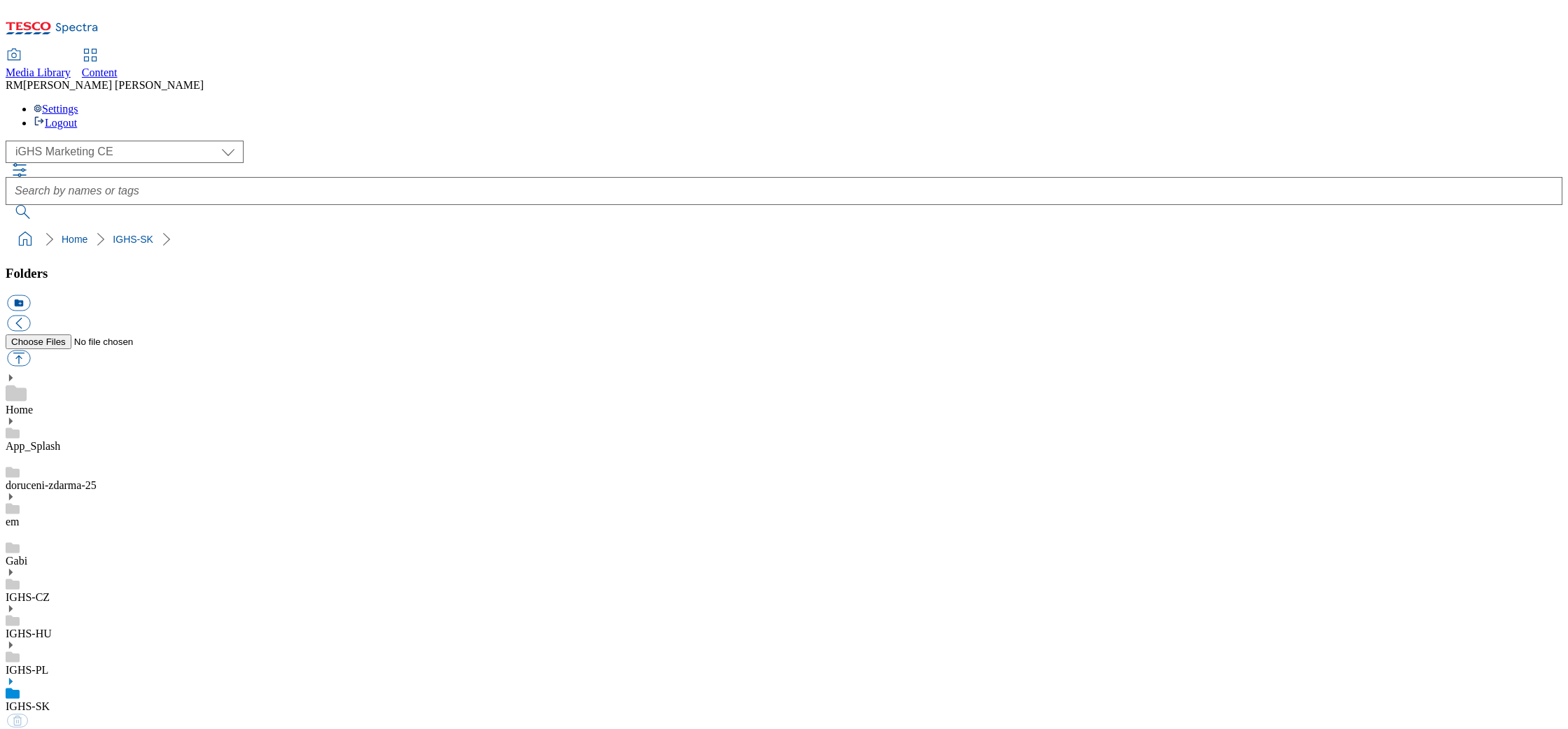
select select "flare-ighs-ce-mktg"
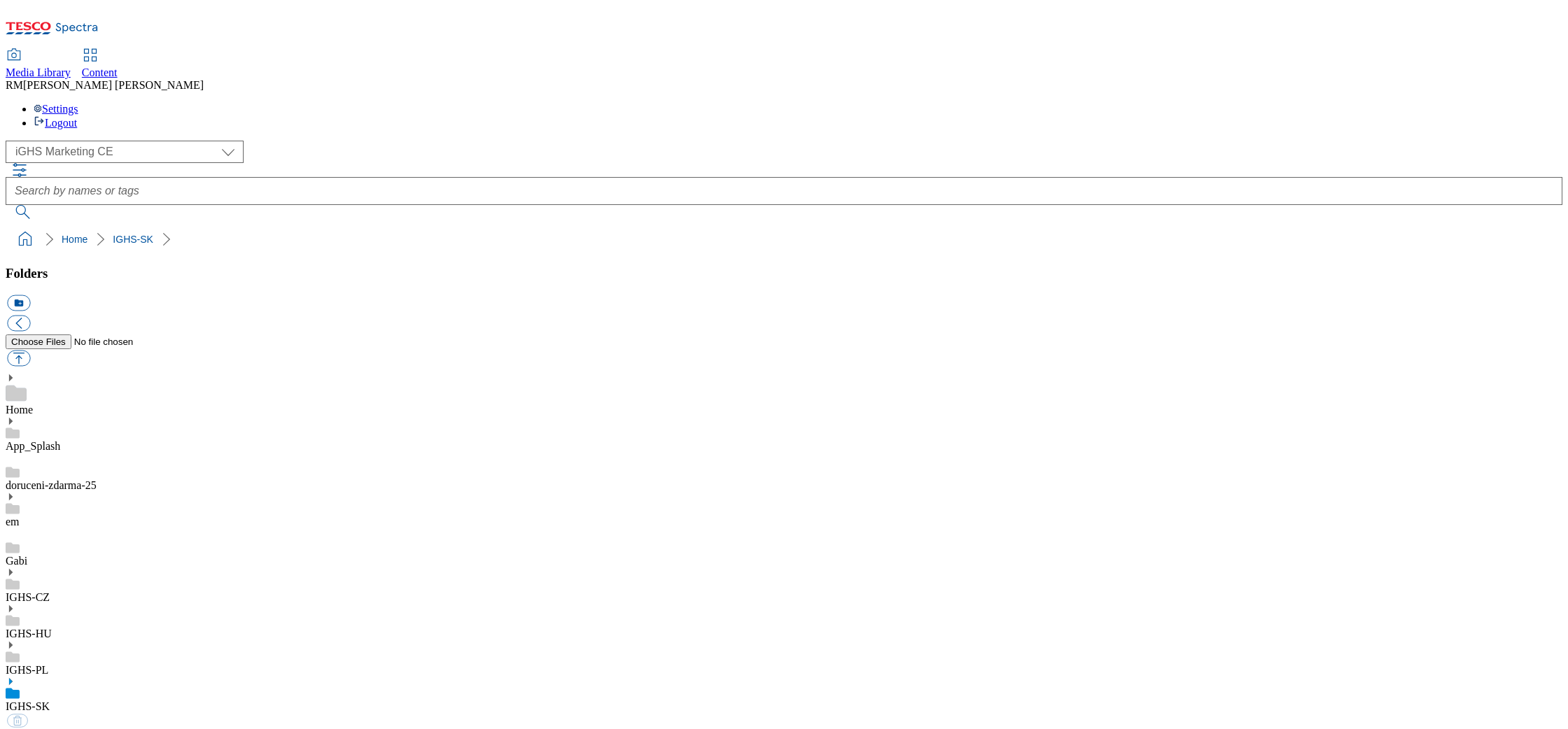
select select "flare-ighs-ce-mktg"
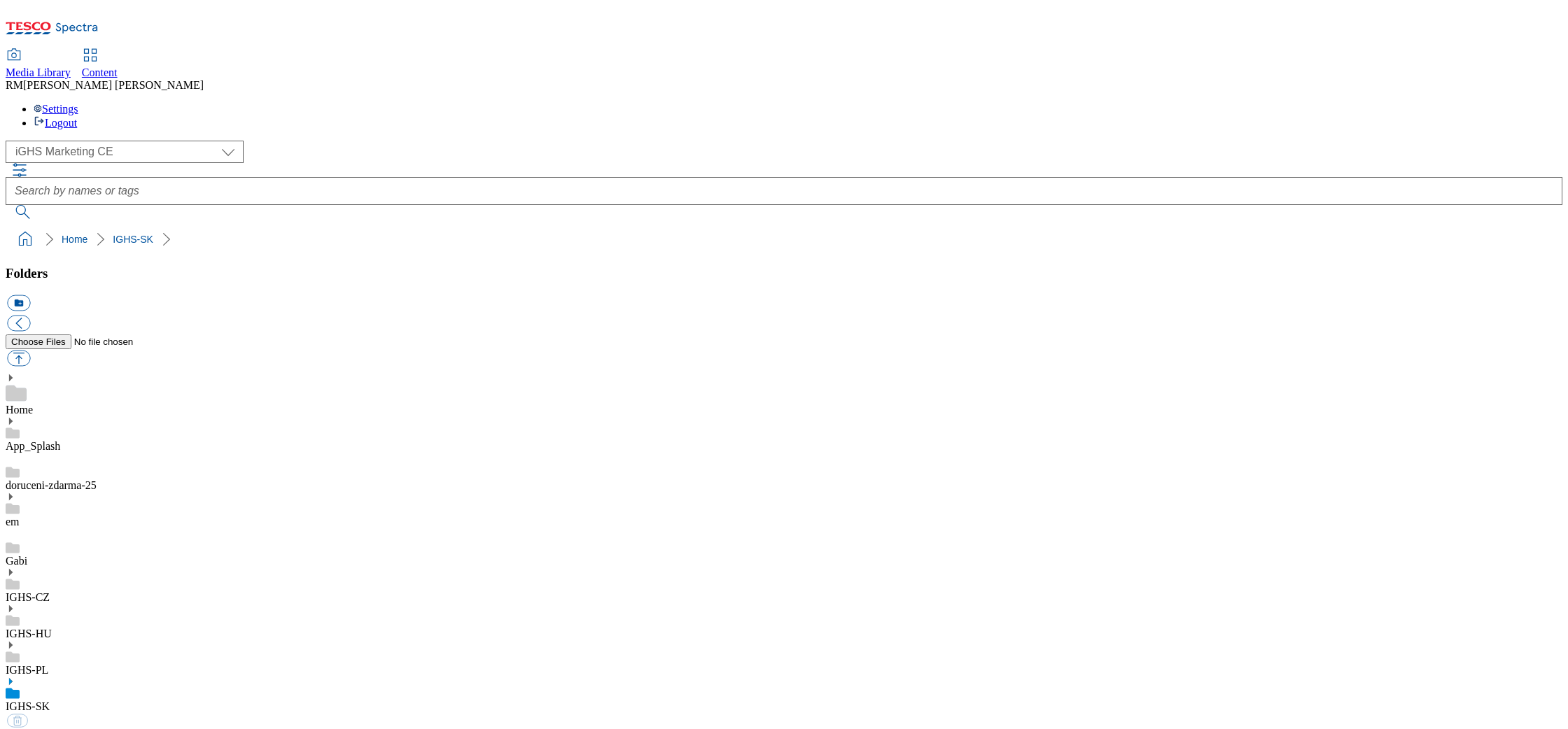
select select "flare-ighs-ce-mktg"
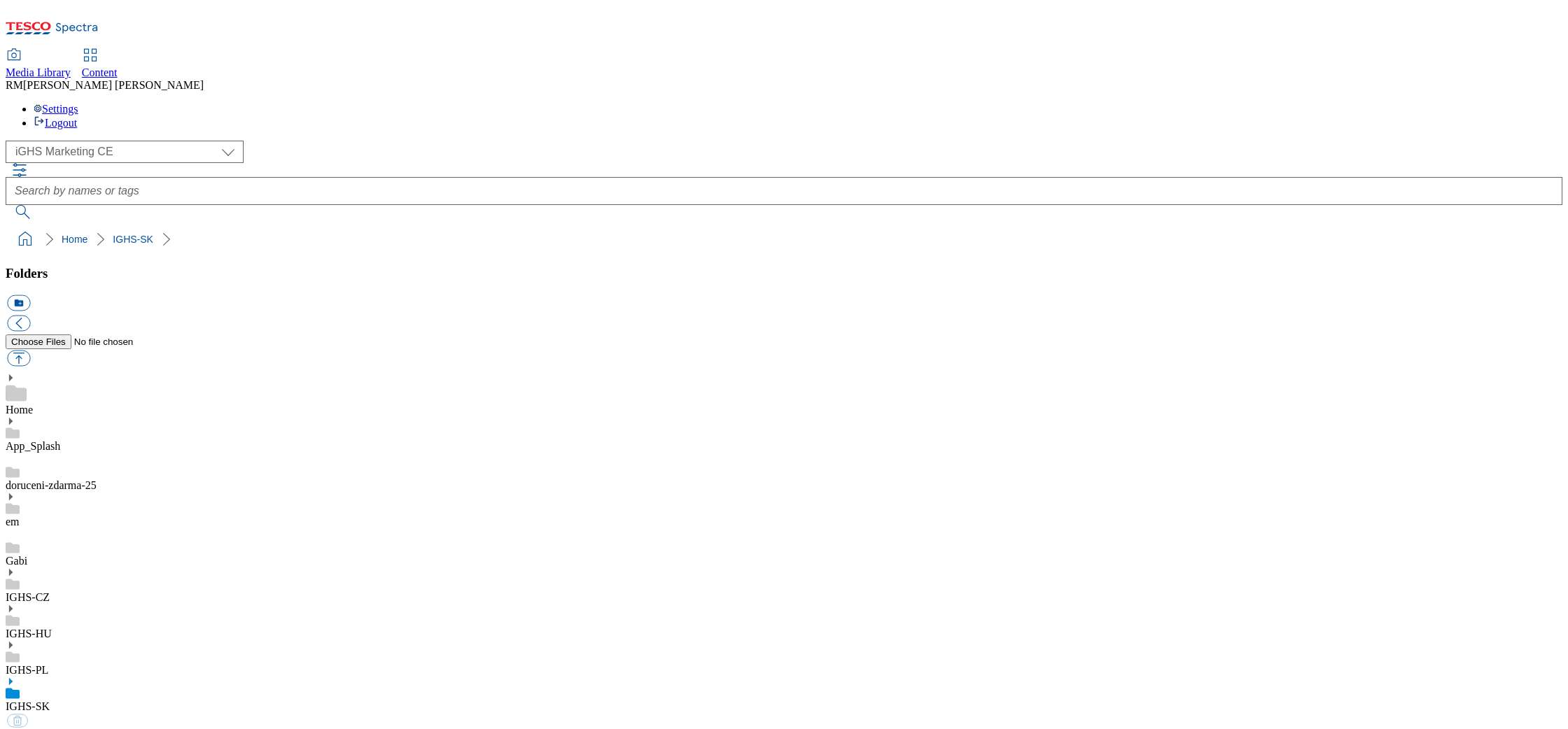
select select "flare-ighs-ce-mktg"
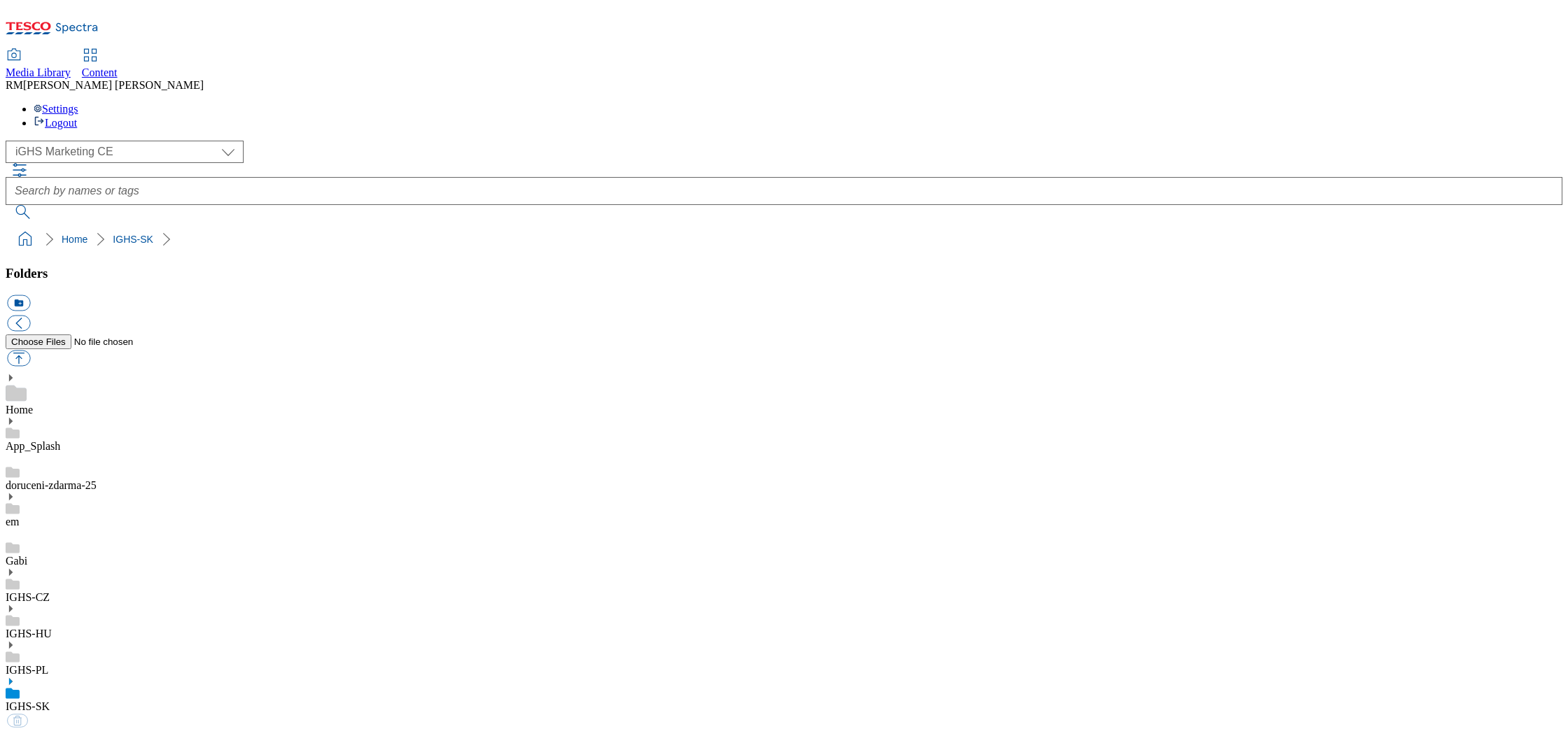
select select "flare-ighs-ce-mktg"
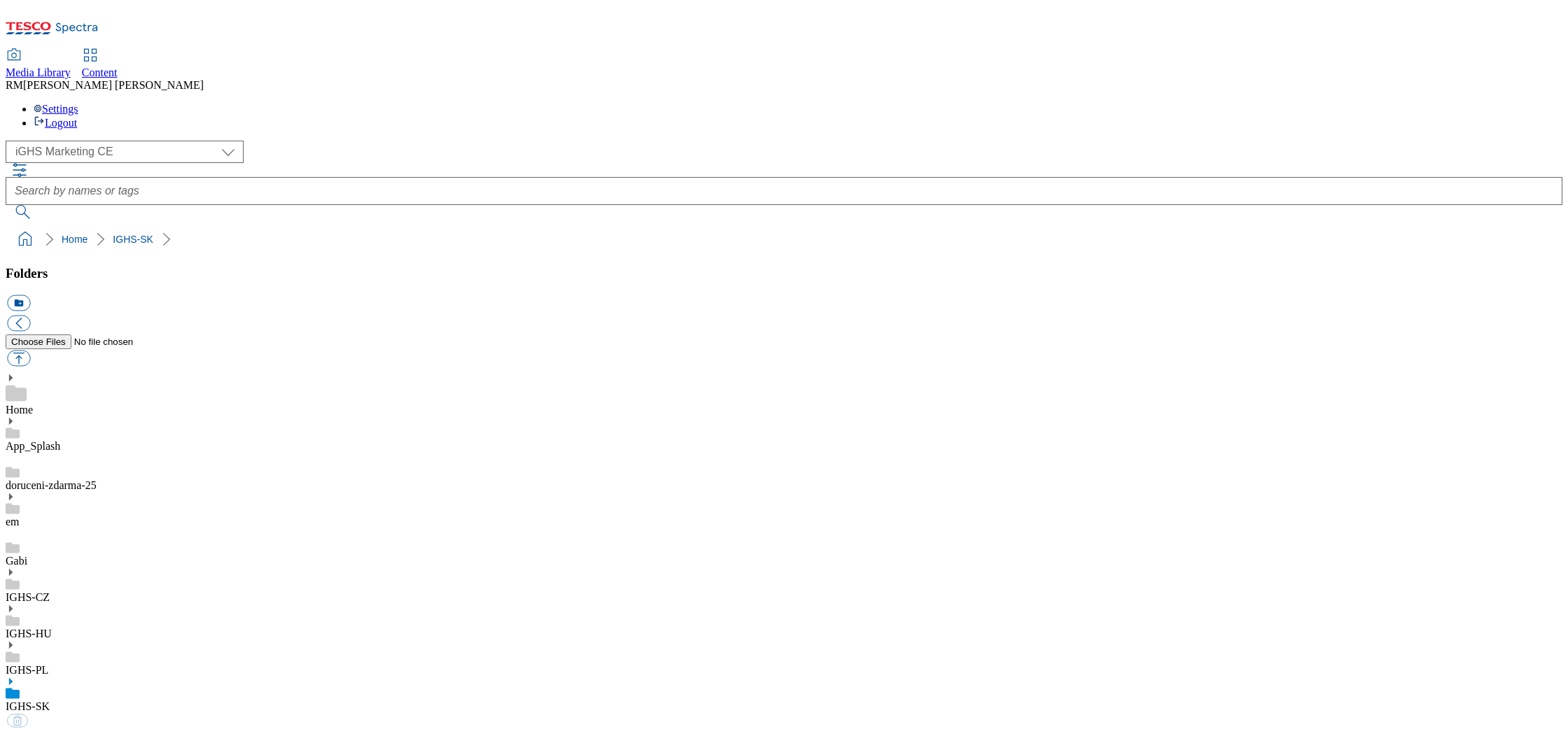
select select "flare-ighs-ce-mktg"
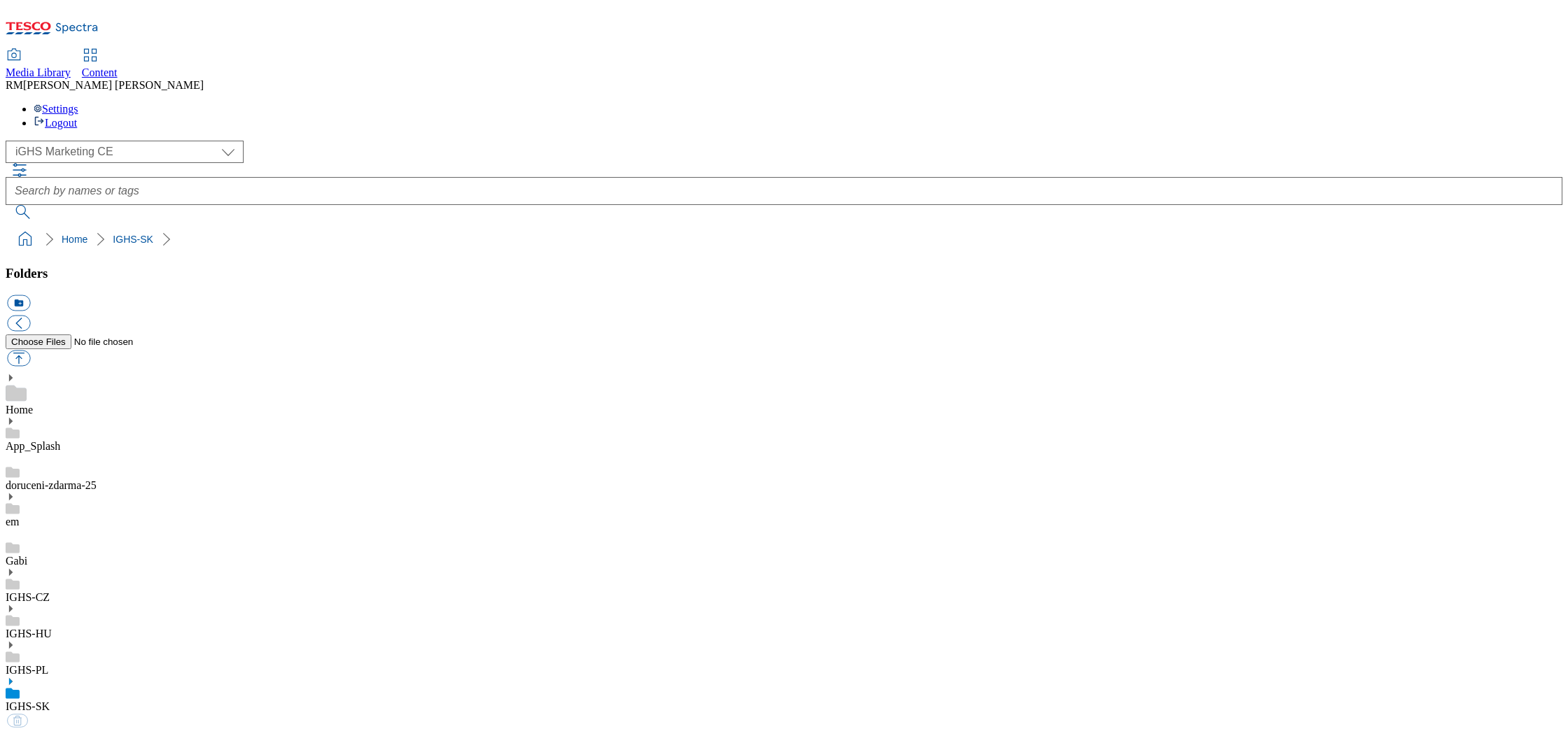
select select "flare-ighs-ce-mktg"
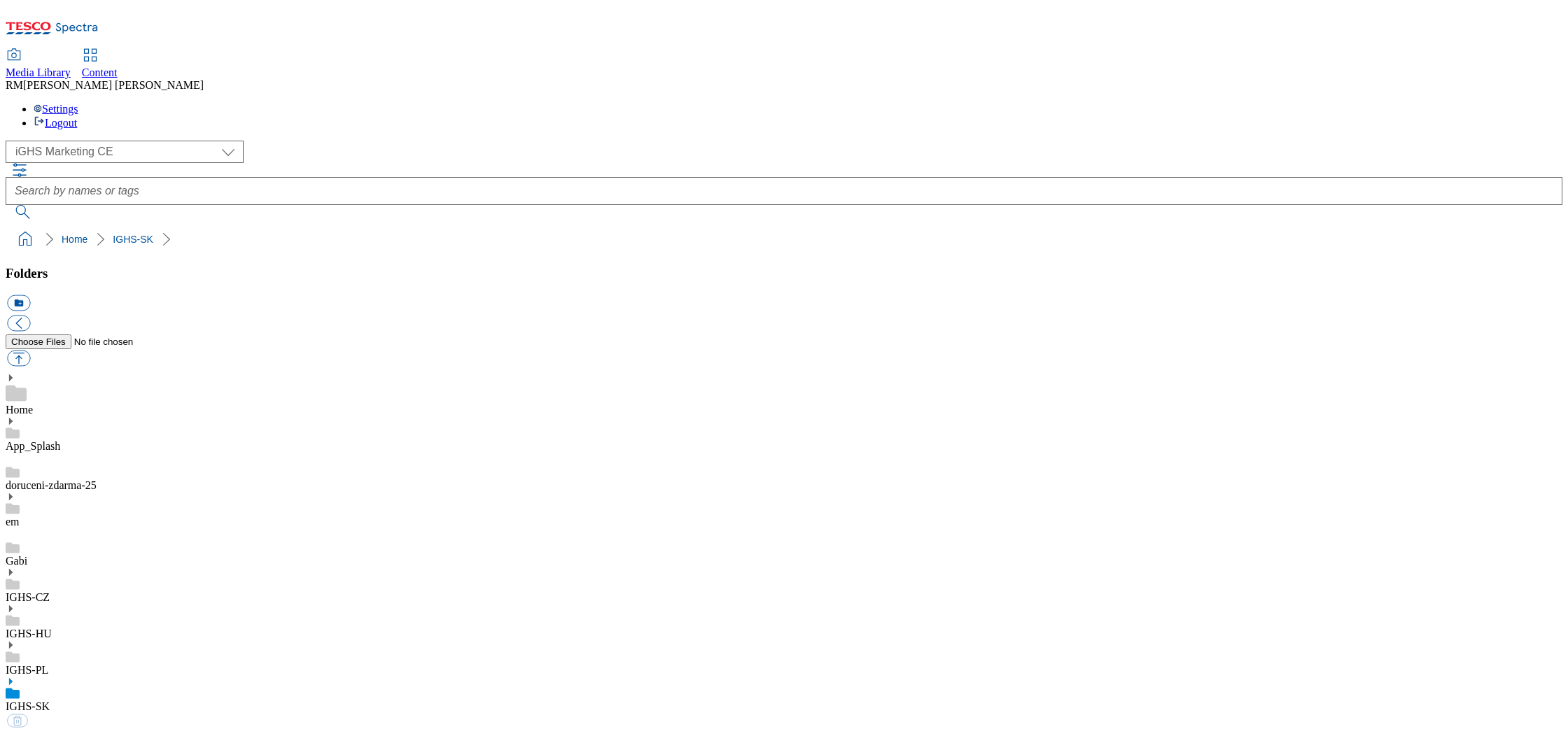
select select "flare-ighs-ce-mktg"
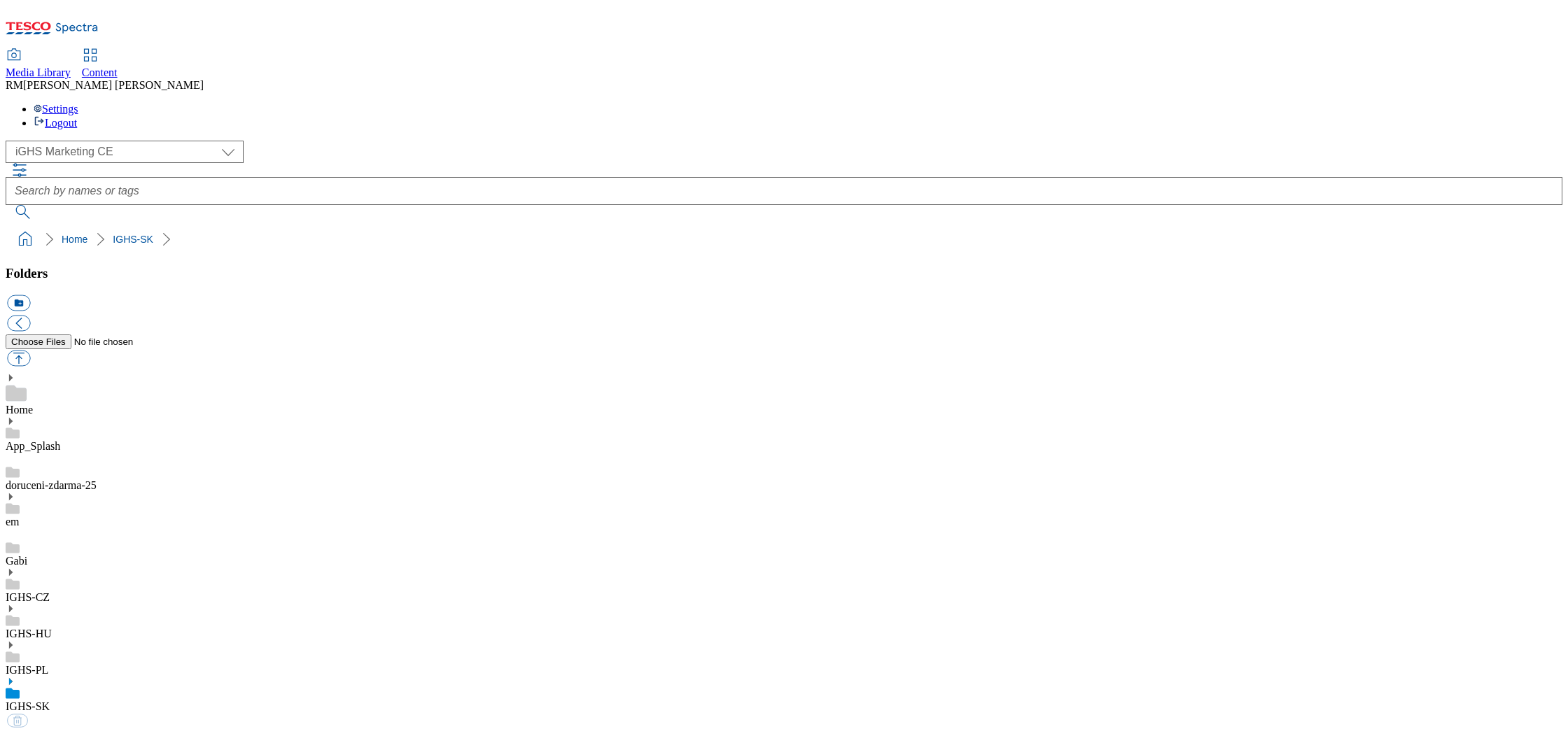
select select "flare-ighs-ce-mktg"
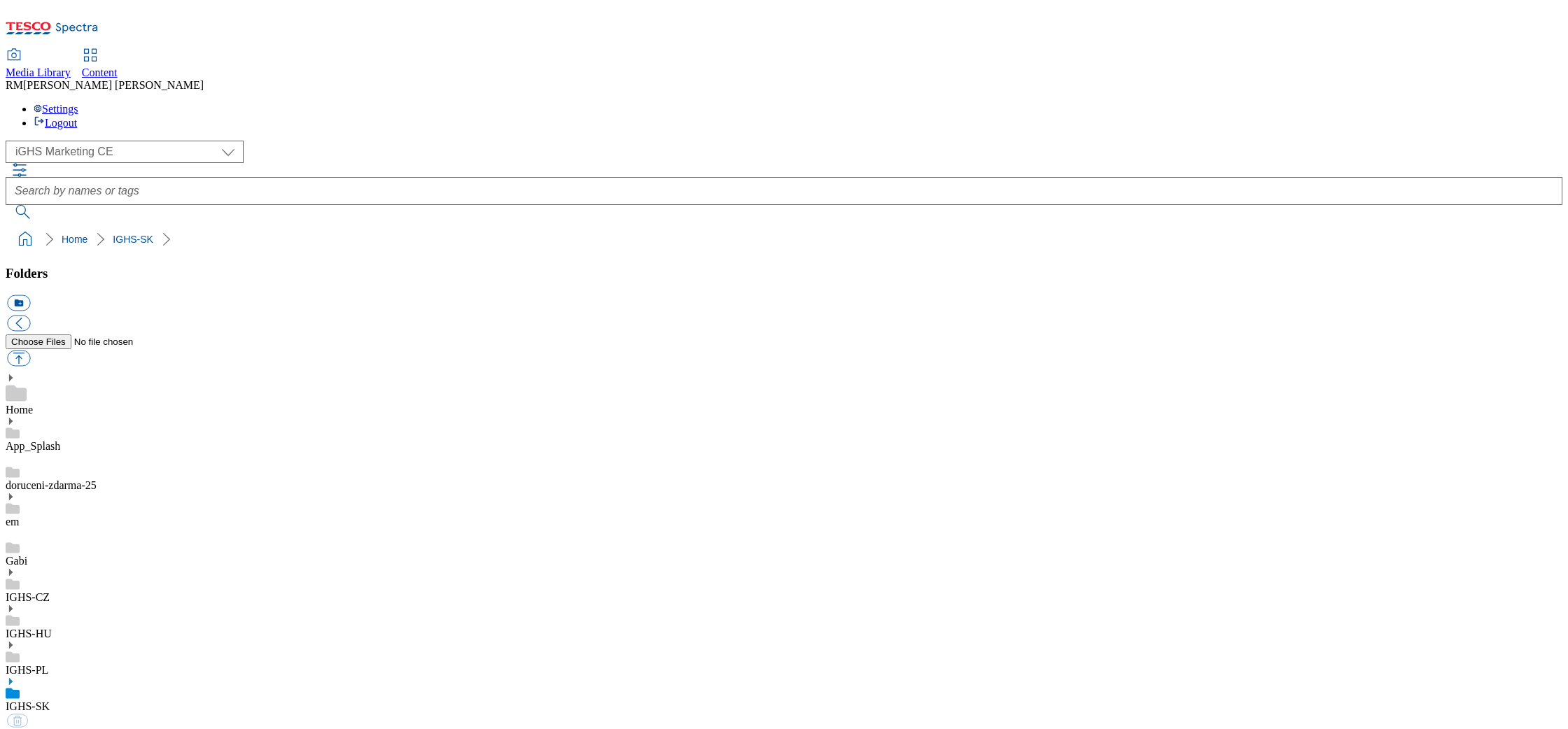
select select "flare-ighs-ce-mktg"
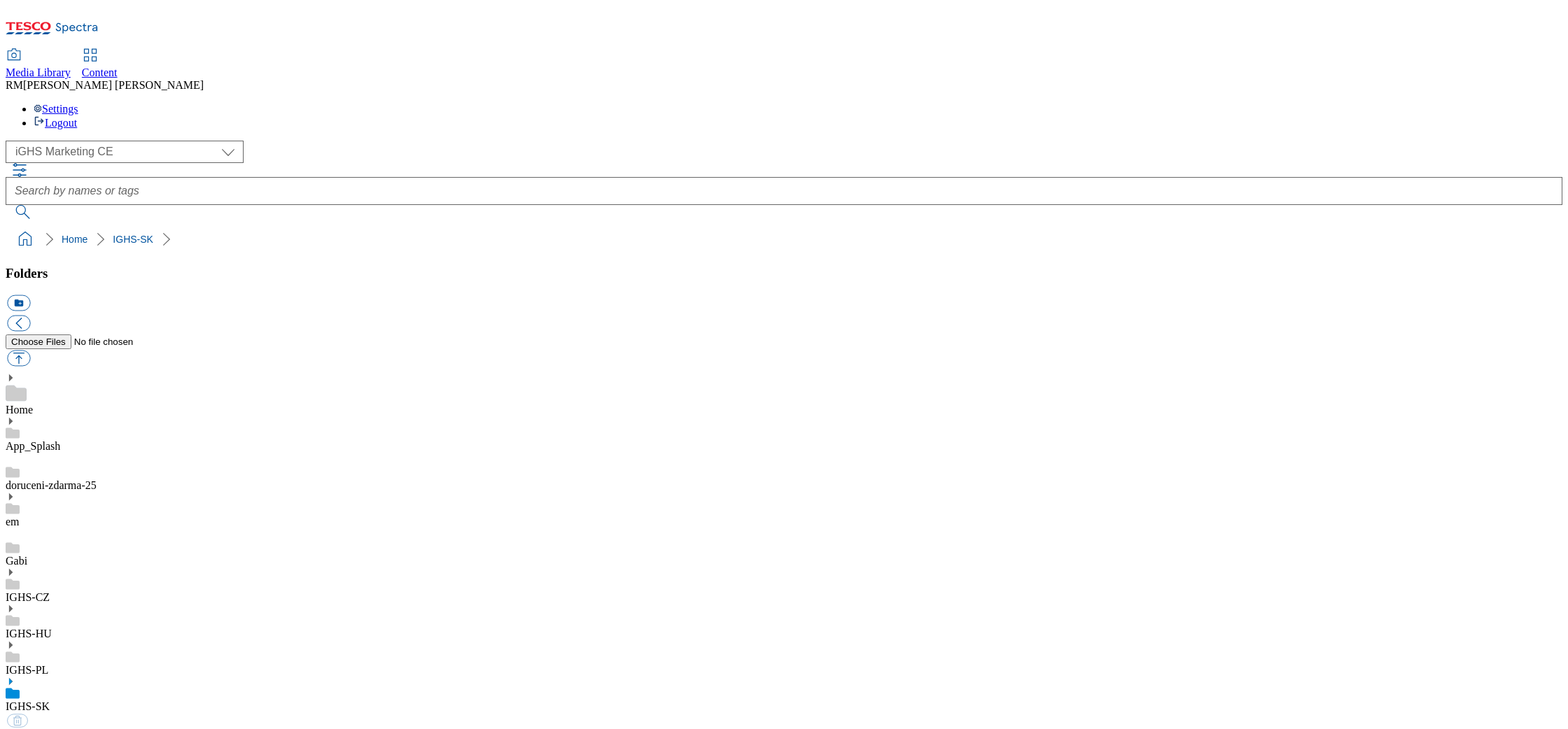
select select "flare-ighs-ce-mktg"
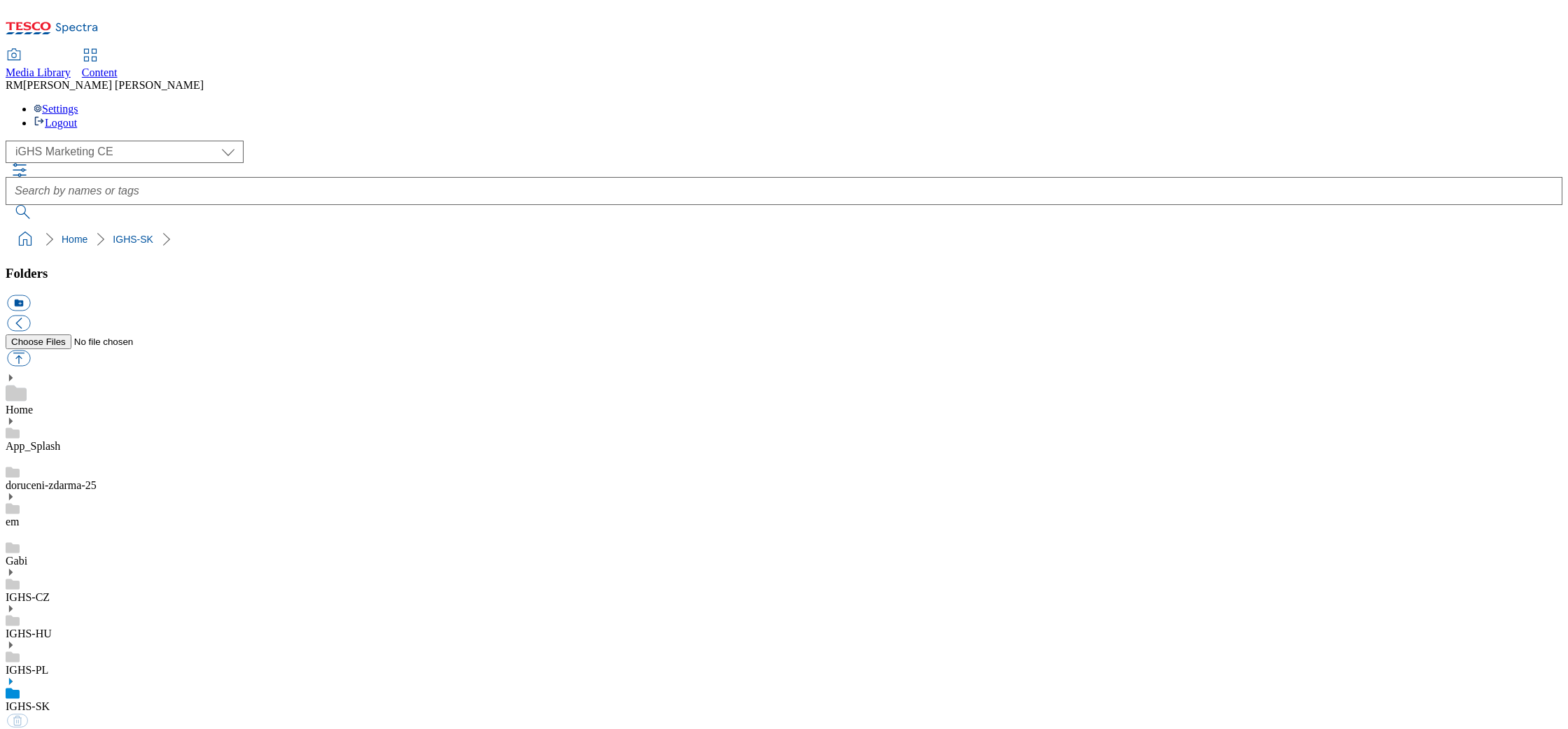
select select "flare-ighs-ce-mktg"
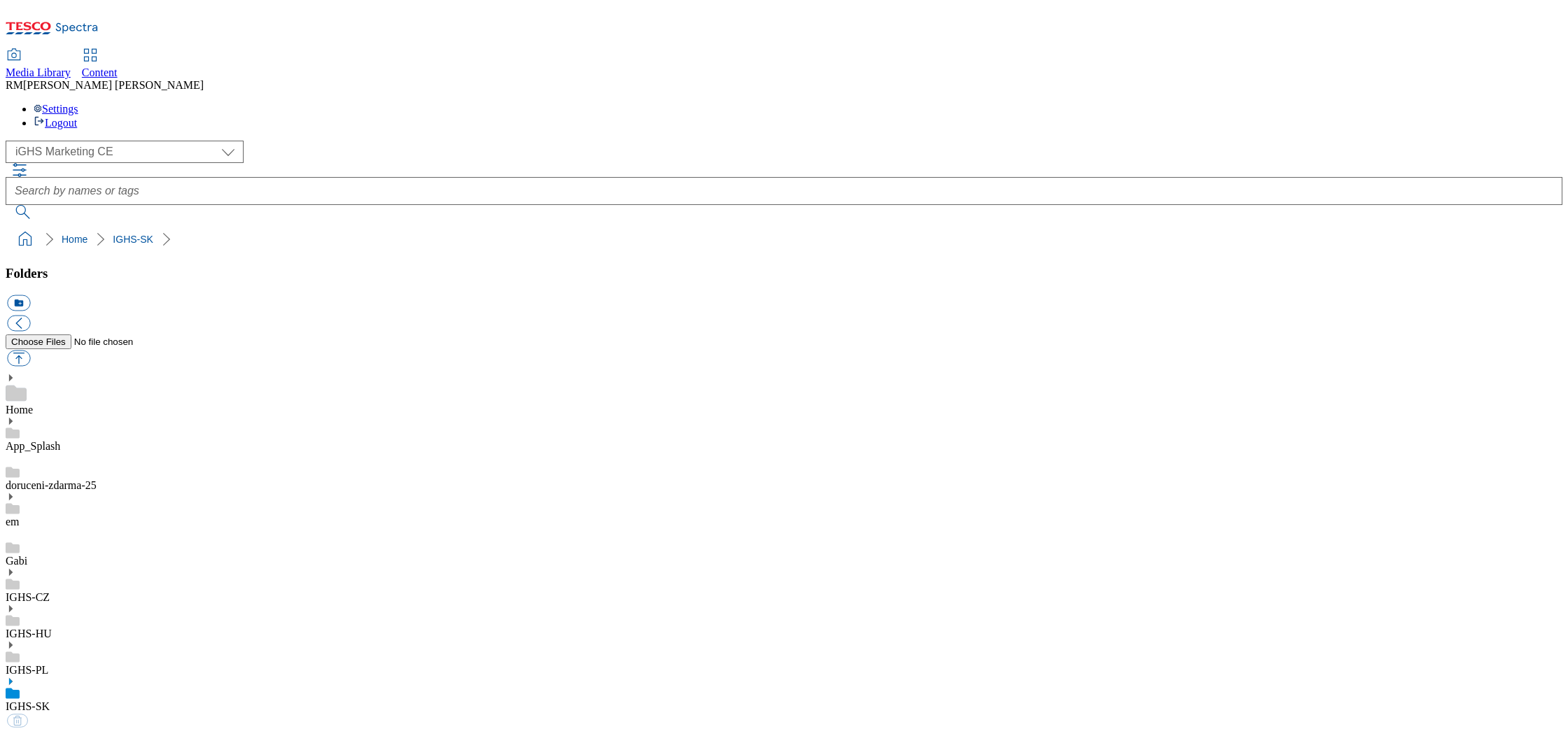
select select "flare-ighs-ce-mktg"
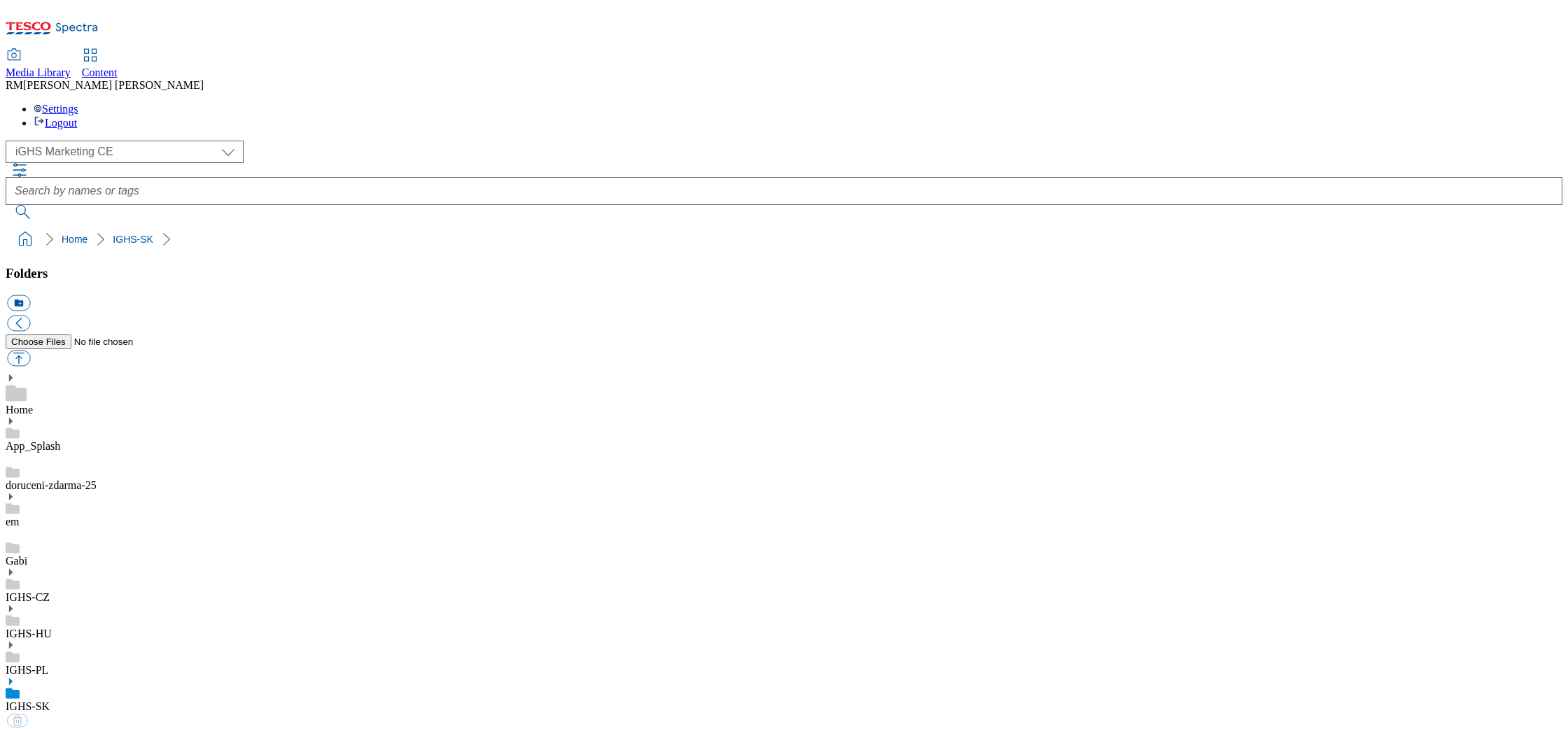
select select "flare-ighs-ce-mktg"
